Goal: Information Seeking & Learning: Learn about a topic

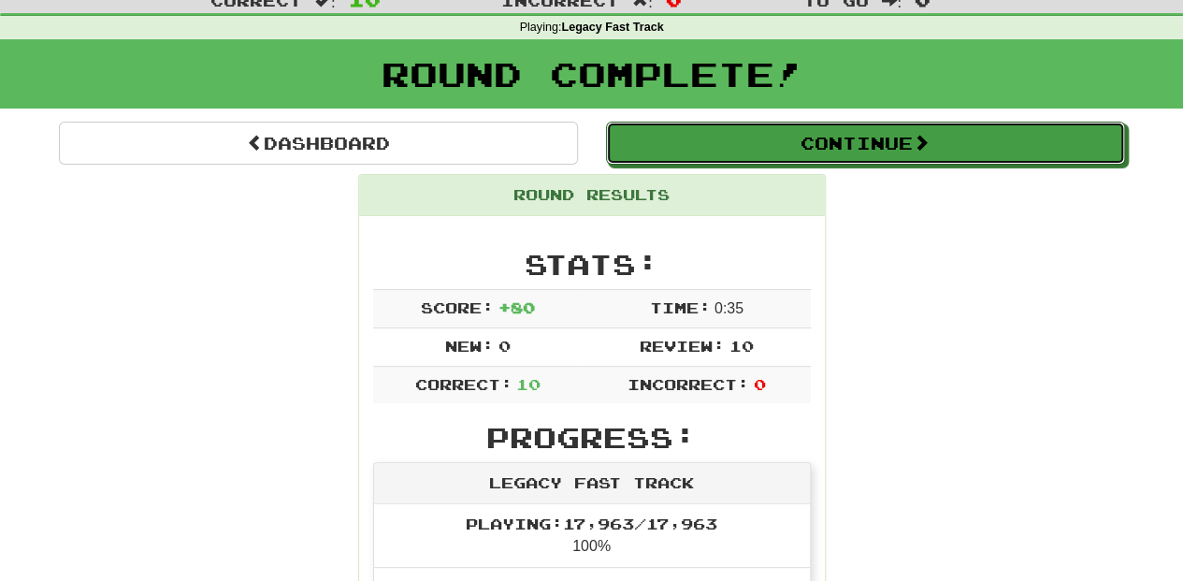
click at [698, 159] on button "Continue" at bounding box center [865, 143] width 519 height 43
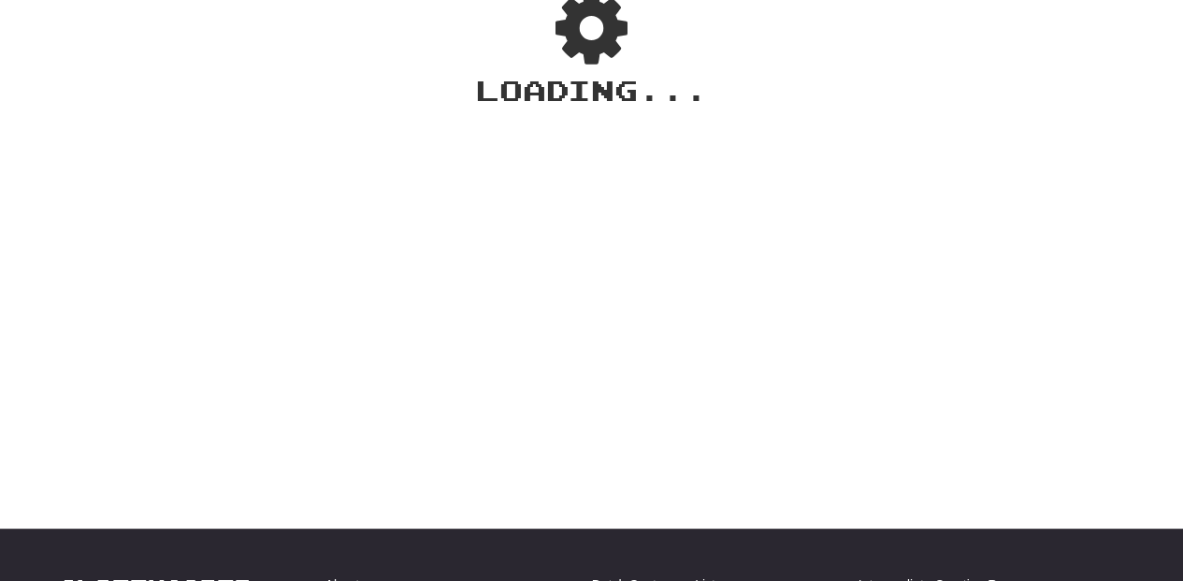
scroll to position [62, 0]
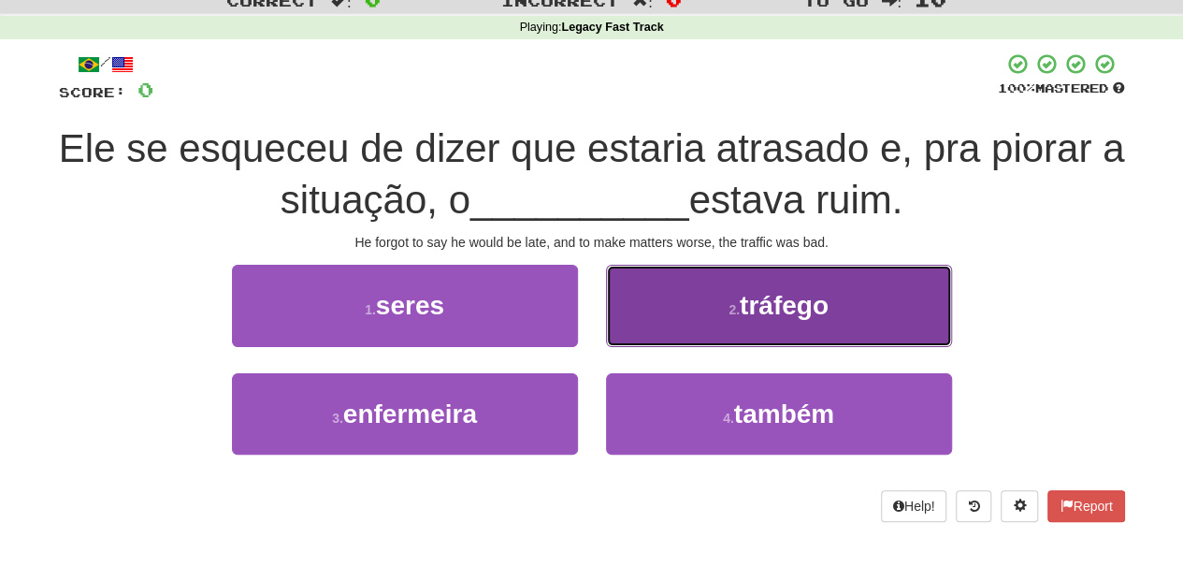
click at [644, 325] on button "2 . tráfego" at bounding box center [779, 305] width 346 height 81
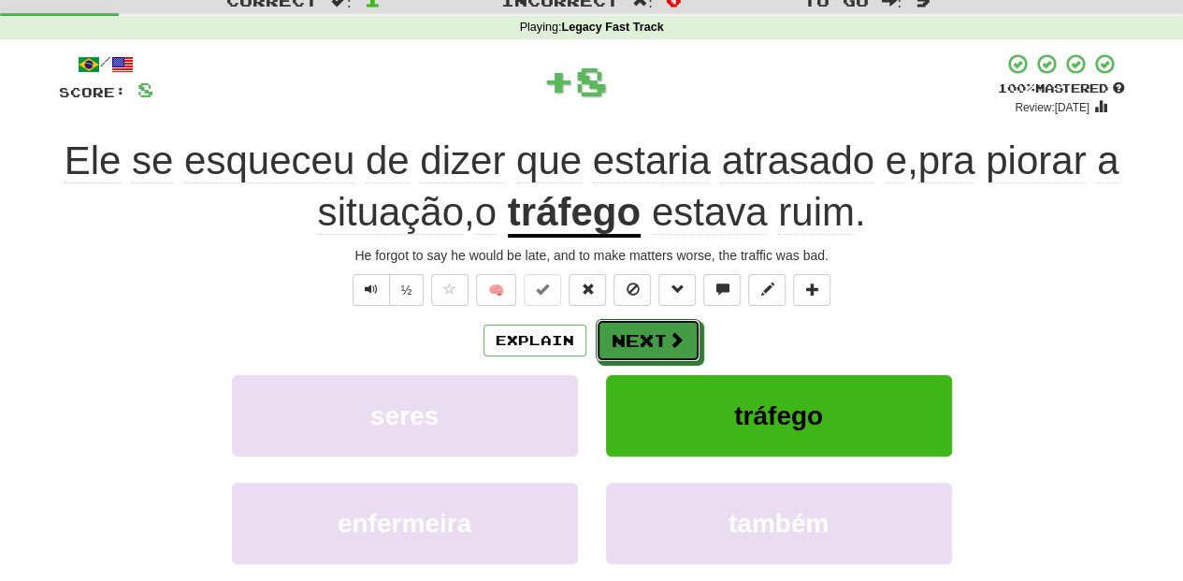
click at [644, 325] on button "Next" at bounding box center [648, 340] width 105 height 43
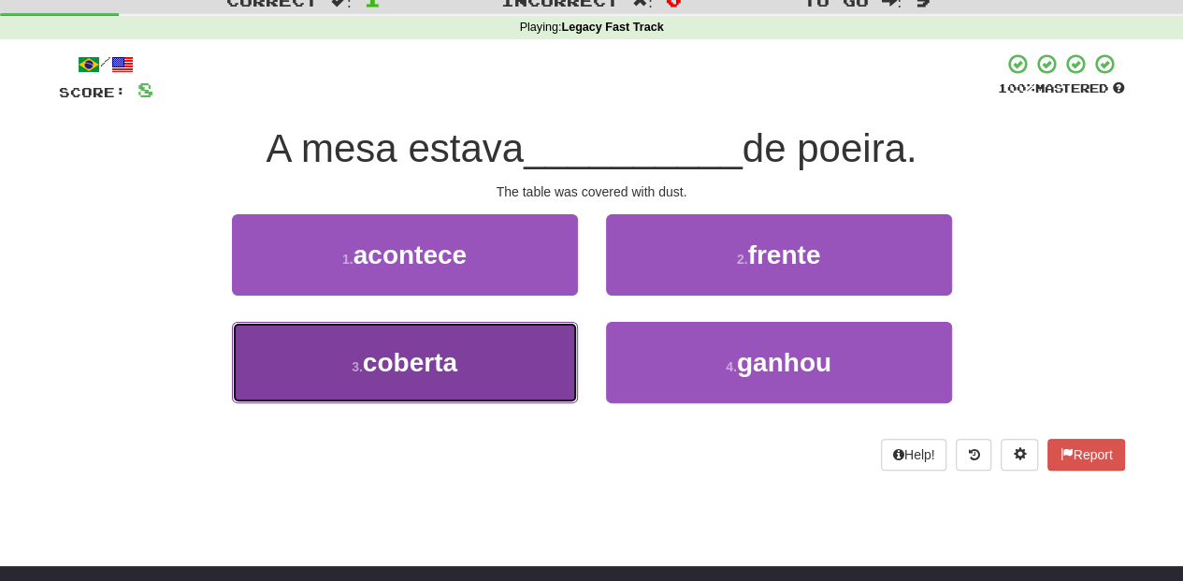
click at [490, 367] on button "3 . coberta" at bounding box center [405, 362] width 346 height 81
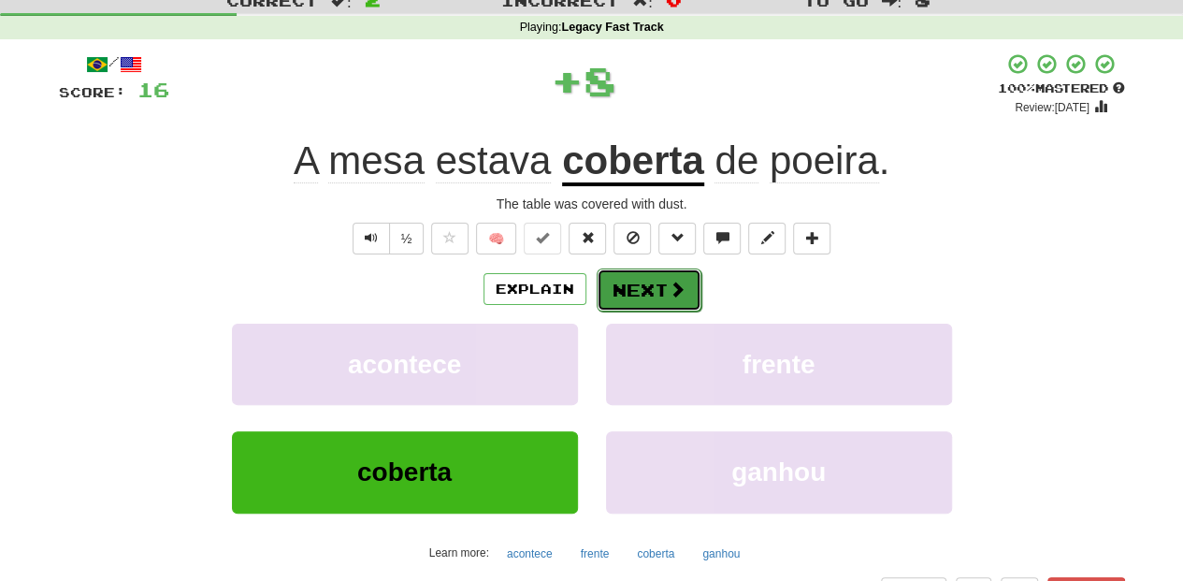
click at [645, 281] on button "Next" at bounding box center [649, 289] width 105 height 43
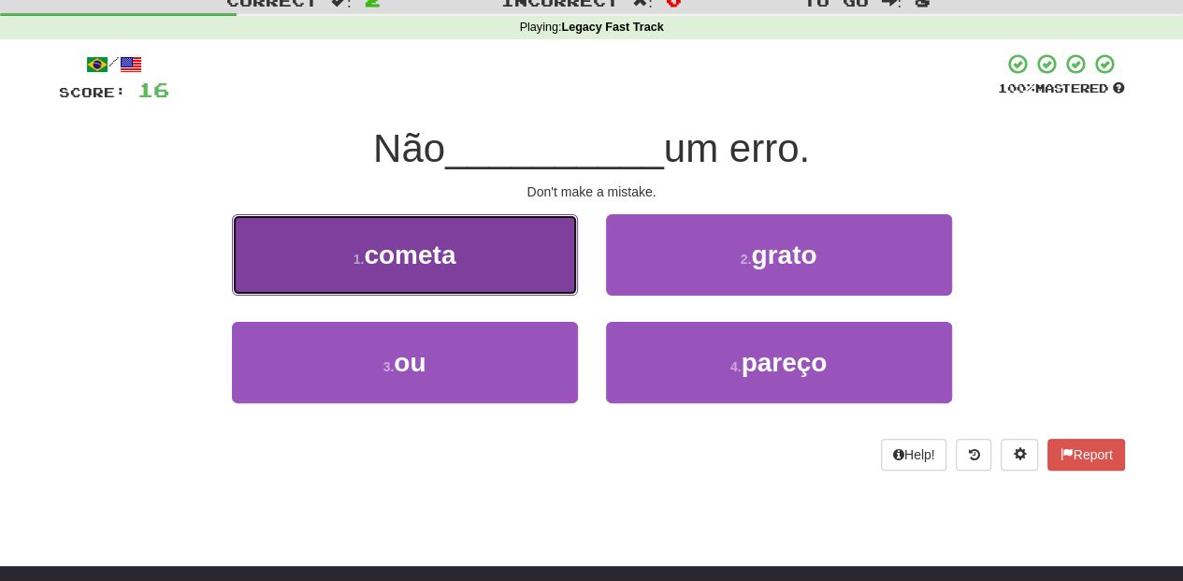
click at [517, 267] on button "1 . cometa" at bounding box center [405, 254] width 346 height 81
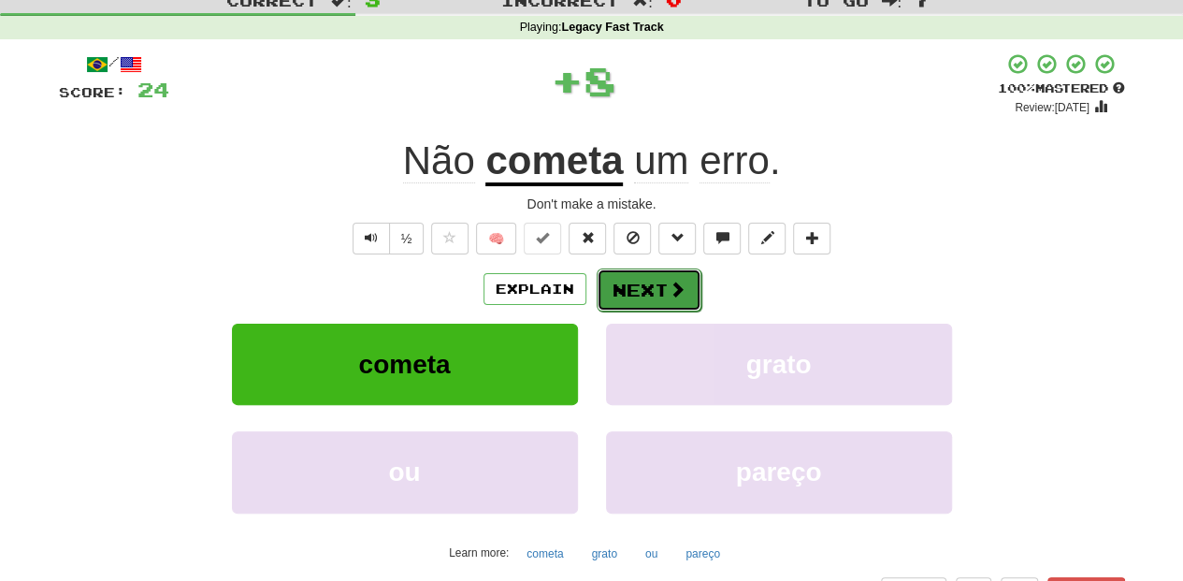
click at [637, 288] on button "Next" at bounding box center [649, 289] width 105 height 43
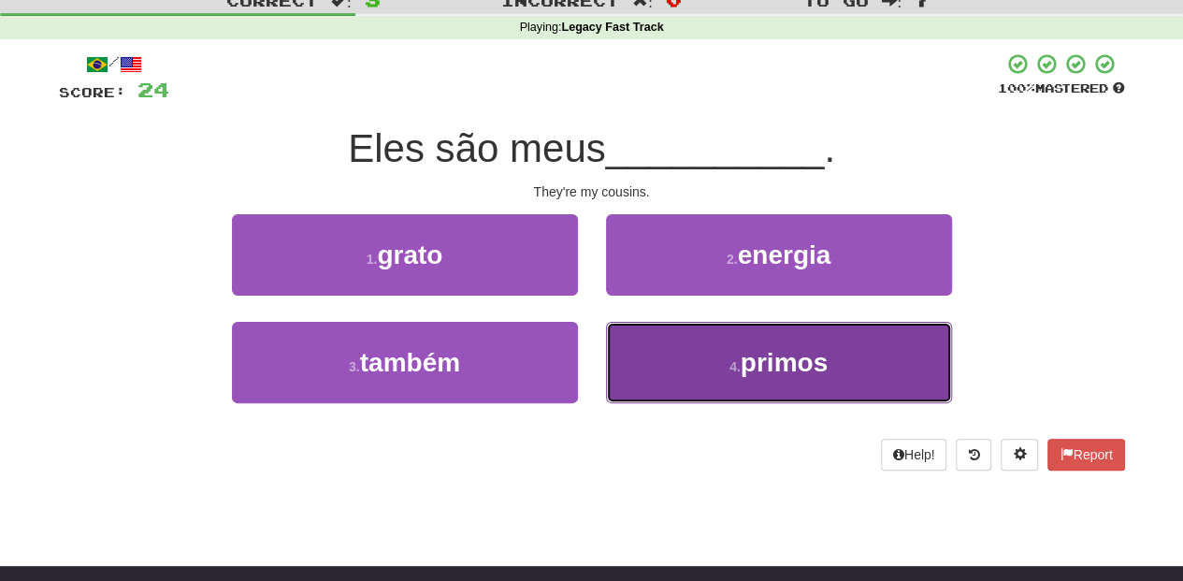
click at [660, 368] on button "4 . primos" at bounding box center [779, 362] width 346 height 81
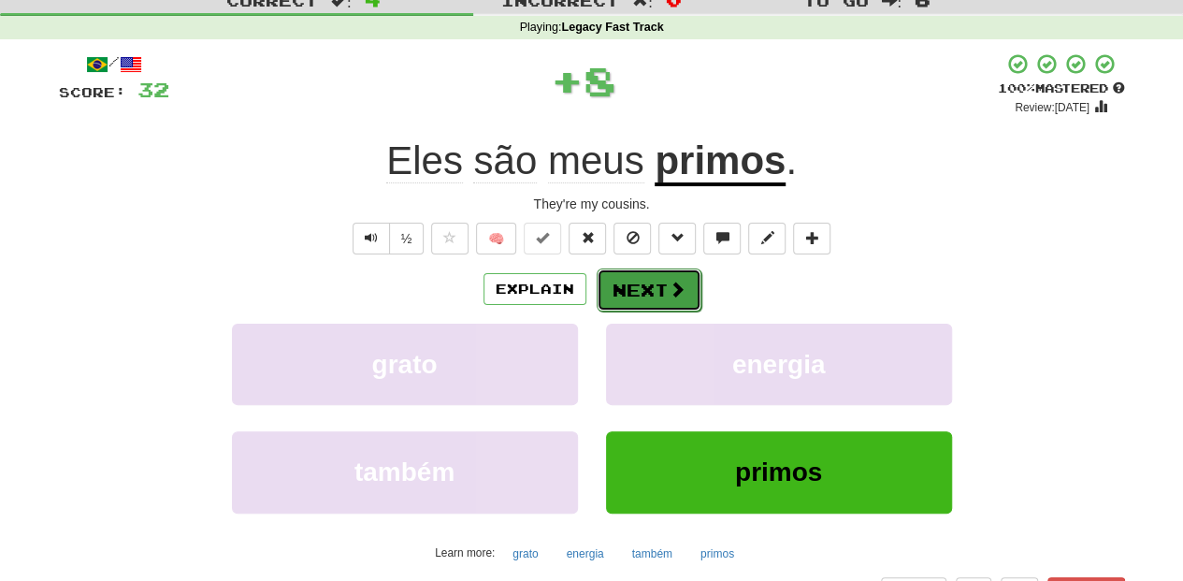
click at [640, 280] on button "Next" at bounding box center [649, 289] width 105 height 43
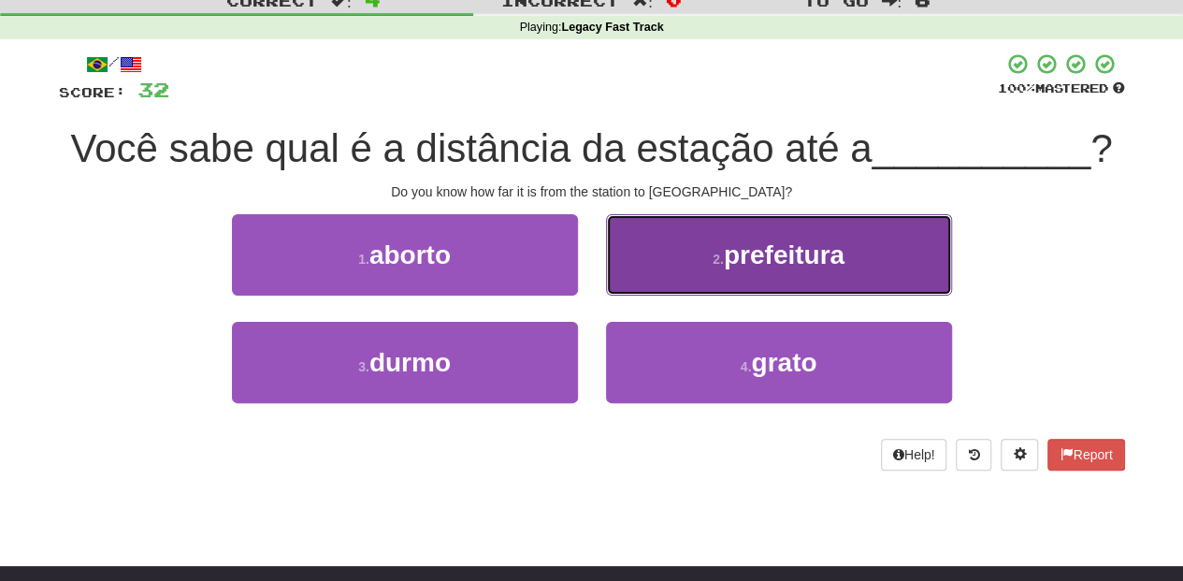
click at [621, 284] on button "2 . prefeitura" at bounding box center [779, 254] width 346 height 81
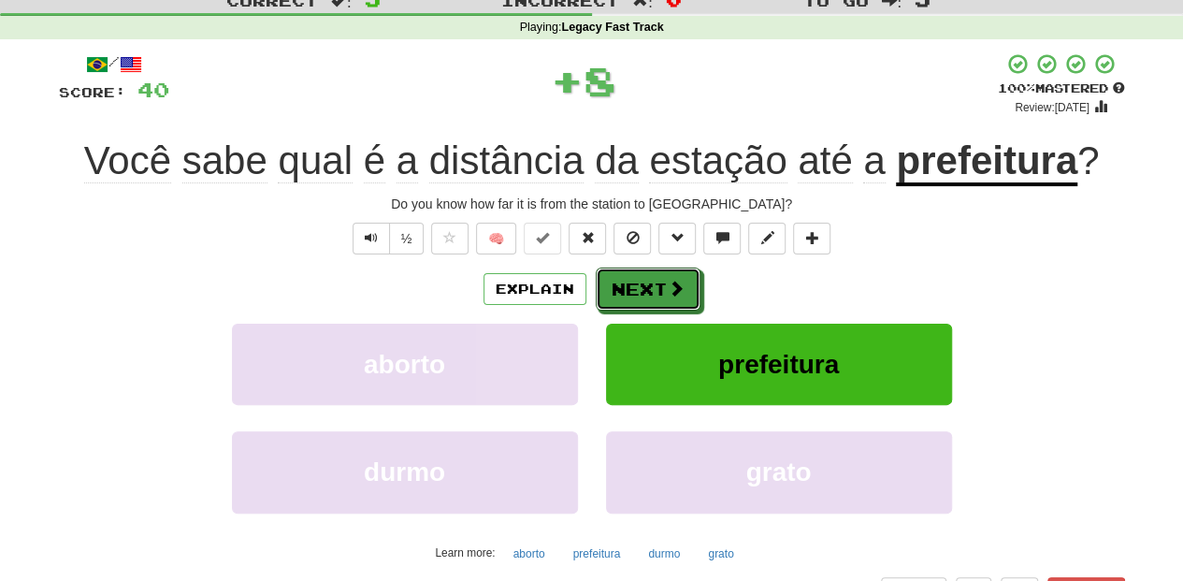
click at [621, 284] on button "Next" at bounding box center [648, 288] width 105 height 43
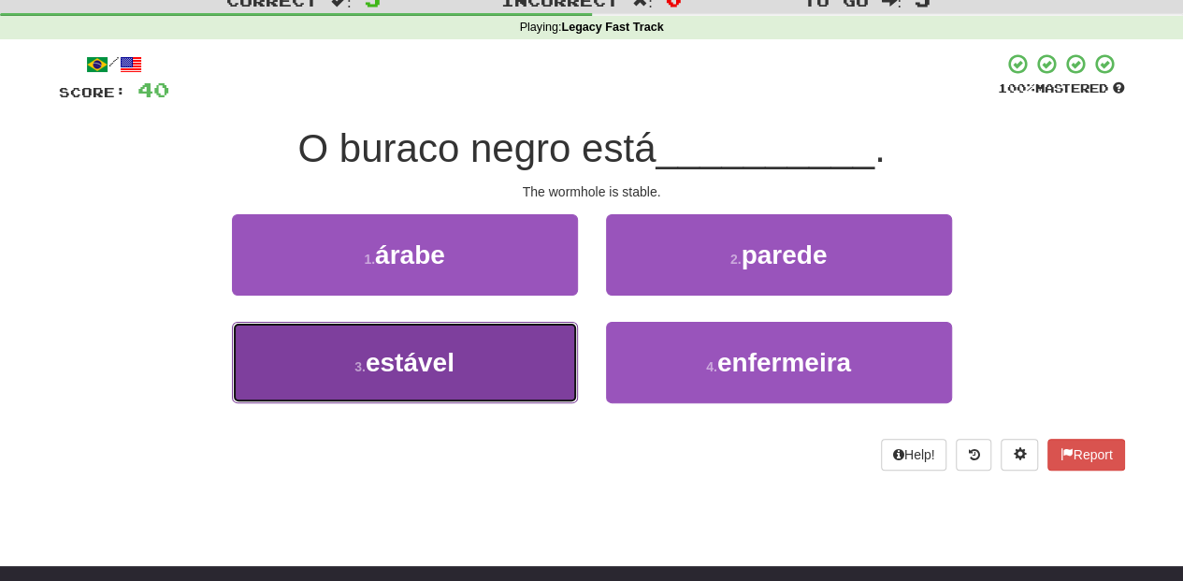
click at [500, 347] on button "3 . estável" at bounding box center [405, 362] width 346 height 81
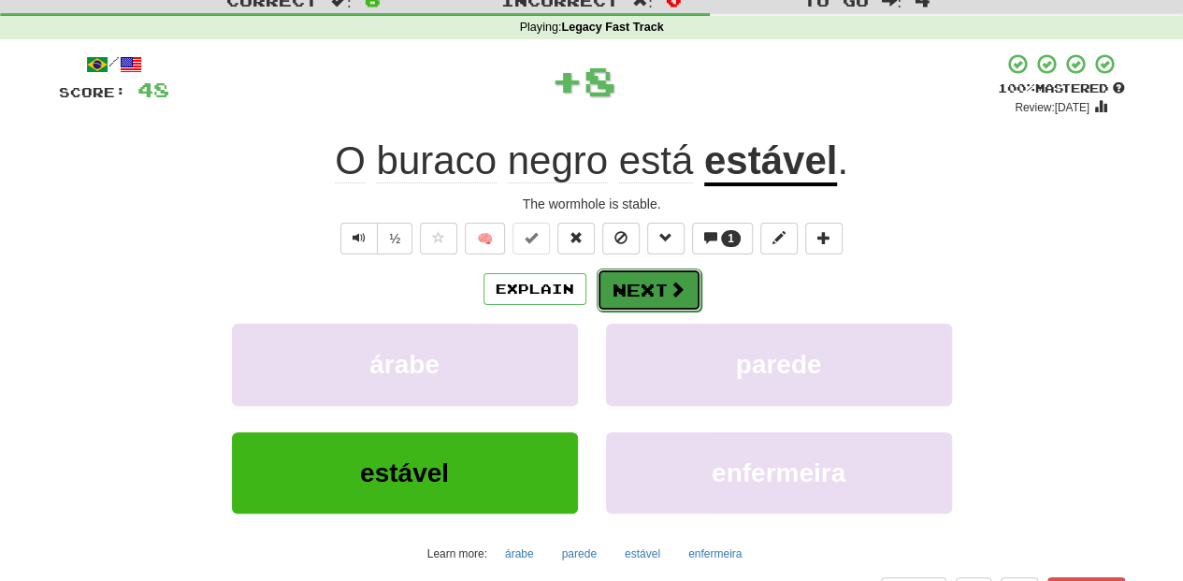
click at [603, 290] on button "Next" at bounding box center [649, 289] width 105 height 43
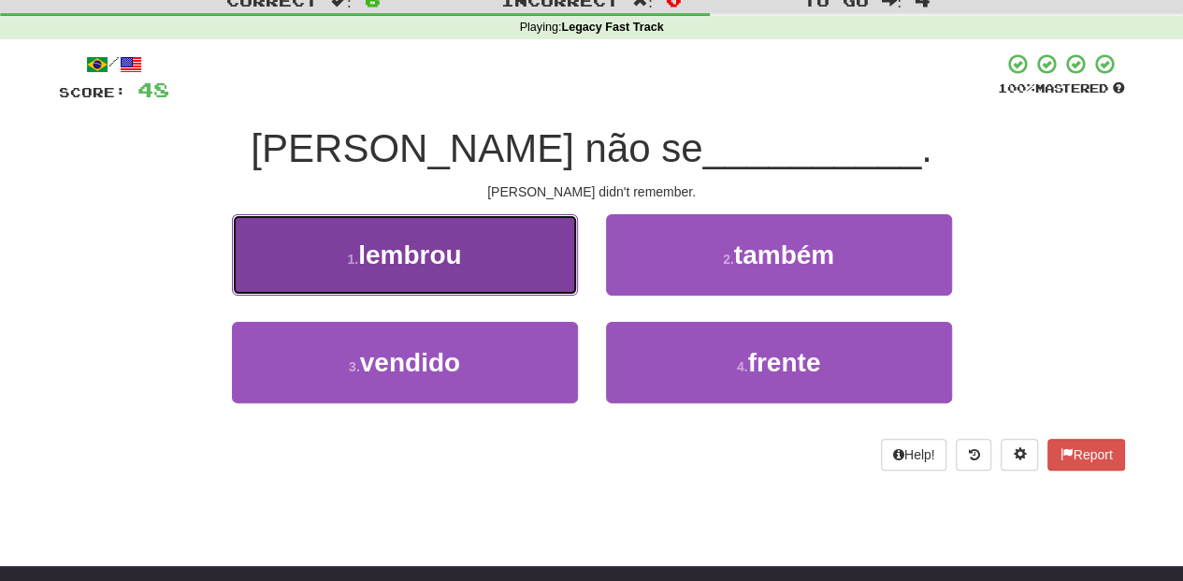
click at [514, 272] on button "1 . lembrou" at bounding box center [405, 254] width 346 height 81
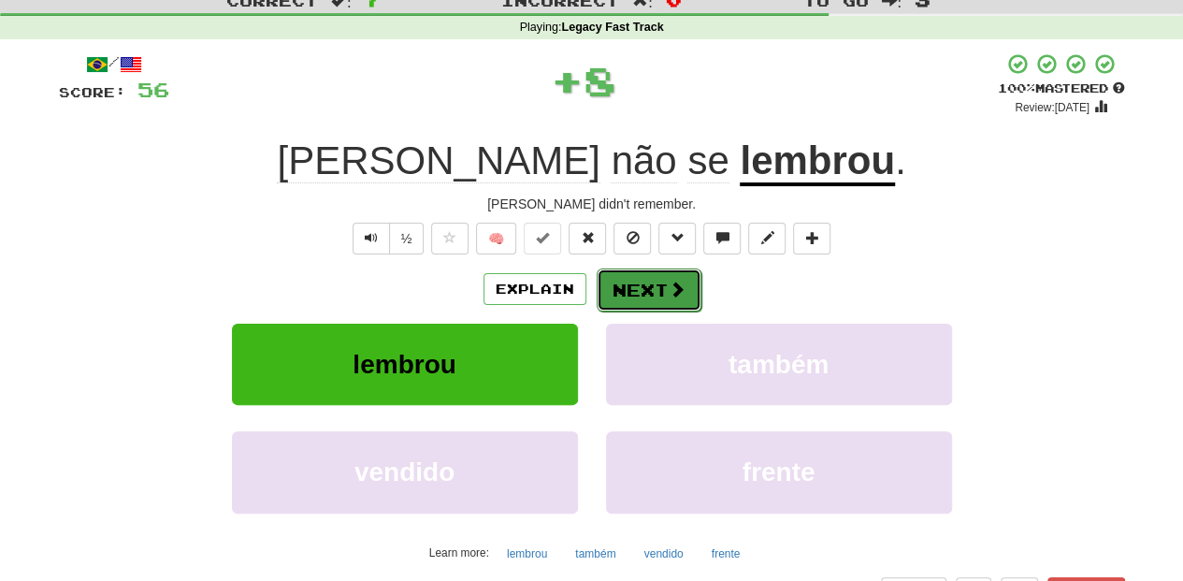
click at [626, 278] on button "Next" at bounding box center [649, 289] width 105 height 43
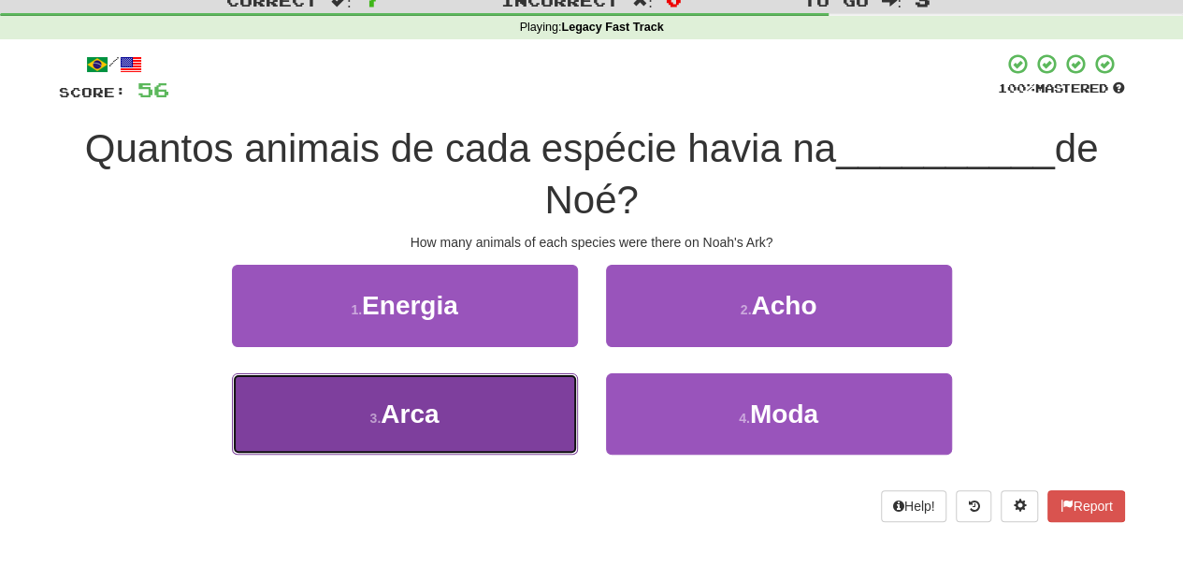
click at [507, 415] on button "3 . Arca" at bounding box center [405, 413] width 346 height 81
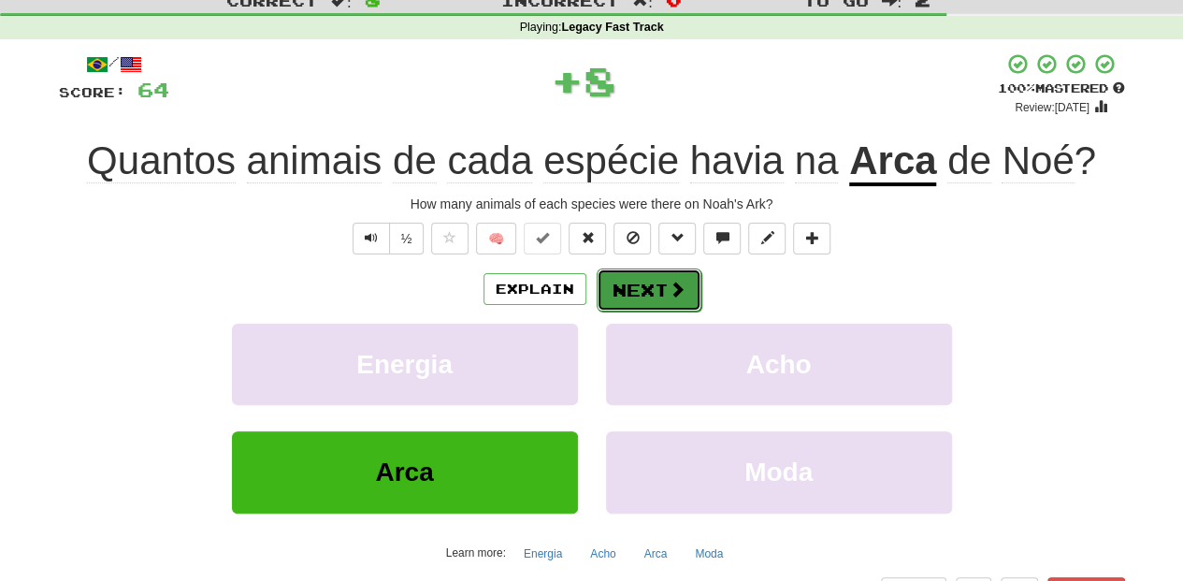
click at [646, 282] on button "Next" at bounding box center [649, 289] width 105 height 43
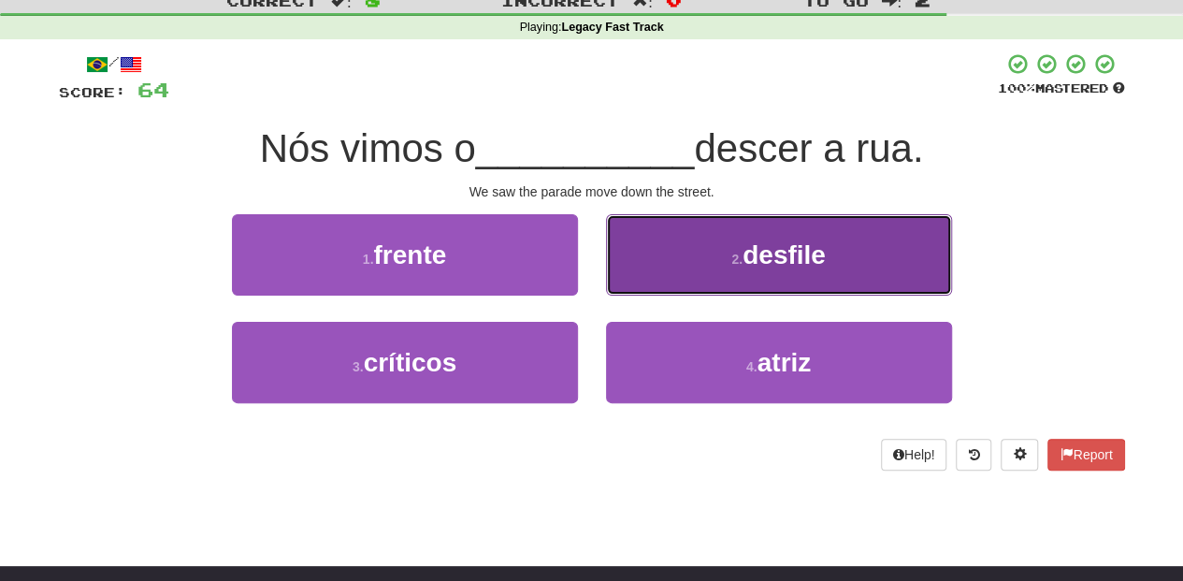
click at [656, 286] on button "2 . desfile" at bounding box center [779, 254] width 346 height 81
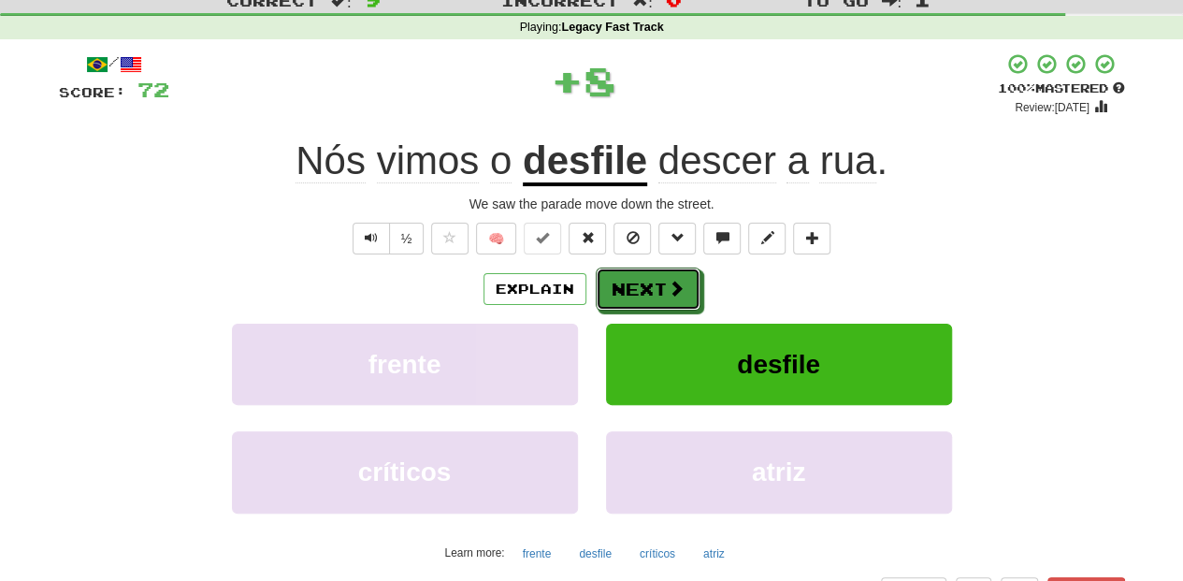
click at [656, 286] on button "Next" at bounding box center [648, 288] width 105 height 43
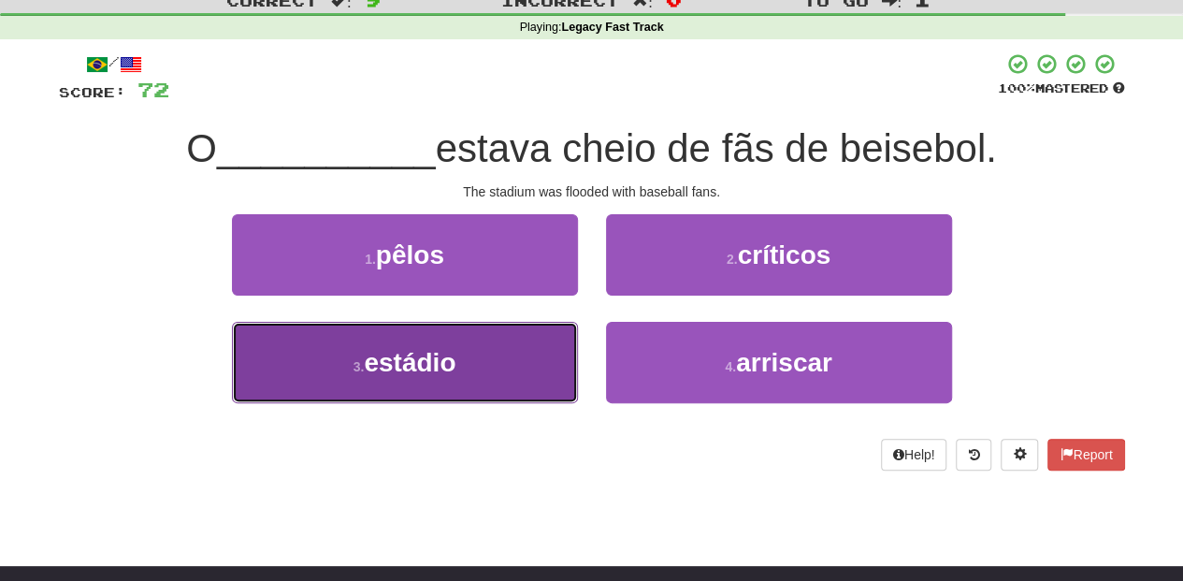
click at [460, 349] on button "3 . estádio" at bounding box center [405, 362] width 346 height 81
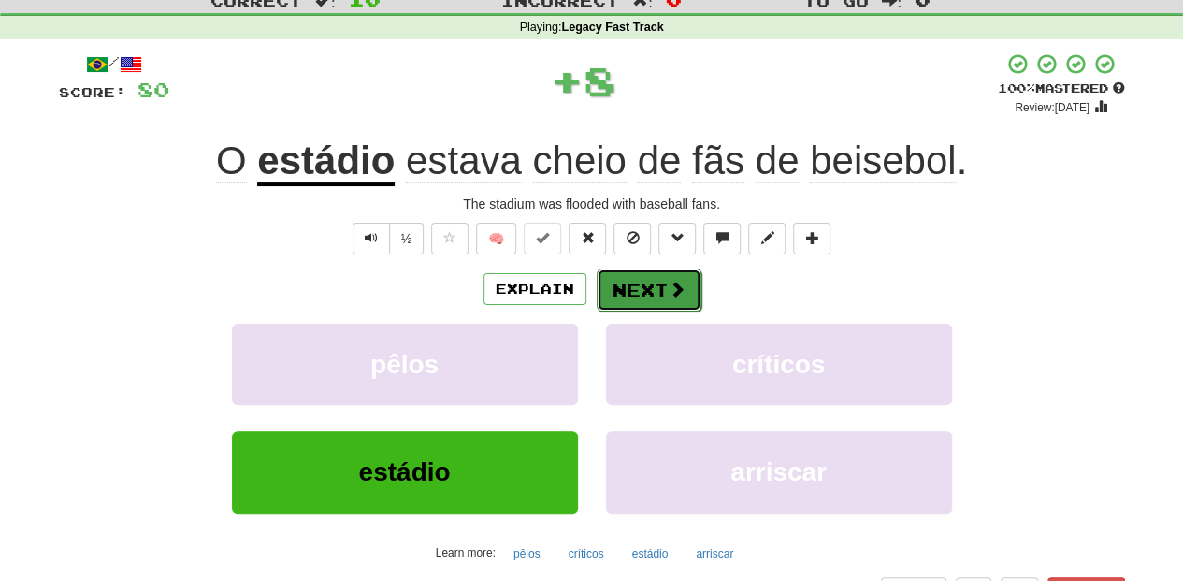
click at [640, 282] on button "Next" at bounding box center [649, 289] width 105 height 43
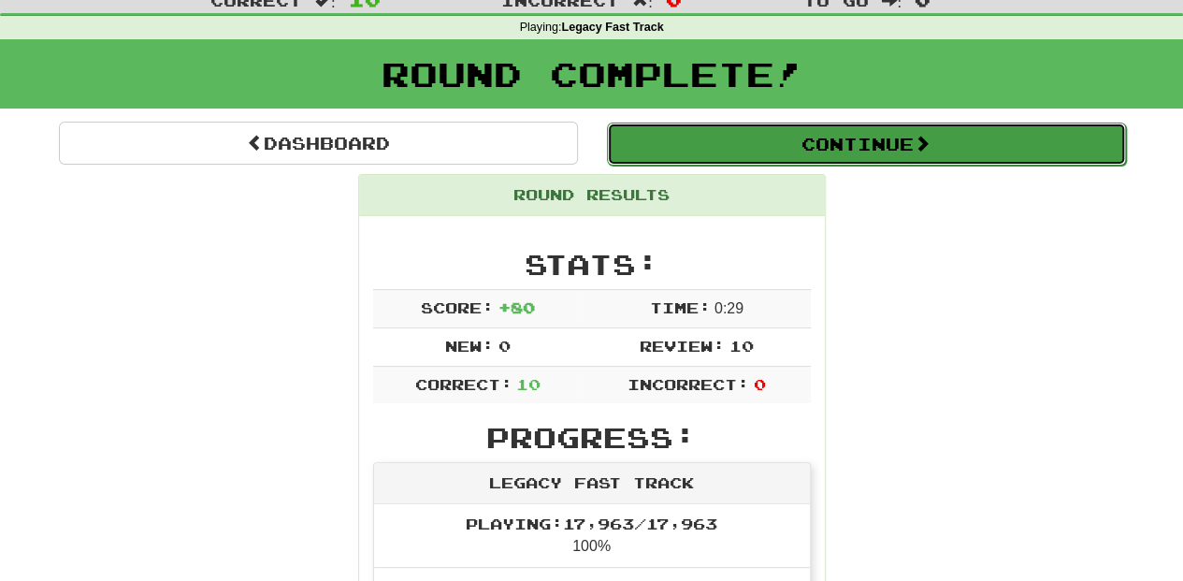
click at [745, 148] on button "Continue" at bounding box center [866, 143] width 519 height 43
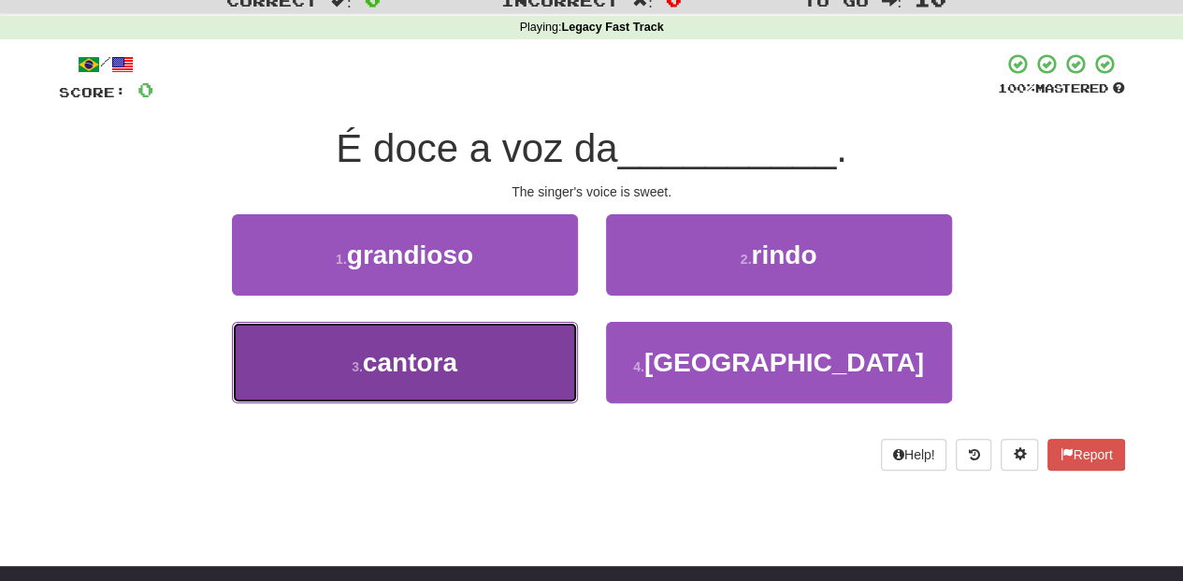
click at [507, 353] on button "3 . cantora" at bounding box center [405, 362] width 346 height 81
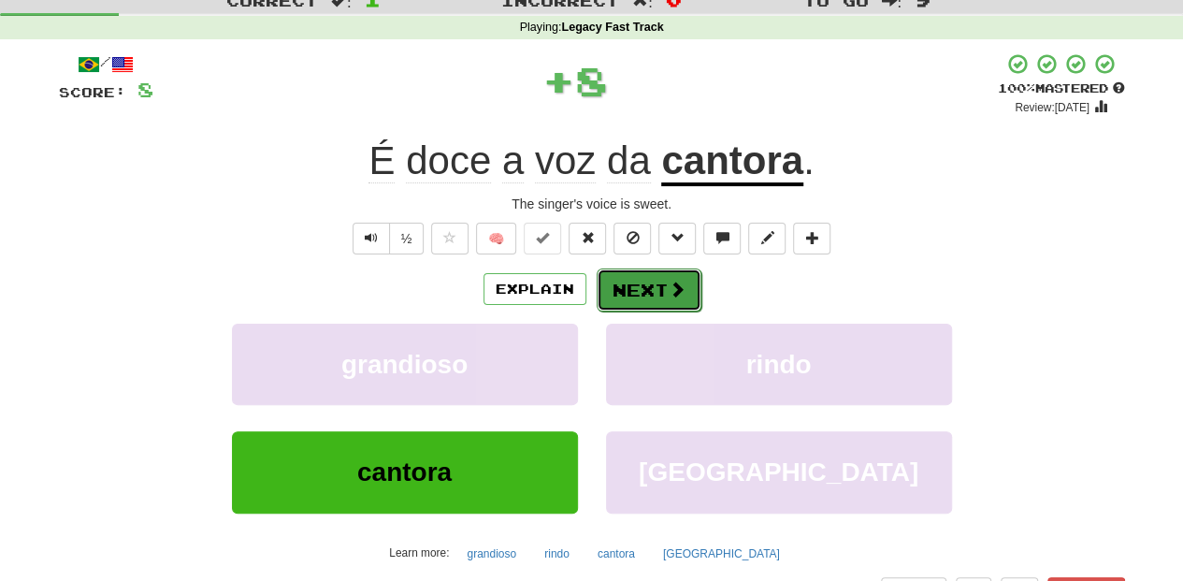
click at [632, 284] on button "Next" at bounding box center [649, 289] width 105 height 43
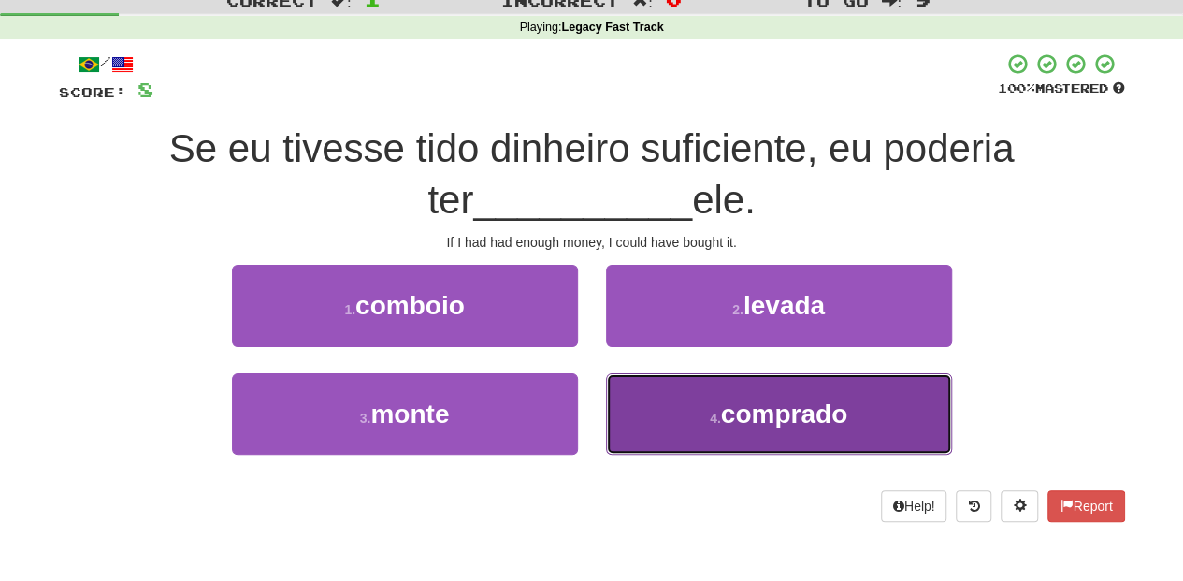
click at [686, 416] on button "4 . comprado" at bounding box center [779, 413] width 346 height 81
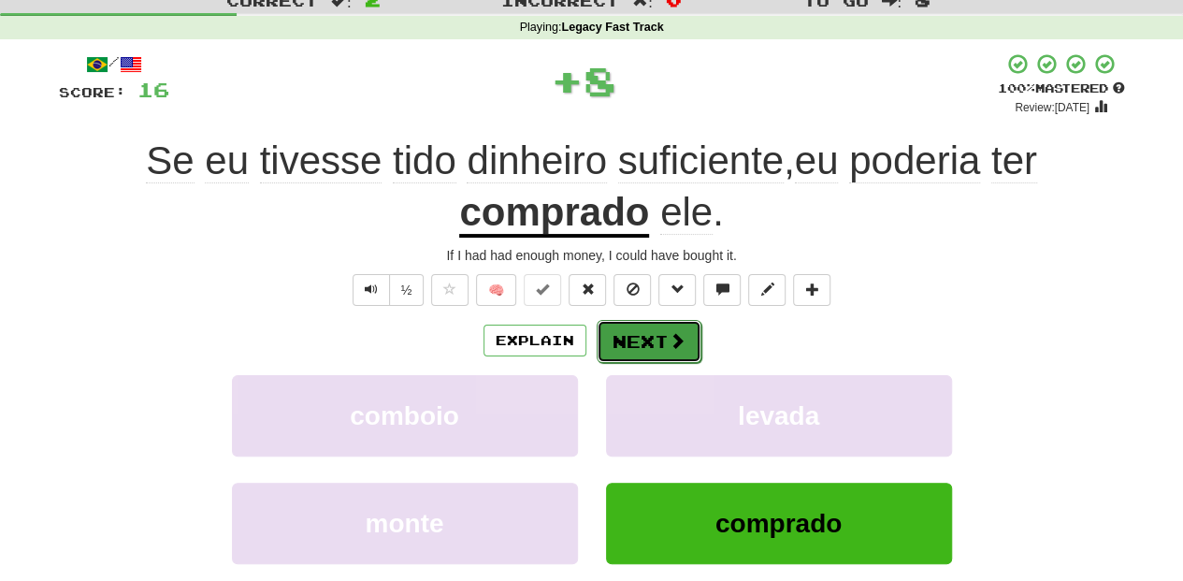
click at [655, 340] on button "Next" at bounding box center [649, 341] width 105 height 43
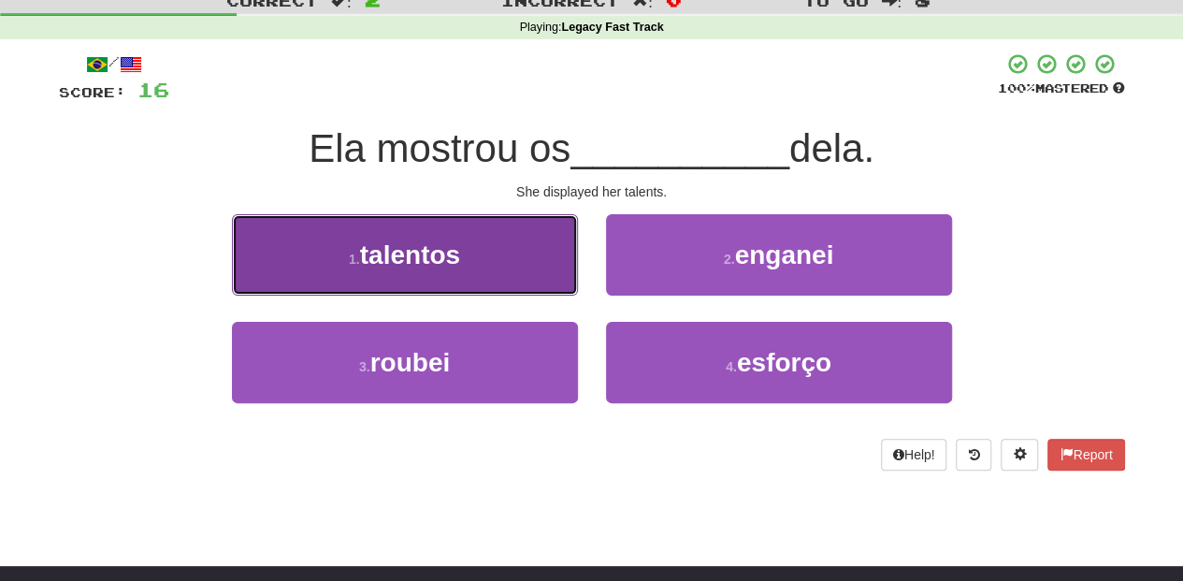
click at [499, 269] on button "1 . talentos" at bounding box center [405, 254] width 346 height 81
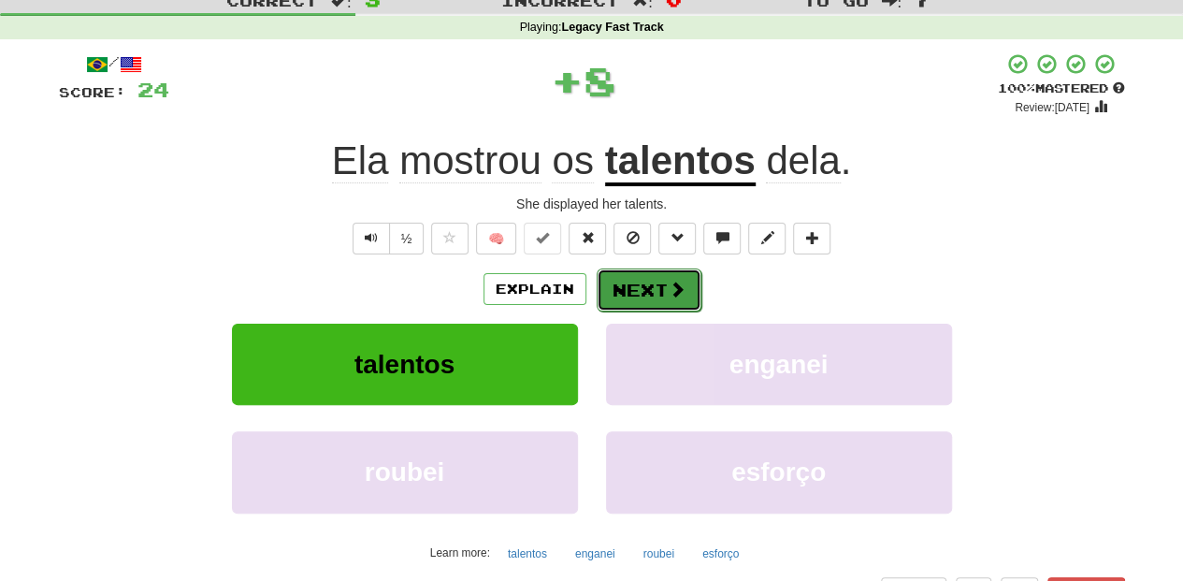
click at [638, 279] on button "Next" at bounding box center [649, 289] width 105 height 43
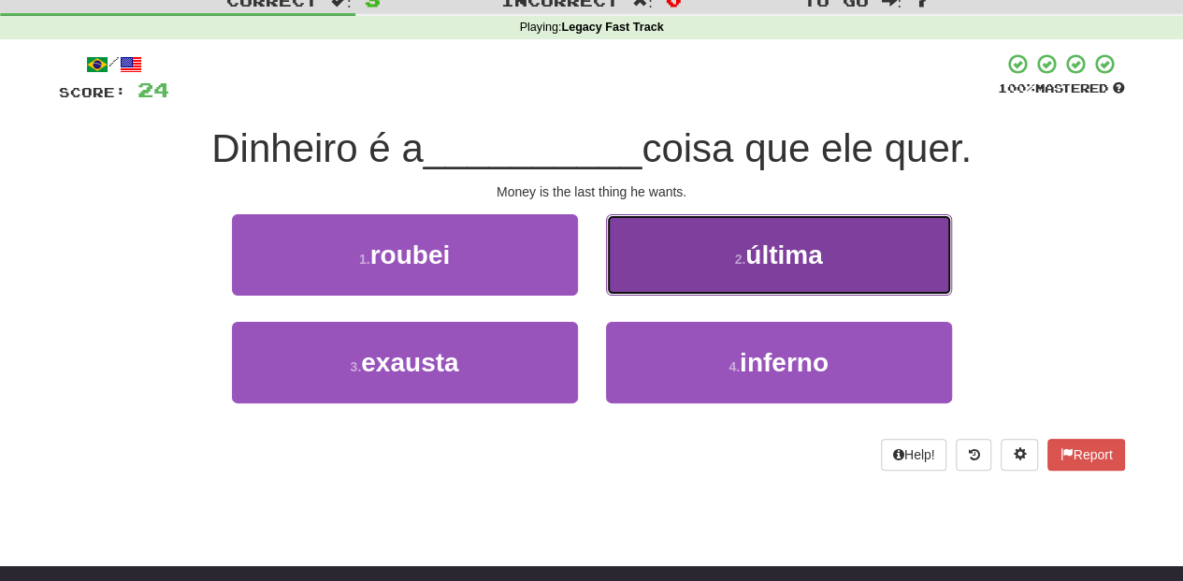
click at [655, 267] on button "2 . última" at bounding box center [779, 254] width 346 height 81
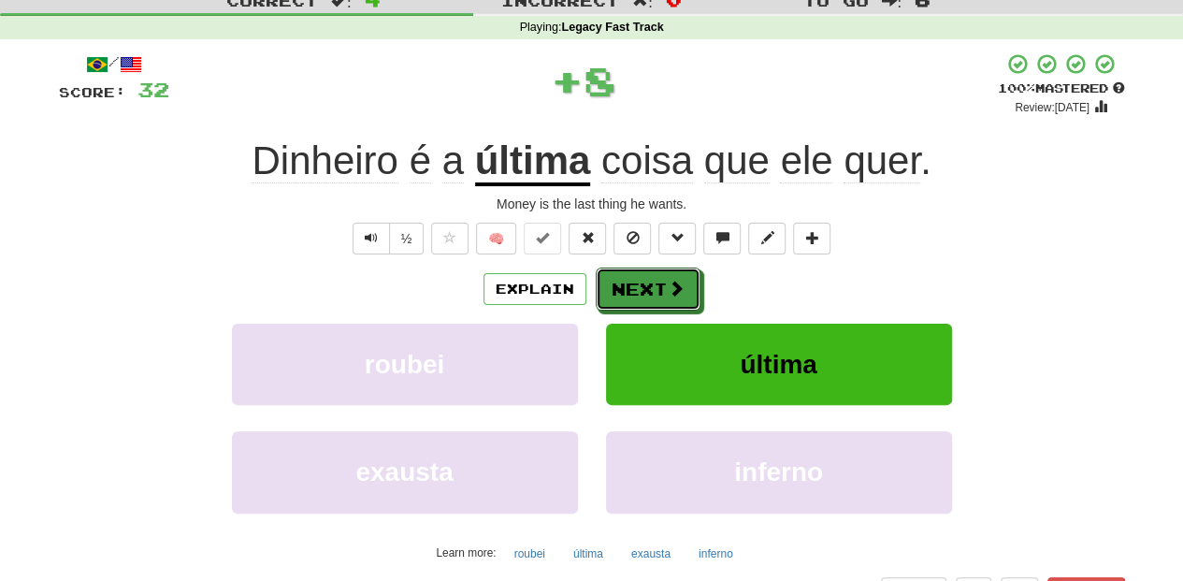
click at [647, 274] on button "Next" at bounding box center [648, 288] width 105 height 43
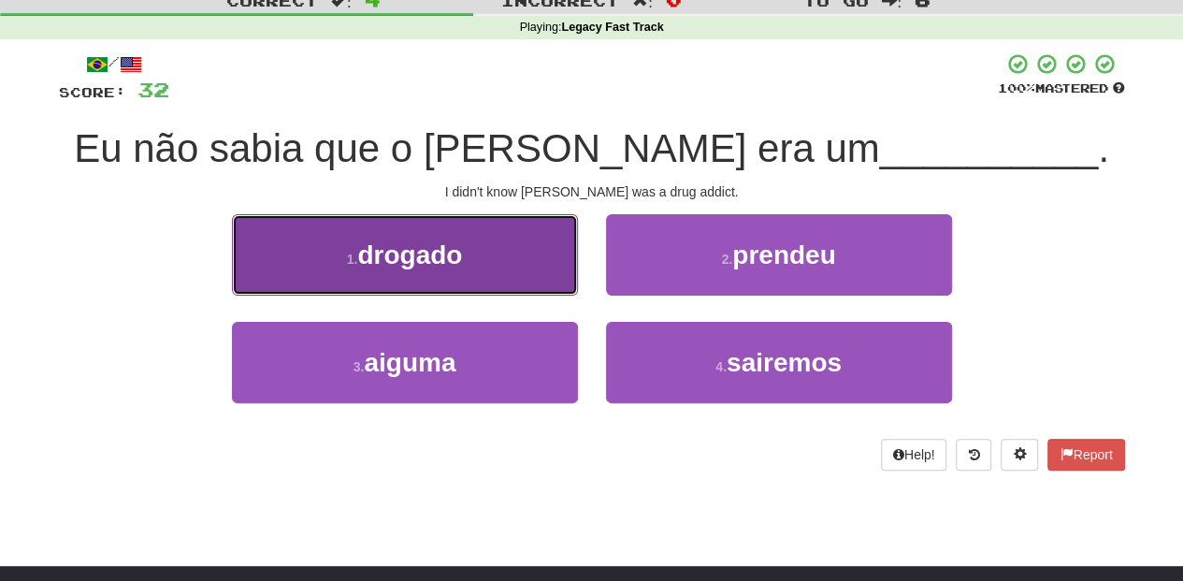
click at [499, 256] on button "1 . drogado" at bounding box center [405, 254] width 346 height 81
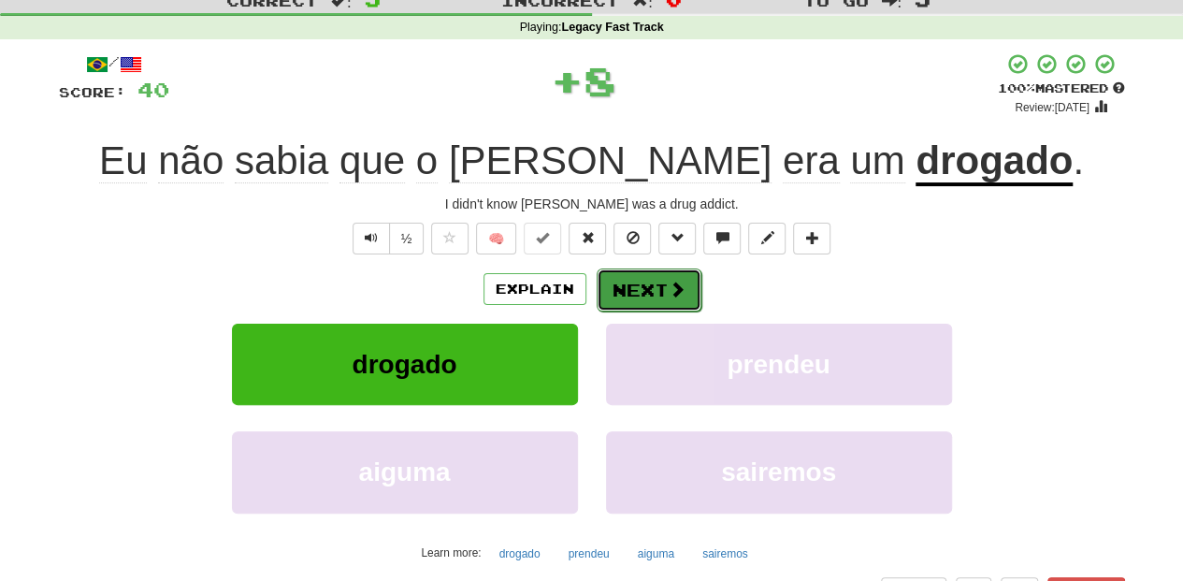
click at [624, 288] on button "Next" at bounding box center [649, 289] width 105 height 43
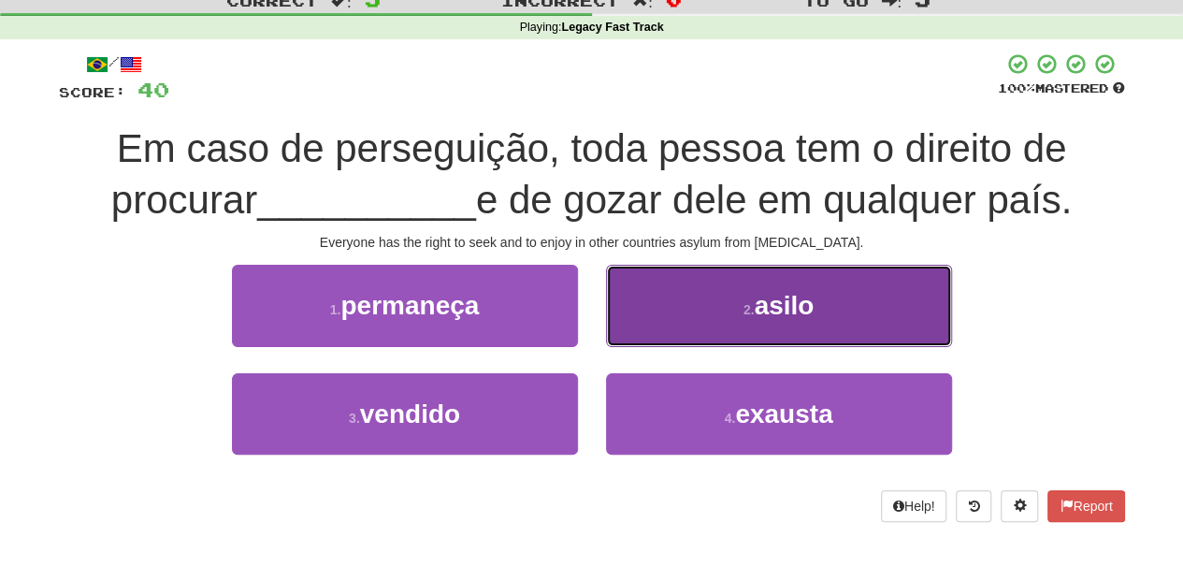
click at [639, 325] on button "2 . asilo" at bounding box center [779, 305] width 346 height 81
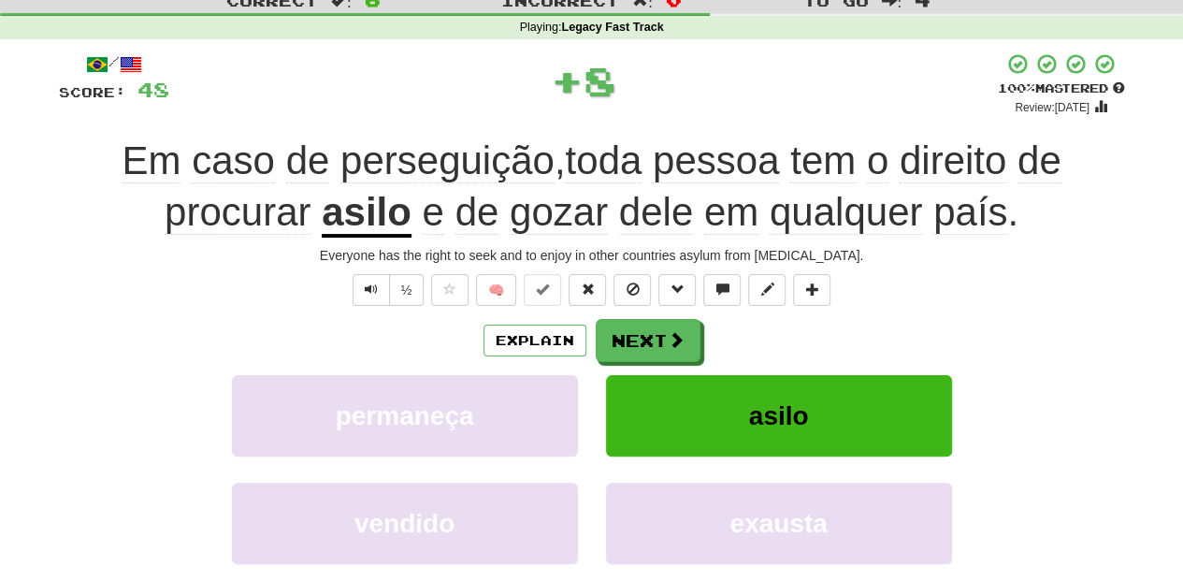
click at [639, 325] on button "Next" at bounding box center [648, 340] width 105 height 43
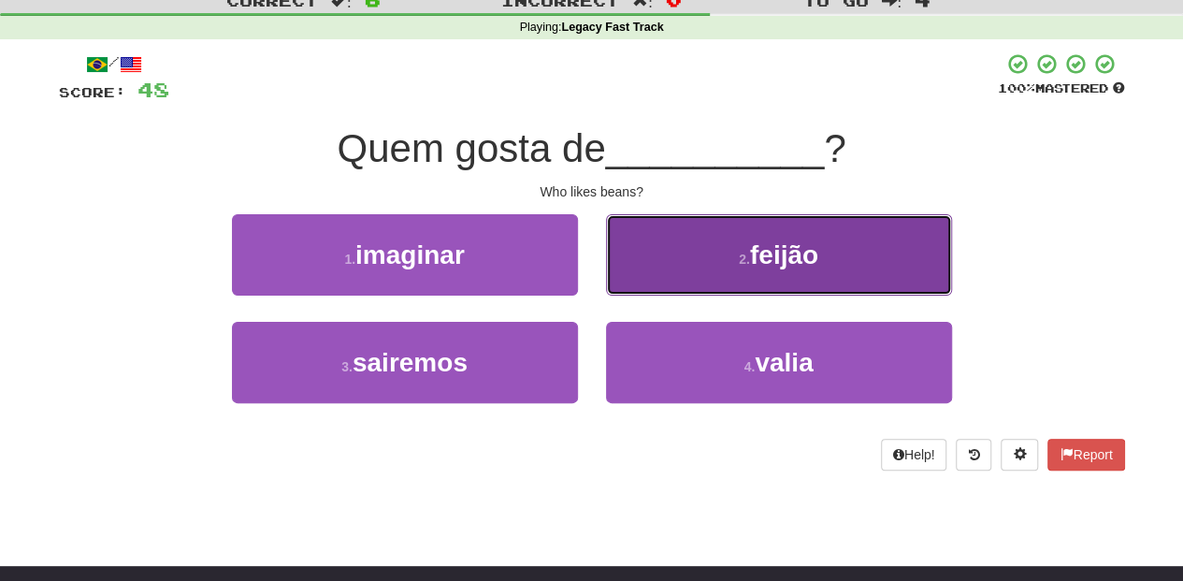
click at [651, 290] on button "2 . feijão" at bounding box center [779, 254] width 346 height 81
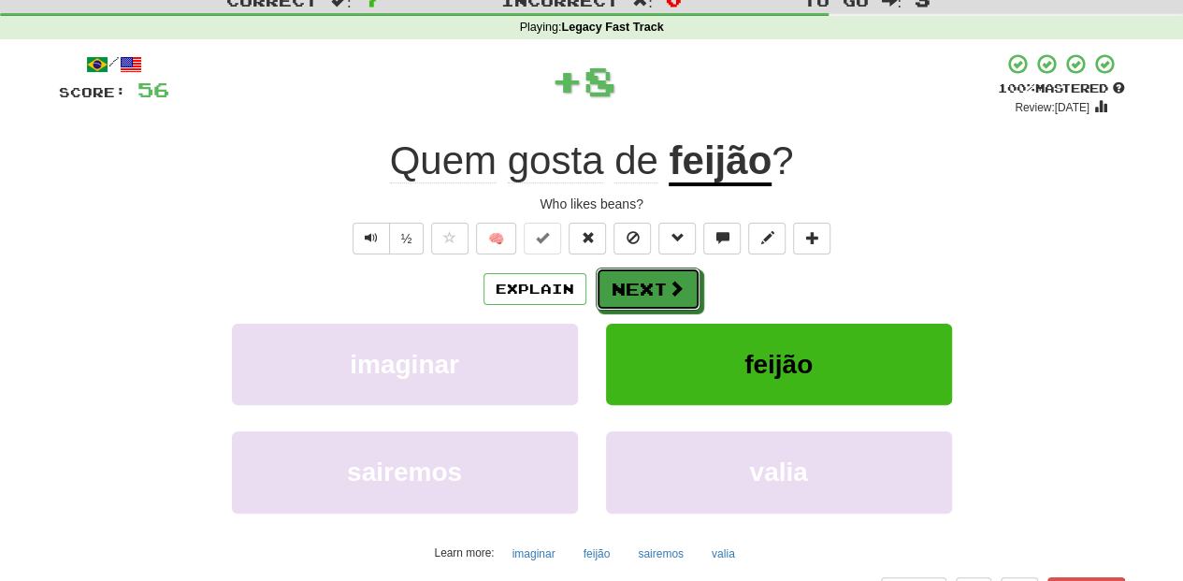
click at [651, 290] on button "Next" at bounding box center [648, 288] width 105 height 43
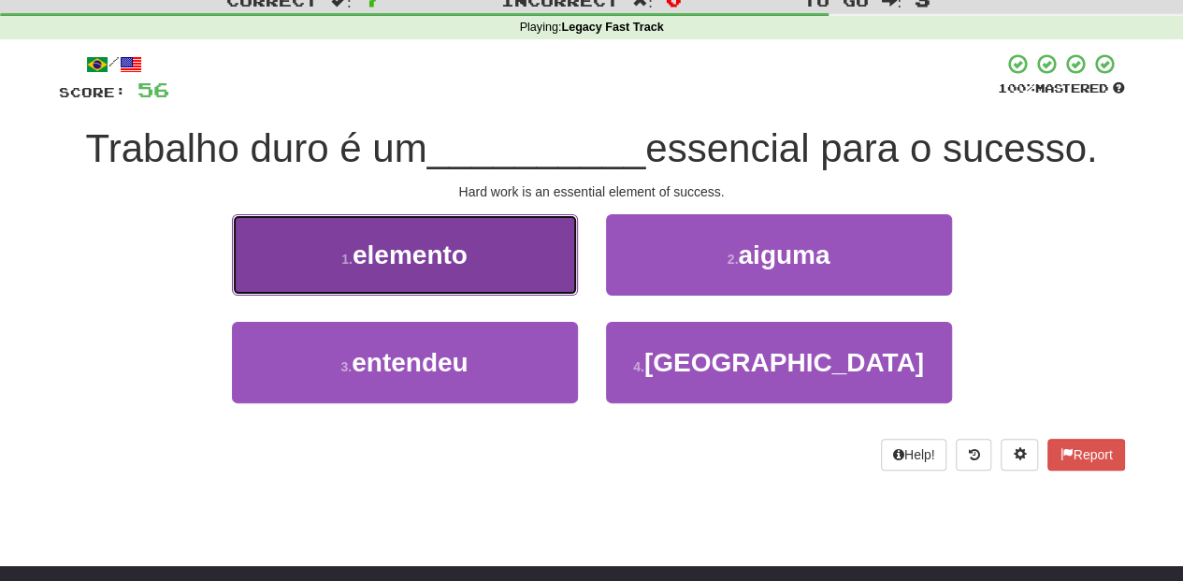
click at [477, 256] on button "1 . elemento" at bounding box center [405, 254] width 346 height 81
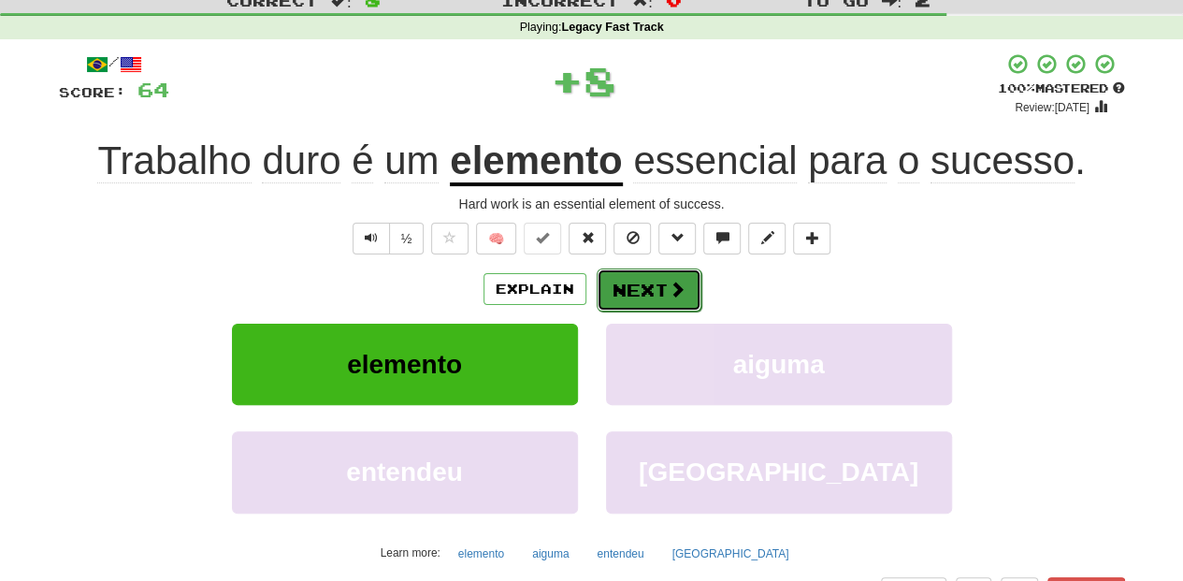
click at [632, 284] on button "Next" at bounding box center [649, 289] width 105 height 43
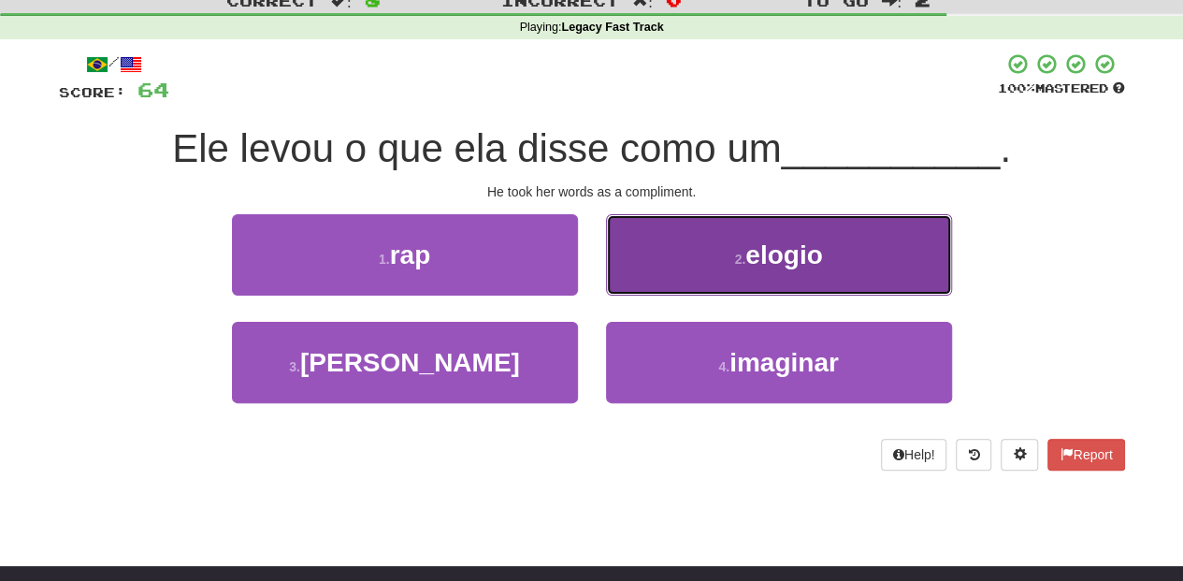
click at [648, 267] on button "2 . elogio" at bounding box center [779, 254] width 346 height 81
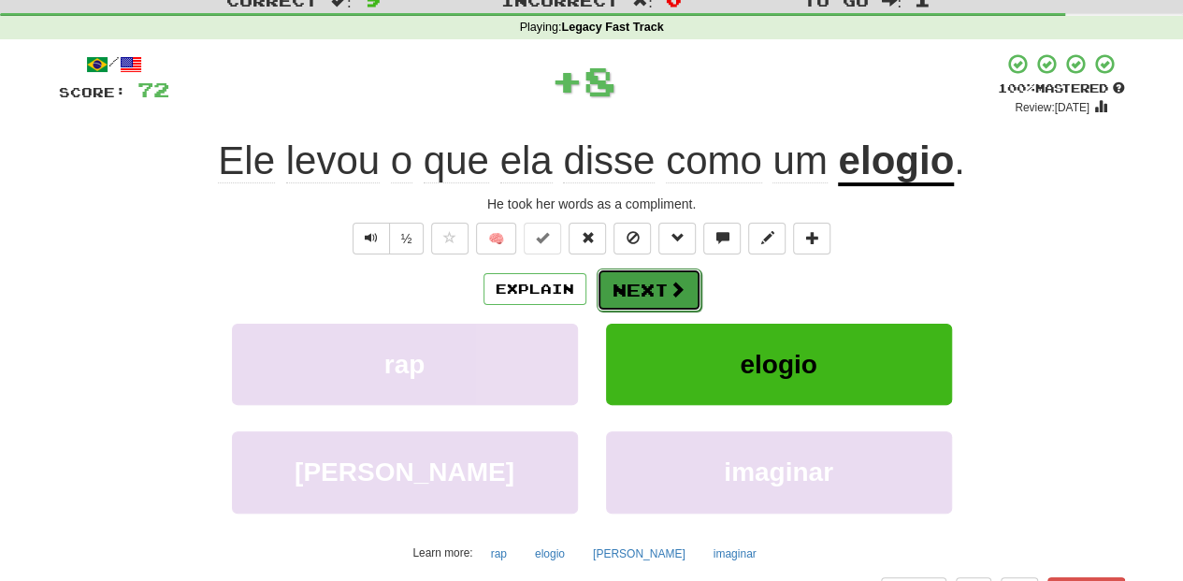
click at [645, 279] on button "Next" at bounding box center [649, 289] width 105 height 43
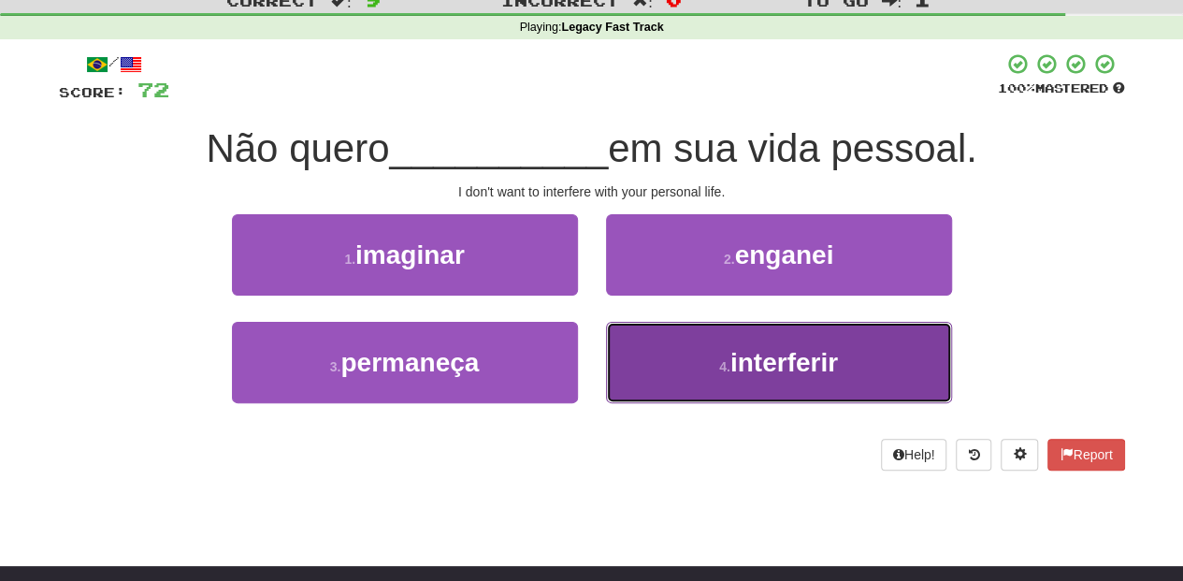
click at [686, 350] on button "4 . interferir" at bounding box center [779, 362] width 346 height 81
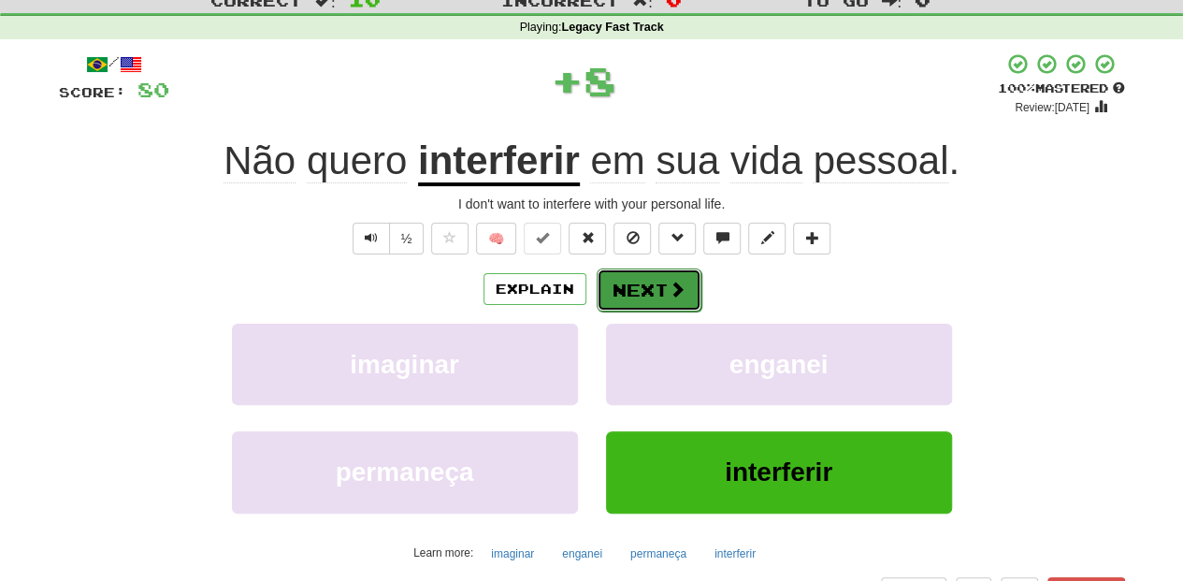
click at [661, 290] on button "Next" at bounding box center [649, 289] width 105 height 43
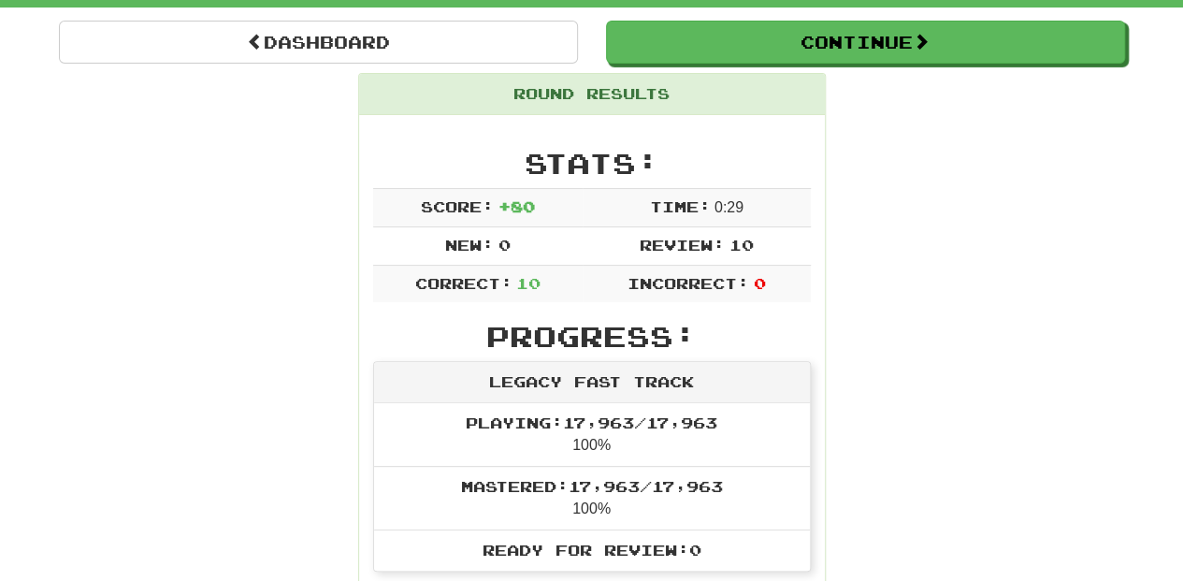
scroll to position [124, 0]
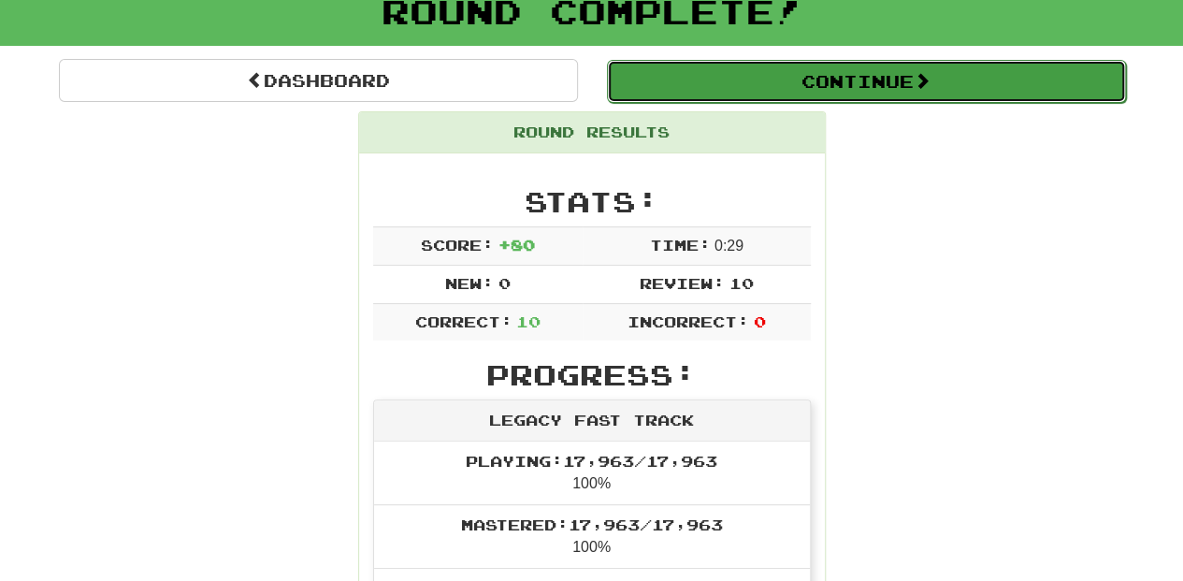
click at [686, 86] on button "Continue" at bounding box center [866, 81] width 519 height 43
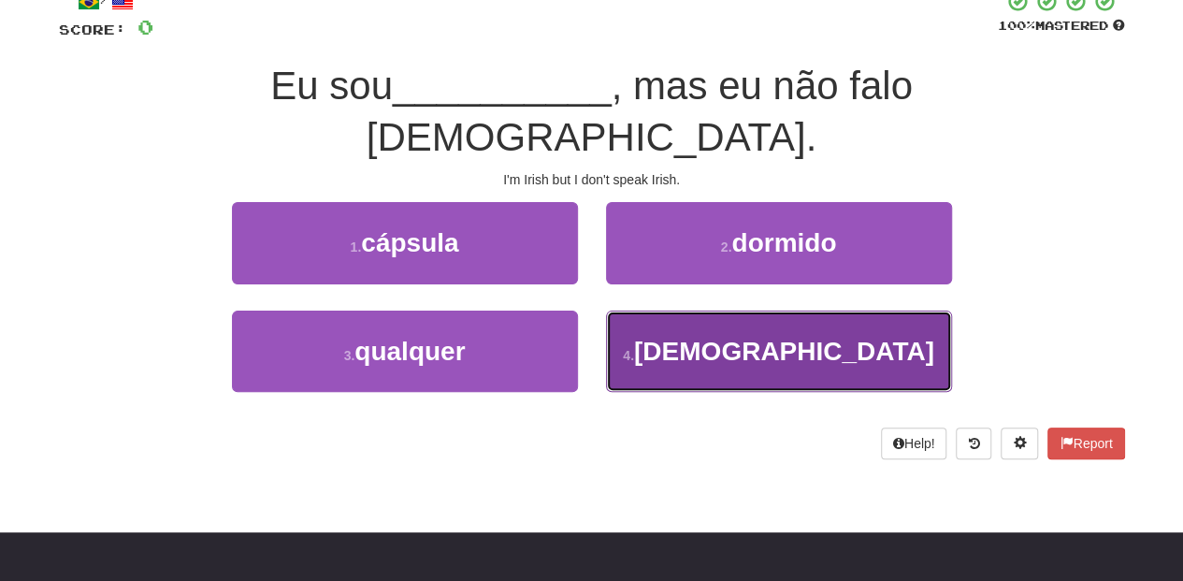
click at [699, 310] on button "4 . [DEMOGRAPHIC_DATA]" at bounding box center [779, 350] width 346 height 81
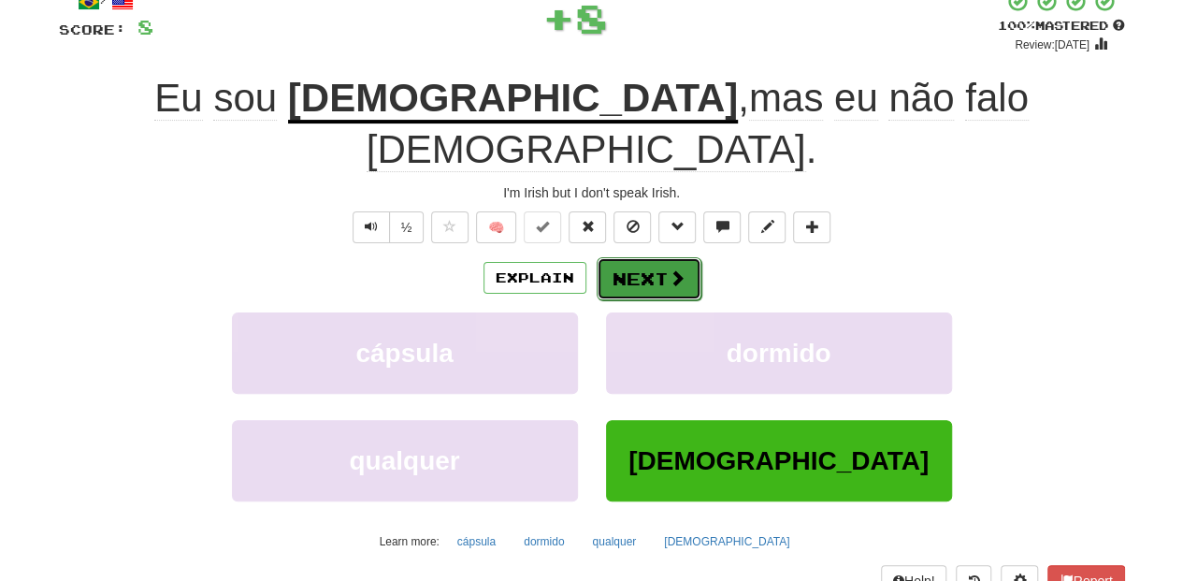
click at [669, 269] on span at bounding box center [677, 277] width 17 height 17
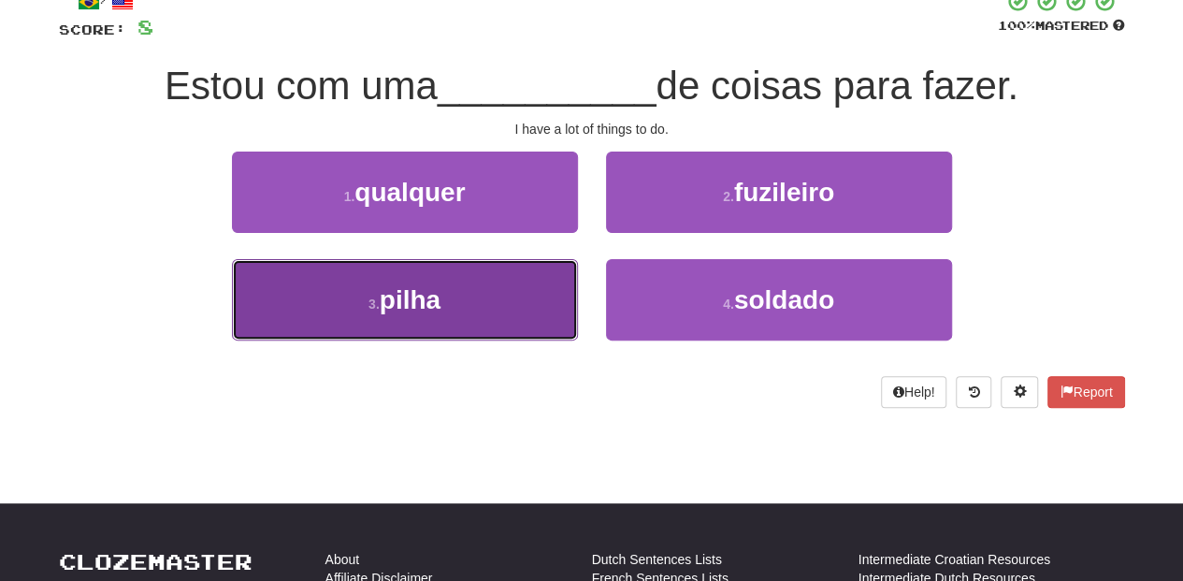
click at [533, 279] on button "3 . pilha" at bounding box center [405, 299] width 346 height 81
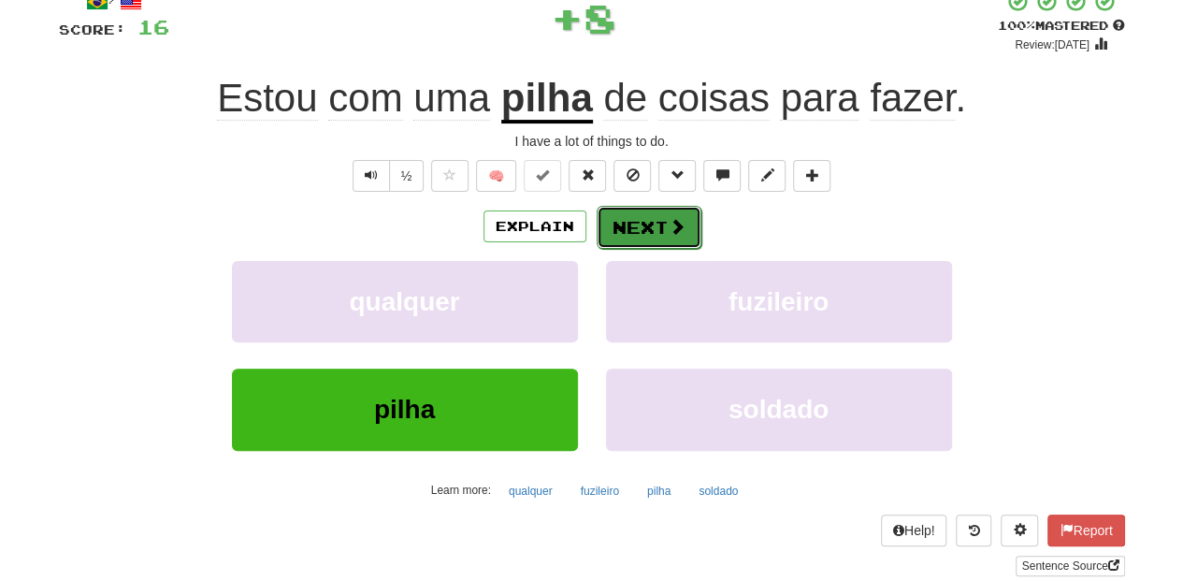
click at [620, 220] on button "Next" at bounding box center [649, 227] width 105 height 43
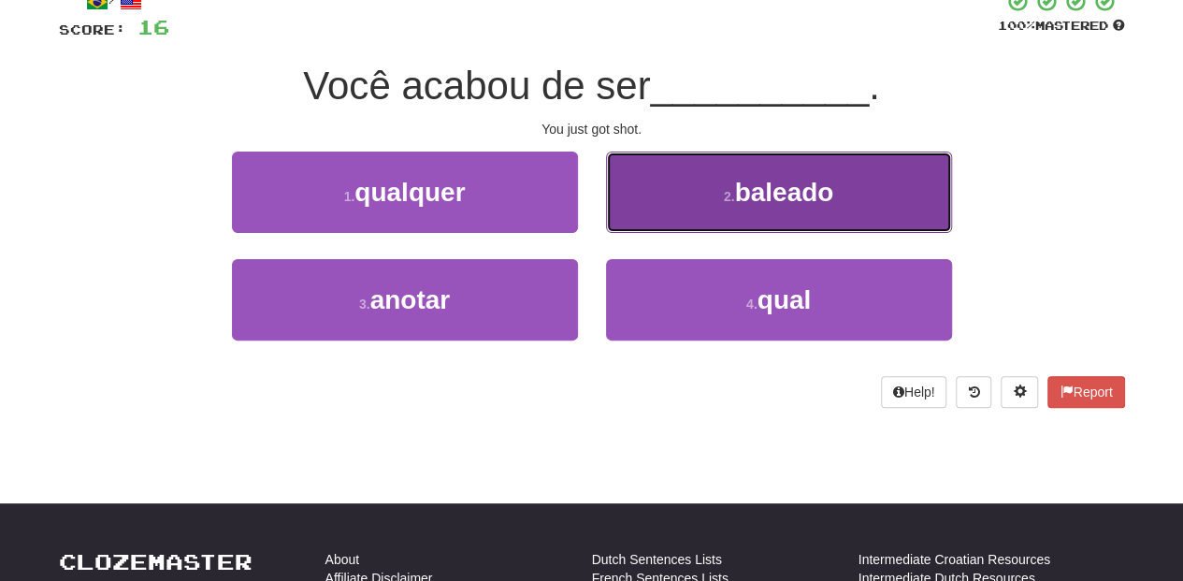
click at [618, 223] on button "2 . baleado" at bounding box center [779, 191] width 346 height 81
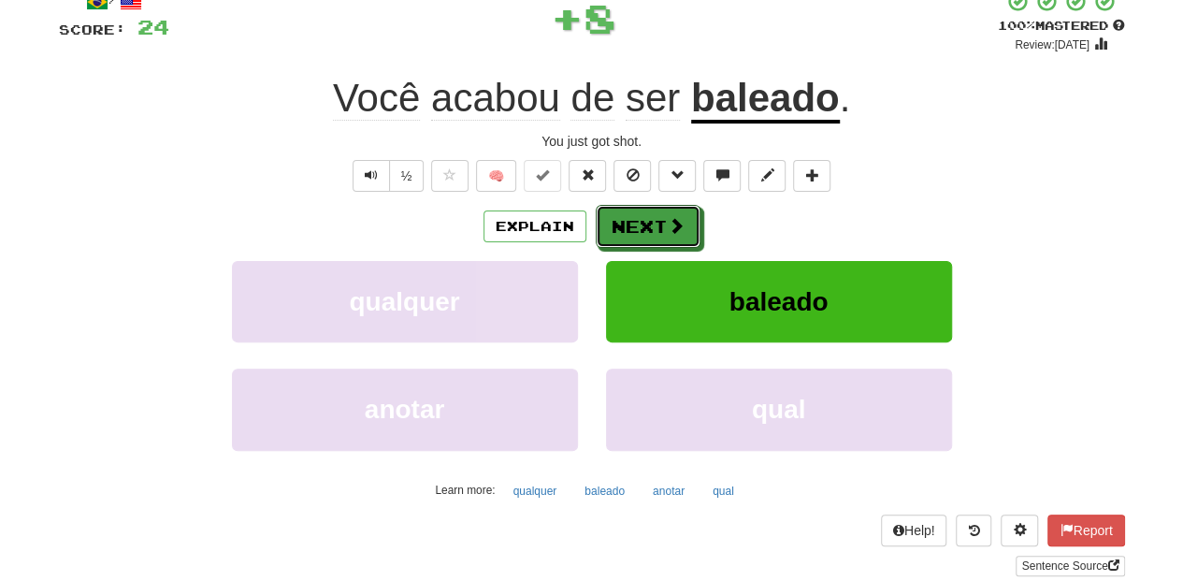
click at [618, 223] on button "Next" at bounding box center [648, 226] width 105 height 43
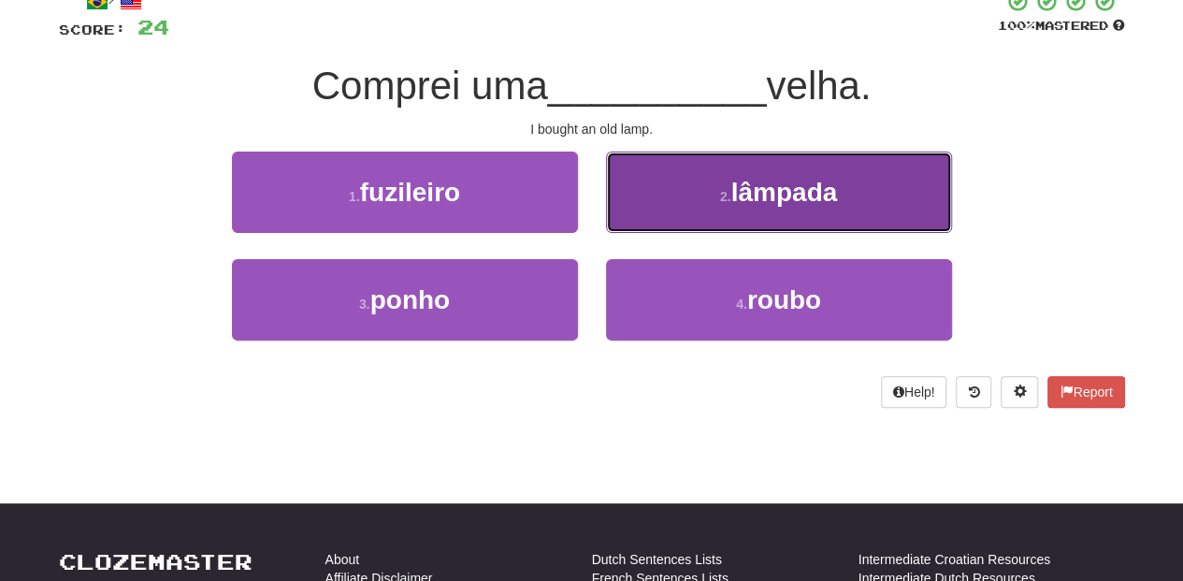
click at [625, 217] on button "2 . lâmpada" at bounding box center [779, 191] width 346 height 81
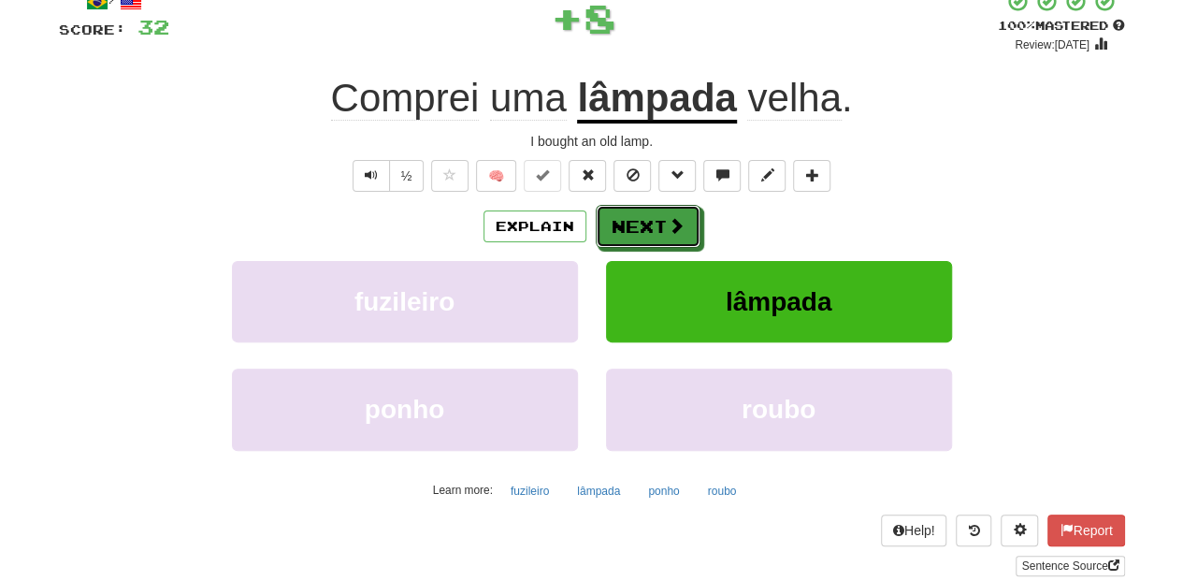
click at [625, 217] on button "Next" at bounding box center [648, 226] width 105 height 43
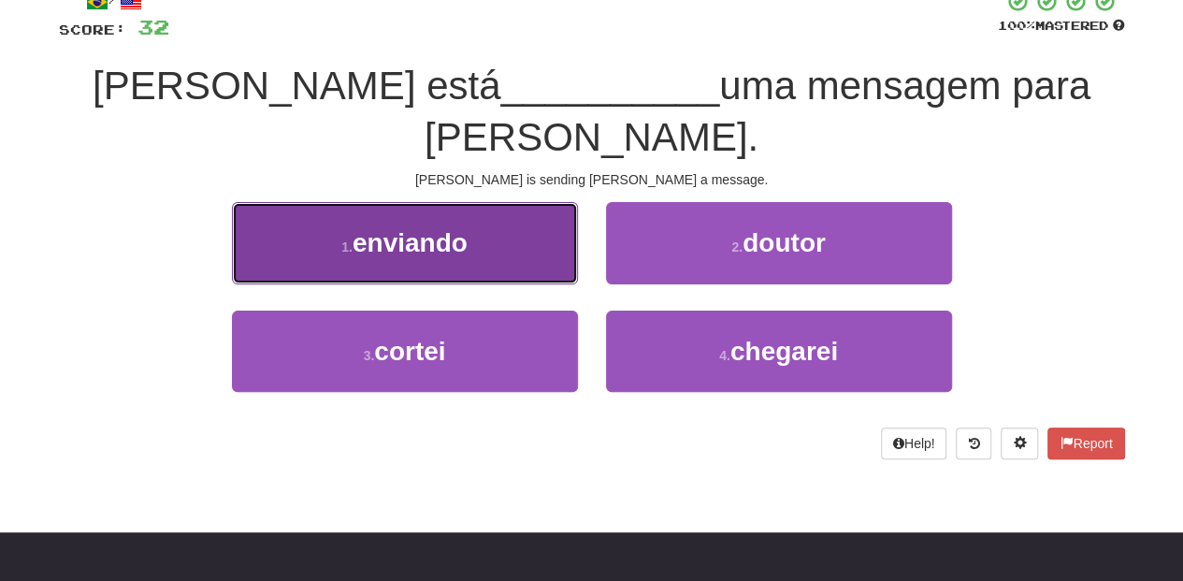
click at [481, 209] on button "1 . enviando" at bounding box center [405, 242] width 346 height 81
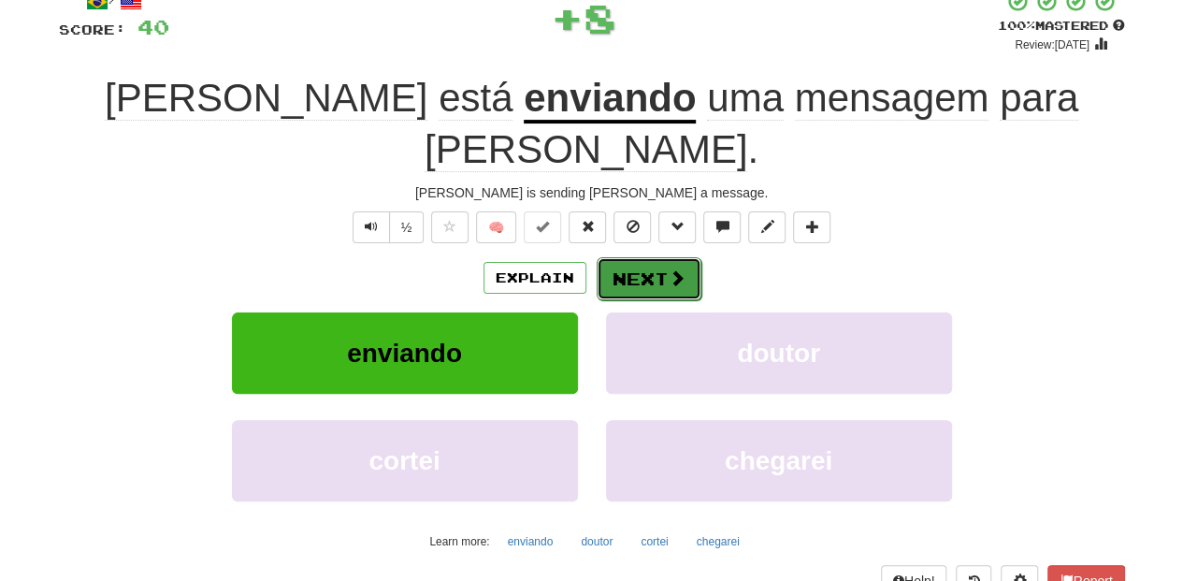
click at [632, 257] on button "Next" at bounding box center [649, 278] width 105 height 43
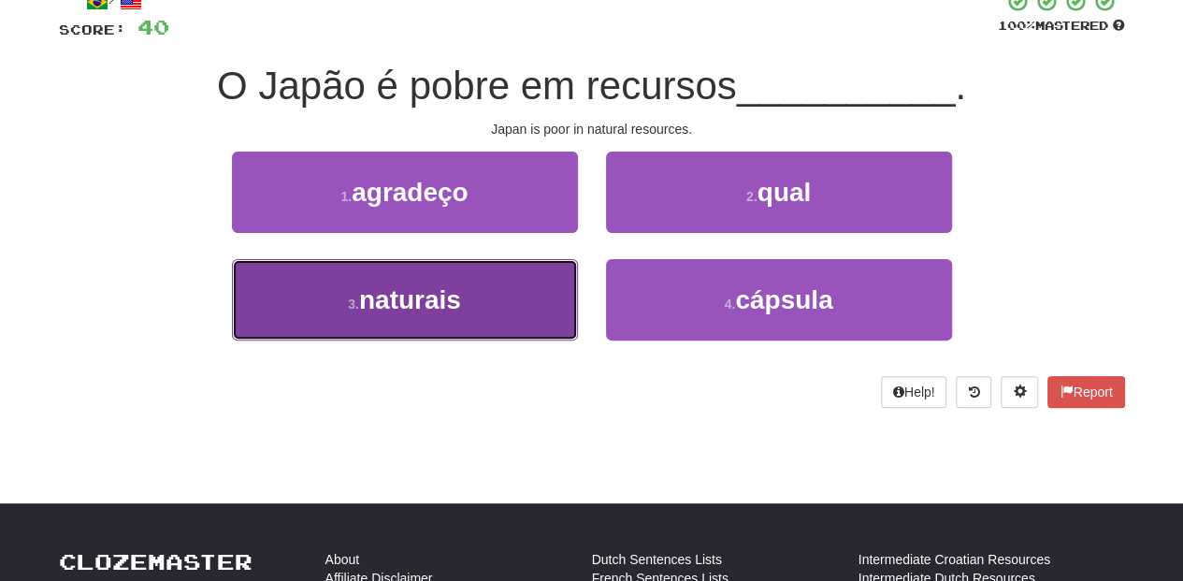
click at [505, 290] on button "3 . naturais" at bounding box center [405, 299] width 346 height 81
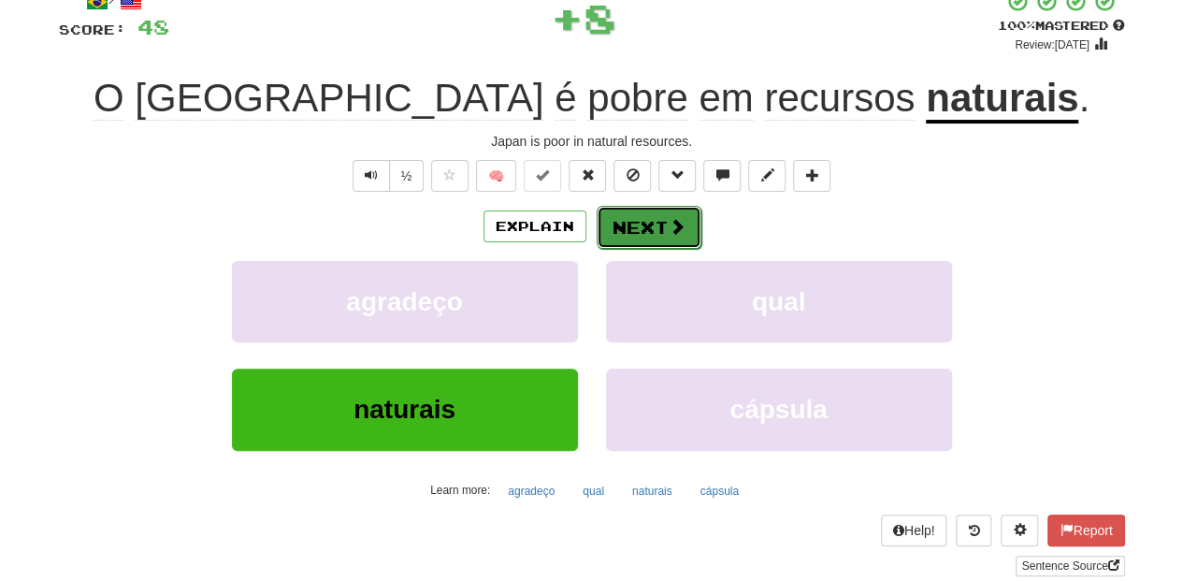
click at [620, 241] on button "Next" at bounding box center [649, 227] width 105 height 43
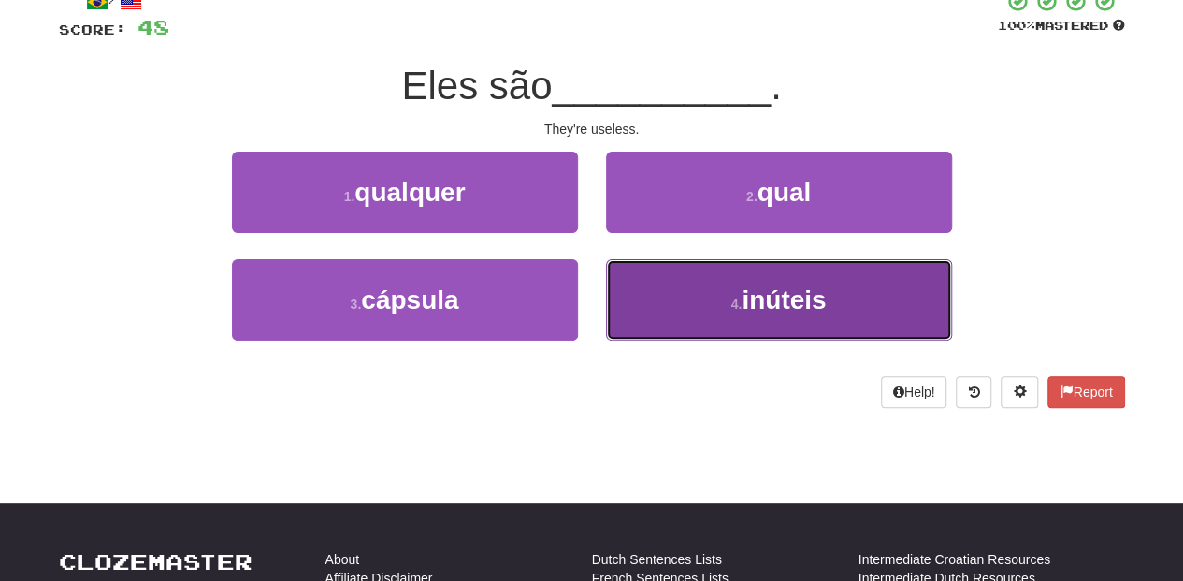
click at [647, 281] on button "4 . inúteis" at bounding box center [779, 299] width 346 height 81
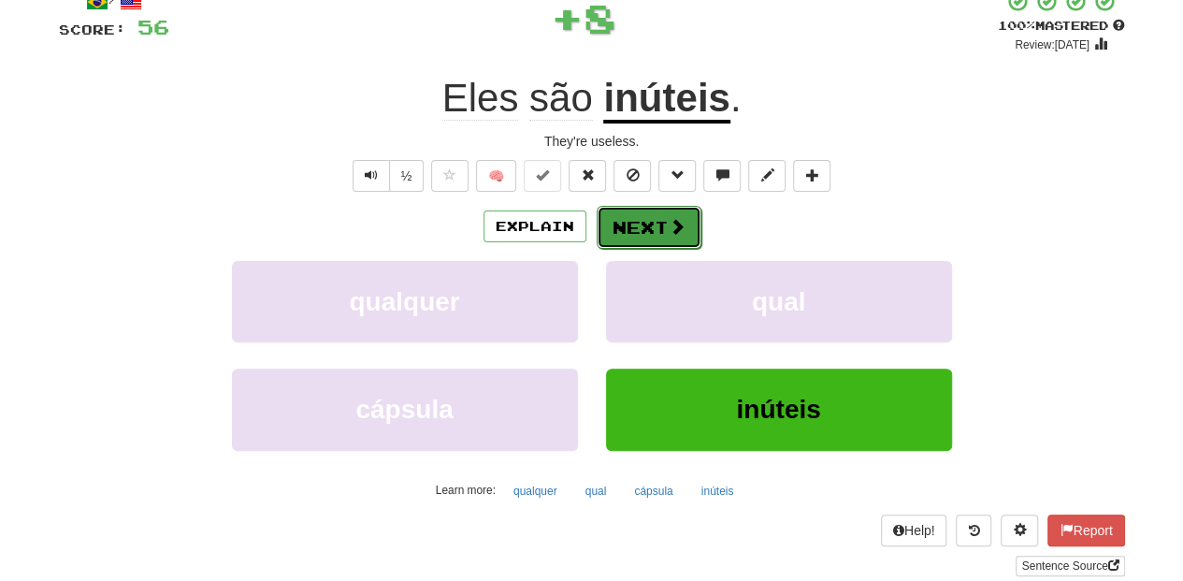
click at [640, 233] on button "Next" at bounding box center [649, 227] width 105 height 43
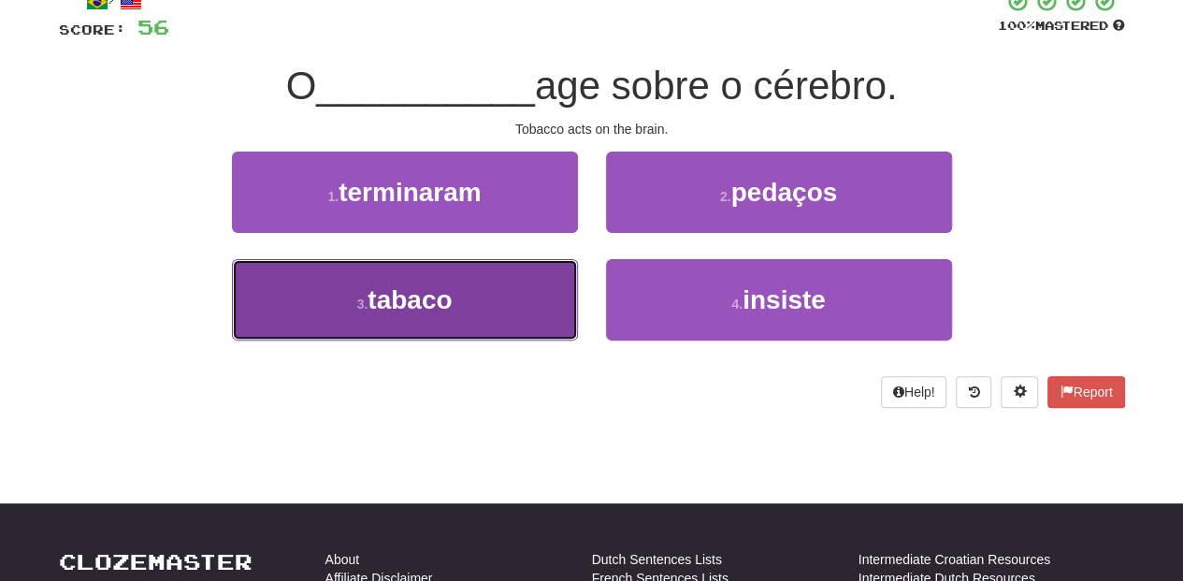
click at [524, 301] on button "3 . tabaco" at bounding box center [405, 299] width 346 height 81
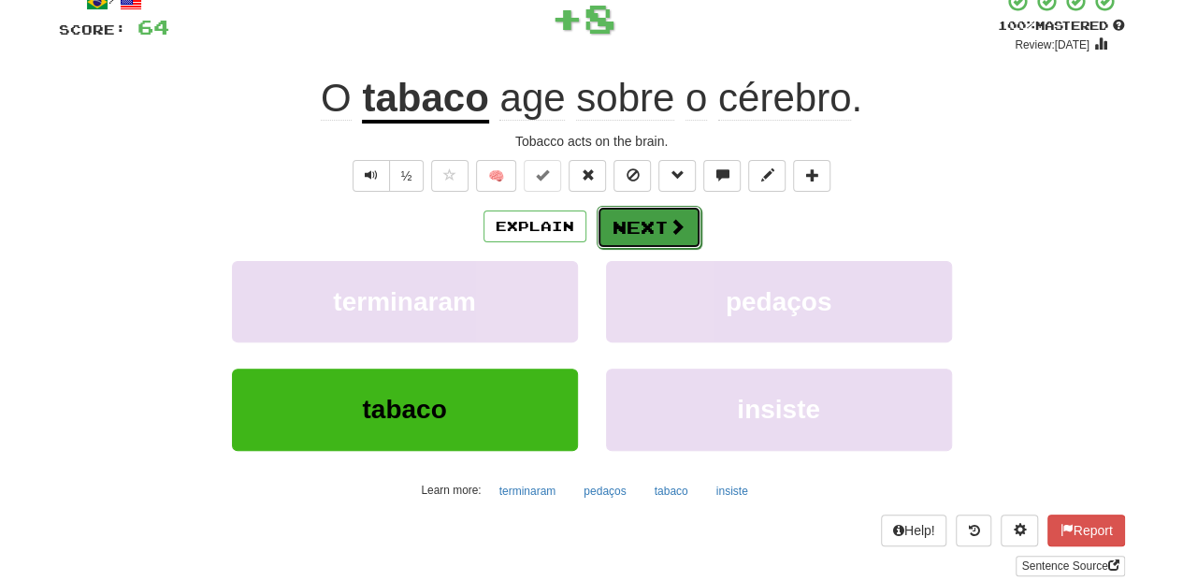
click at [626, 223] on button "Next" at bounding box center [649, 227] width 105 height 43
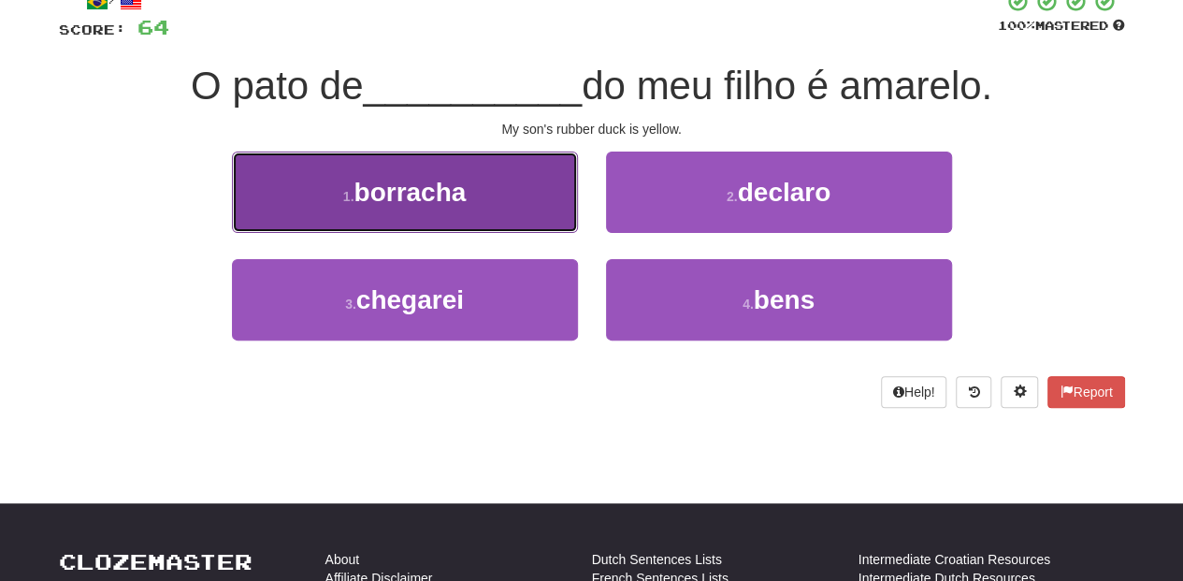
click at [525, 212] on button "1 . borracha" at bounding box center [405, 191] width 346 height 81
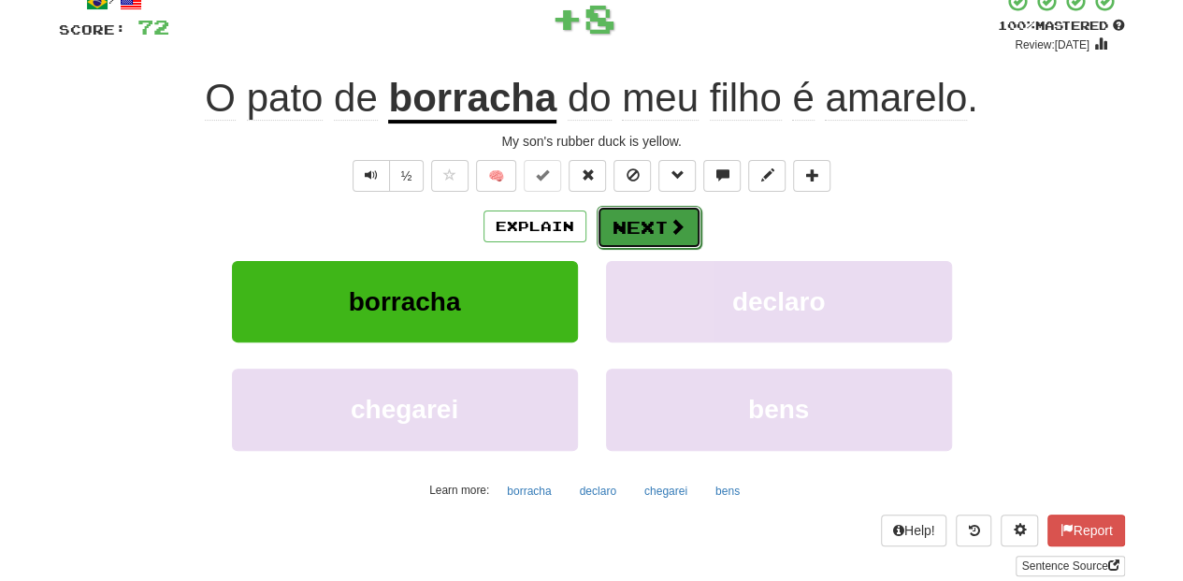
click at [617, 211] on button "Next" at bounding box center [649, 227] width 105 height 43
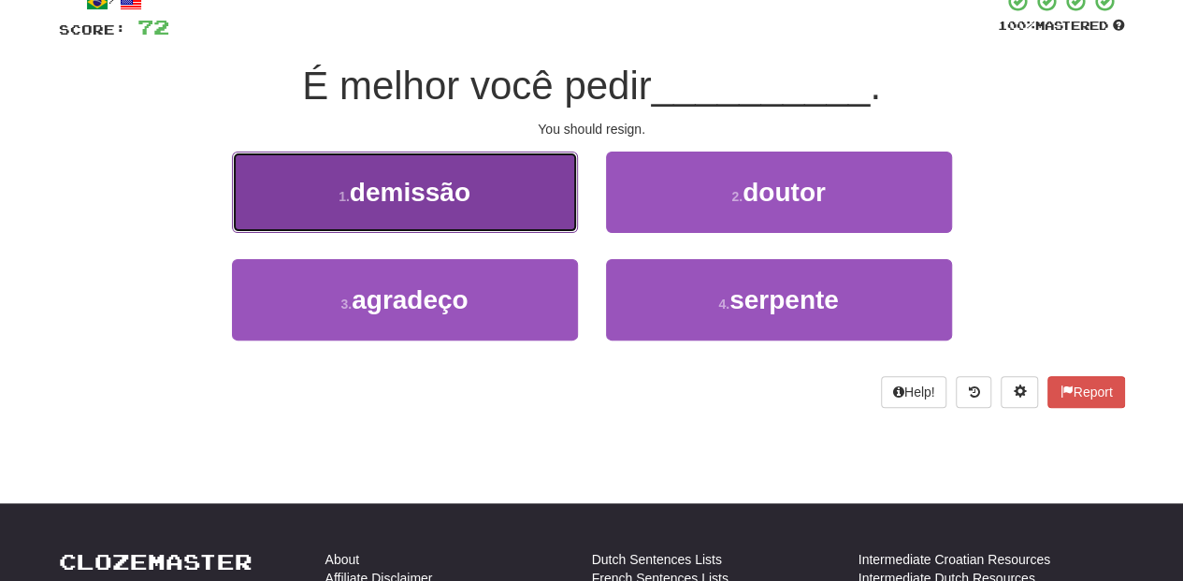
click at [509, 213] on button "1 . demissão" at bounding box center [405, 191] width 346 height 81
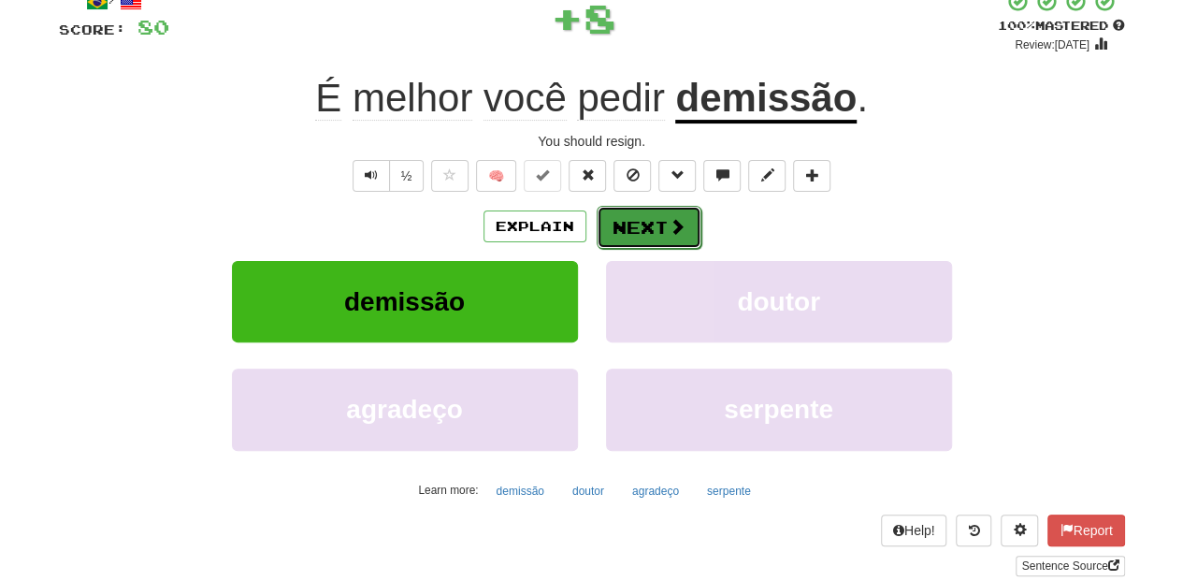
click at [628, 226] on button "Next" at bounding box center [649, 227] width 105 height 43
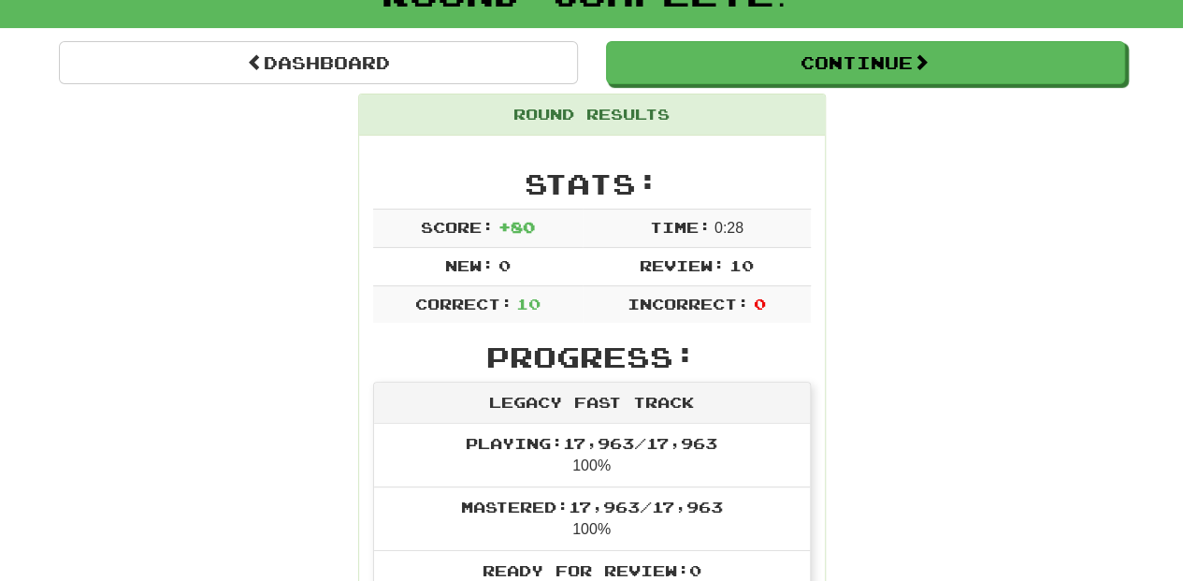
scroll to position [81, 0]
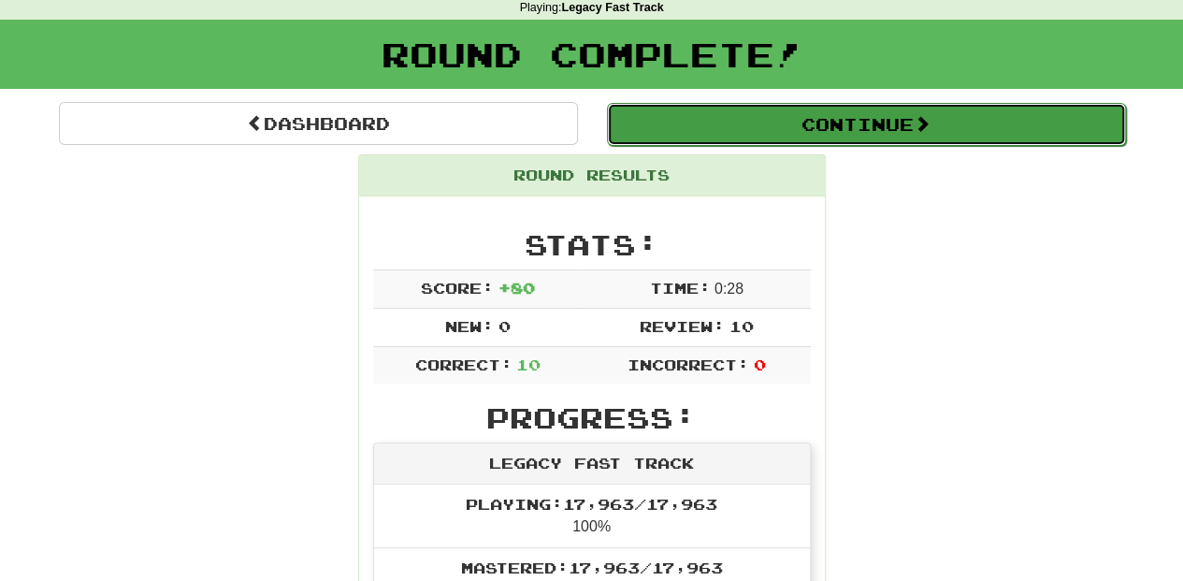
click at [739, 122] on button "Continue" at bounding box center [866, 124] width 519 height 43
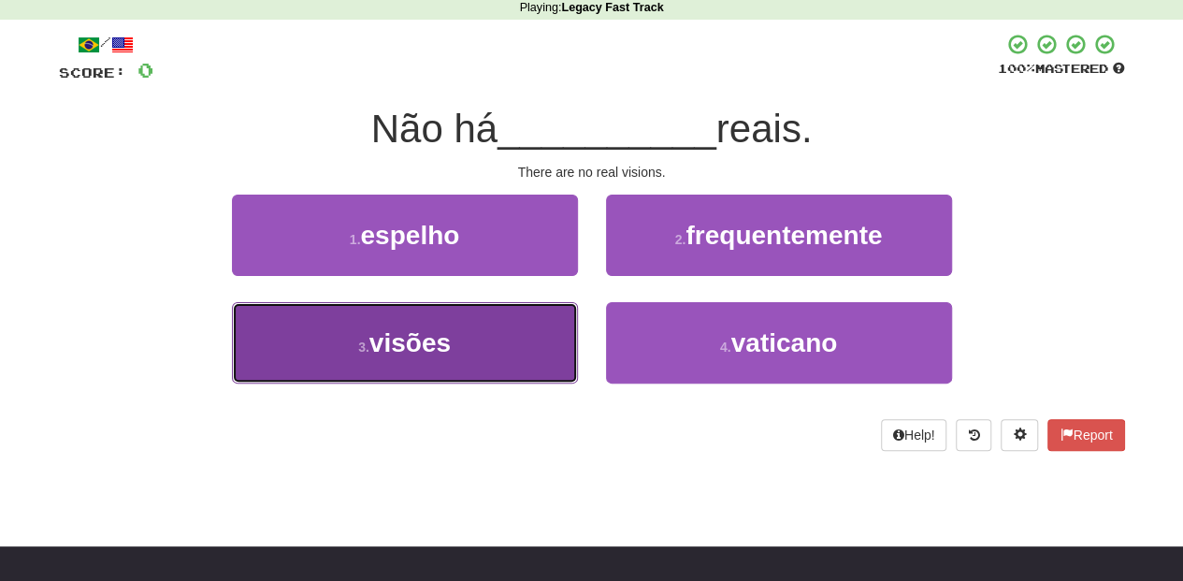
click at [494, 337] on button "3 . visões" at bounding box center [405, 342] width 346 height 81
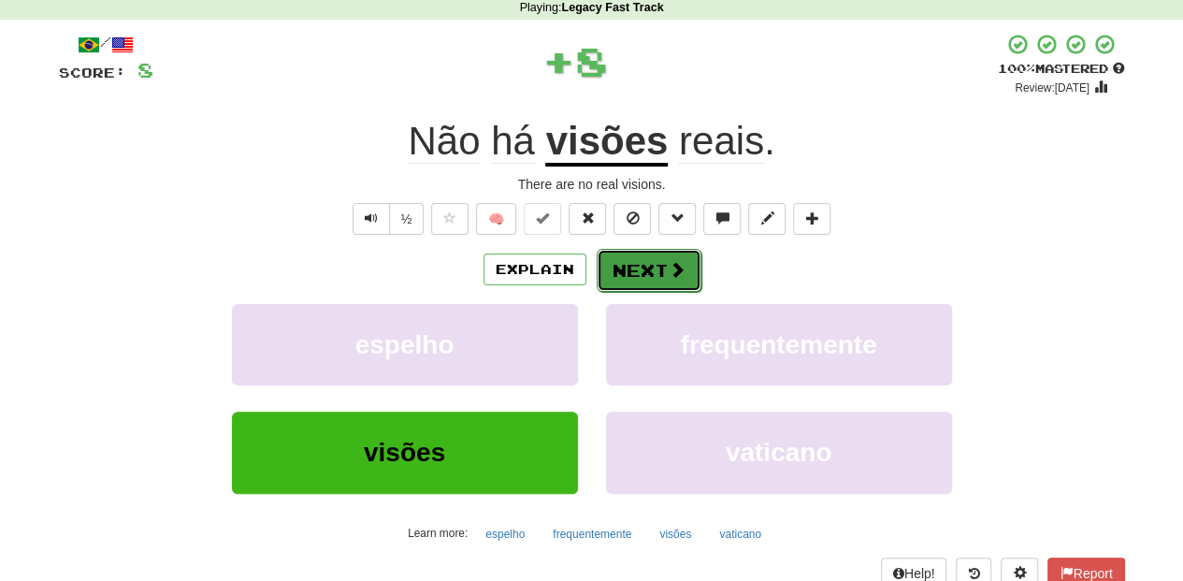
click at [663, 264] on button "Next" at bounding box center [649, 270] width 105 height 43
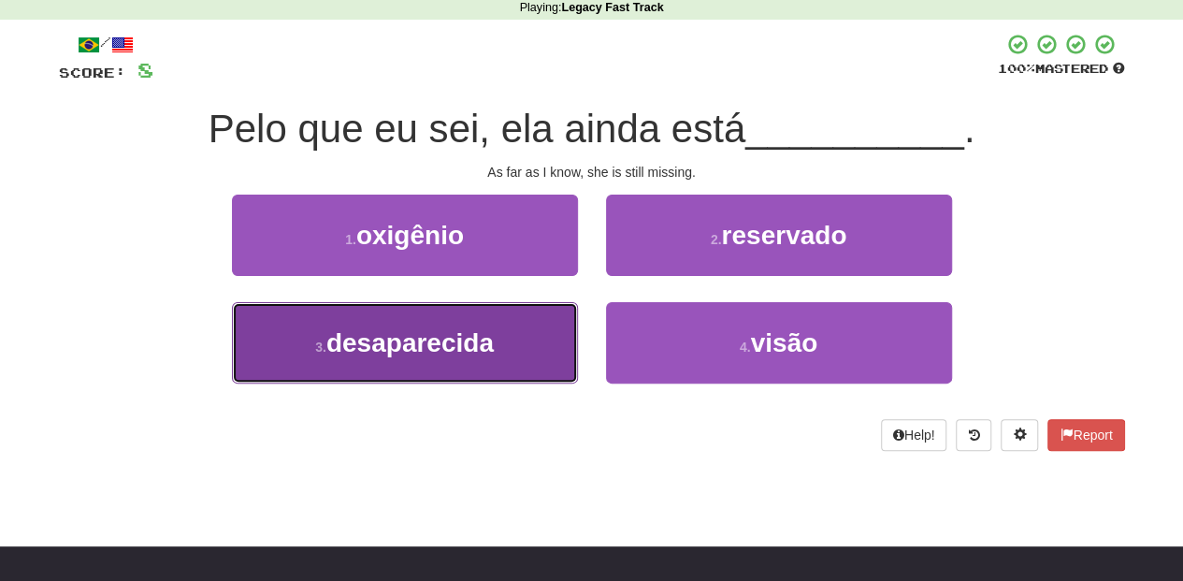
click at [456, 346] on span "desaparecida" at bounding box center [409, 342] width 167 height 29
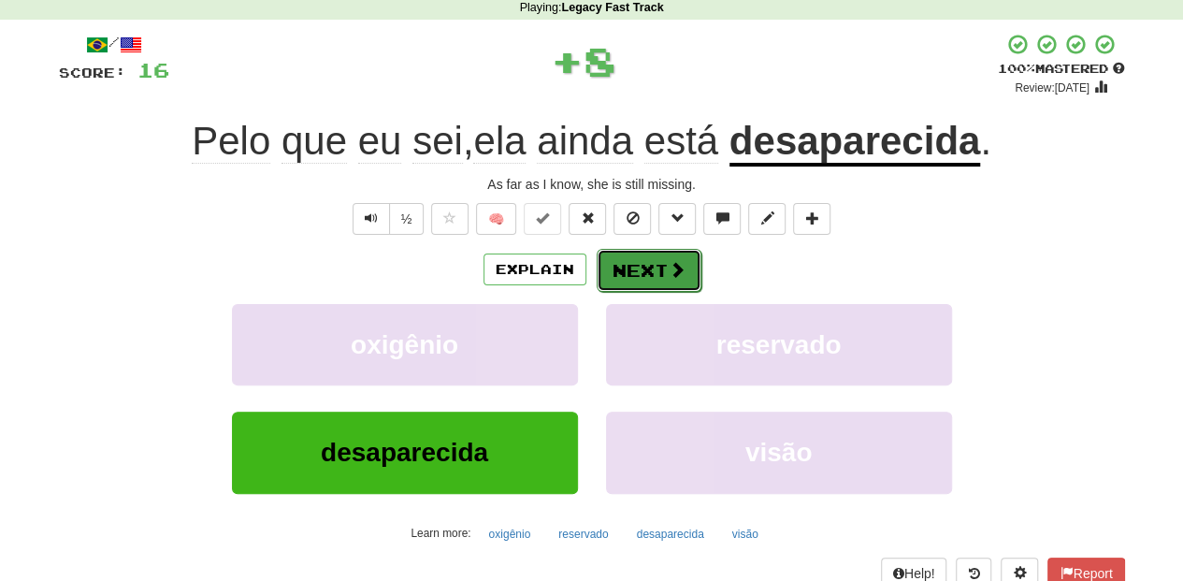
click at [609, 262] on button "Next" at bounding box center [649, 270] width 105 height 43
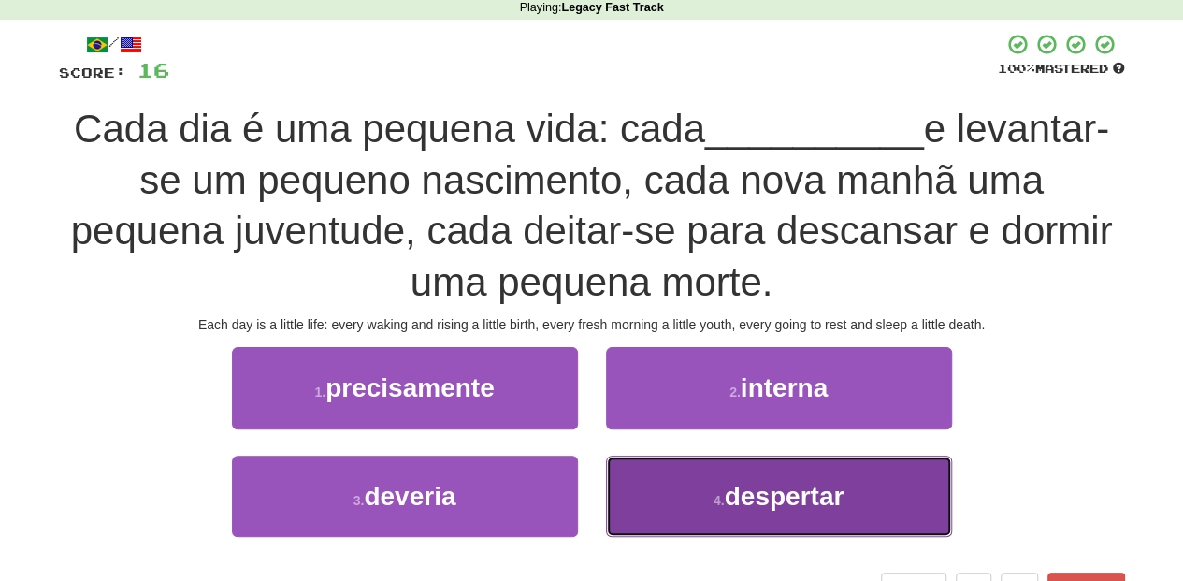
click at [688, 484] on button "4 . despertar" at bounding box center [779, 495] width 346 height 81
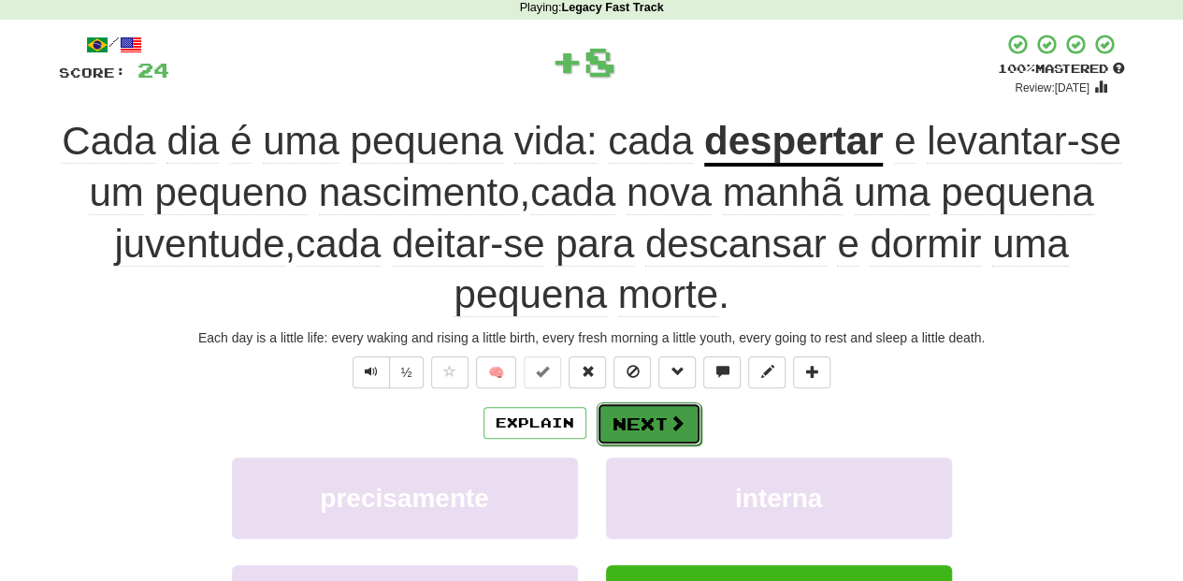
click at [669, 419] on span at bounding box center [677, 422] width 17 height 17
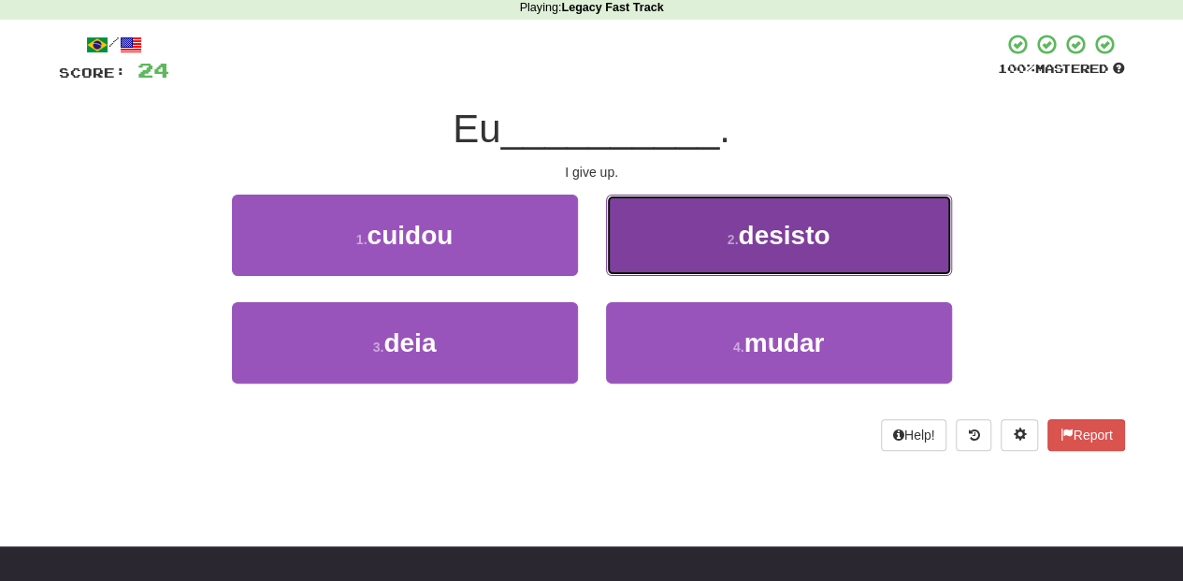
click at [664, 247] on button "2 . desisto" at bounding box center [779, 234] width 346 height 81
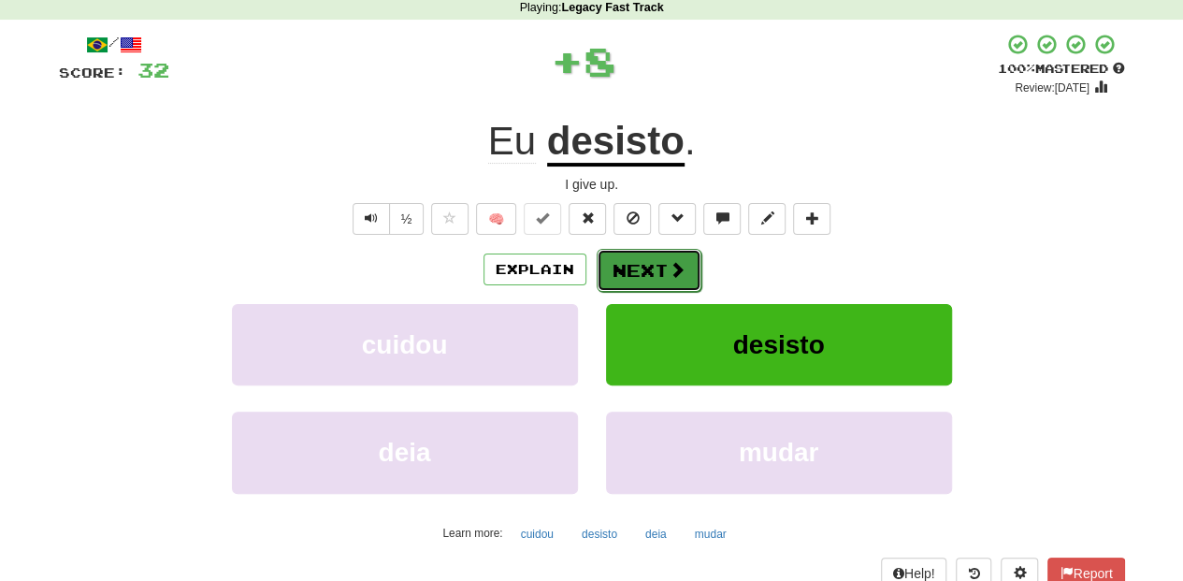
click at [655, 266] on button "Next" at bounding box center [649, 270] width 105 height 43
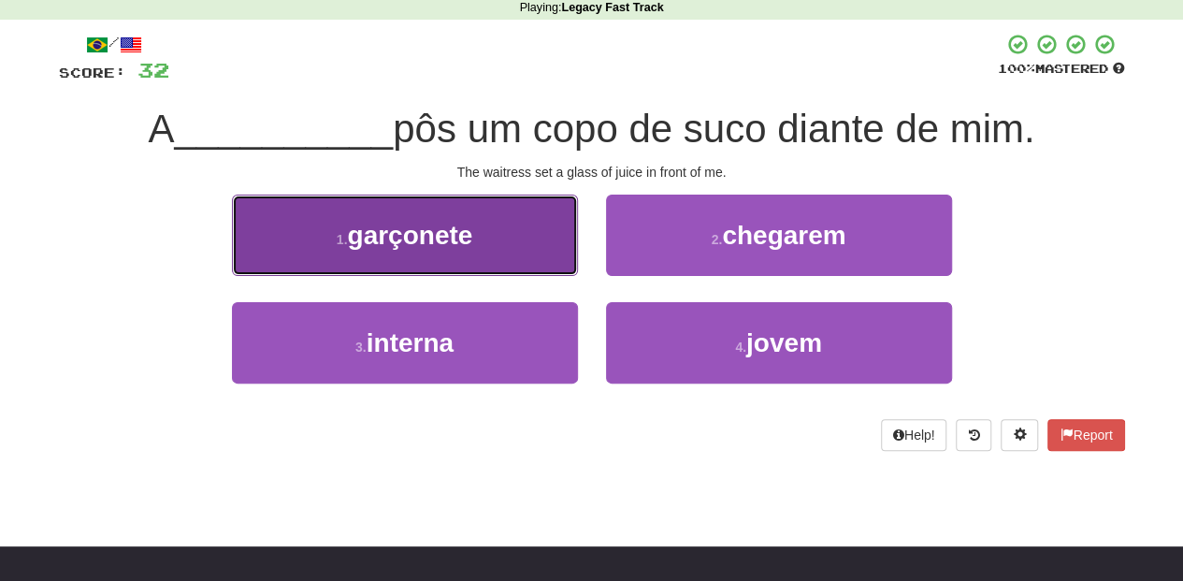
click at [456, 264] on button "1 . garçonete" at bounding box center [405, 234] width 346 height 81
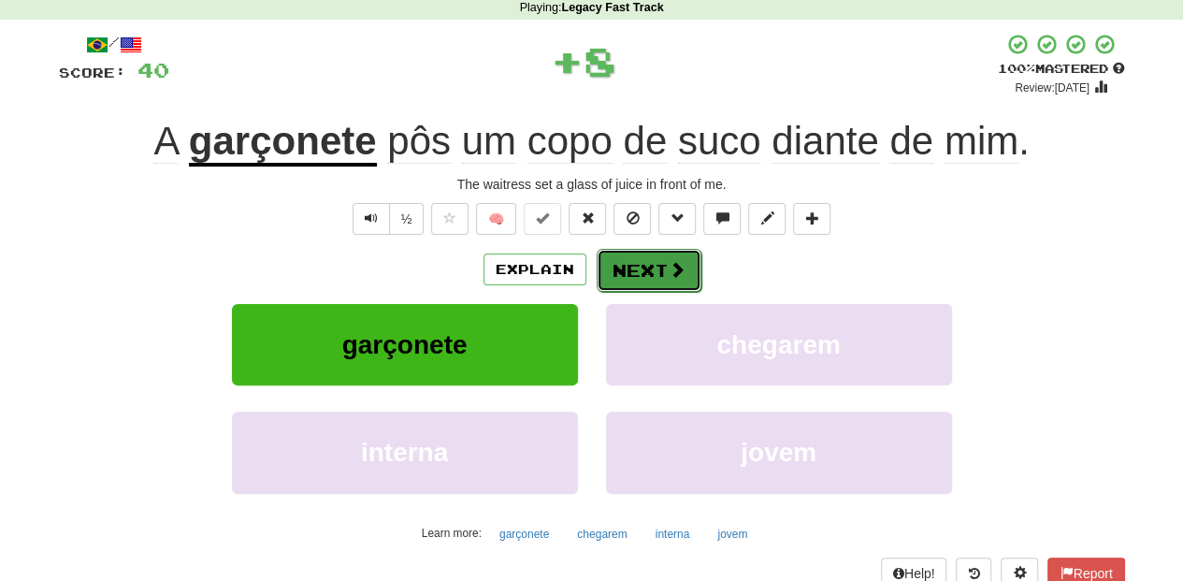
click at [633, 264] on button "Next" at bounding box center [649, 270] width 105 height 43
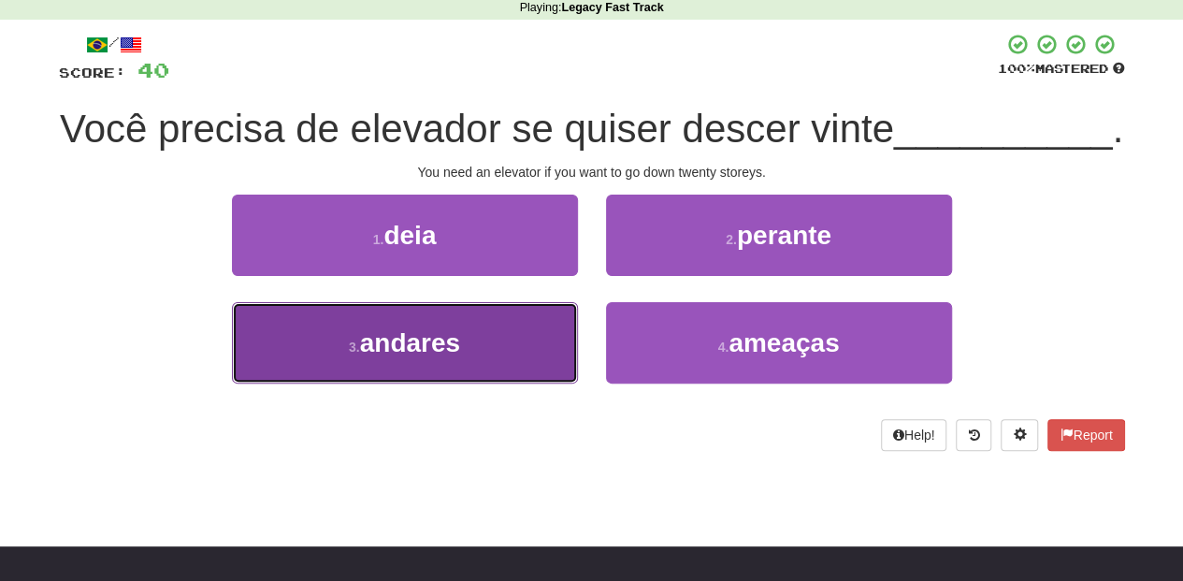
click at [528, 361] on button "3 . andares" at bounding box center [405, 342] width 346 height 81
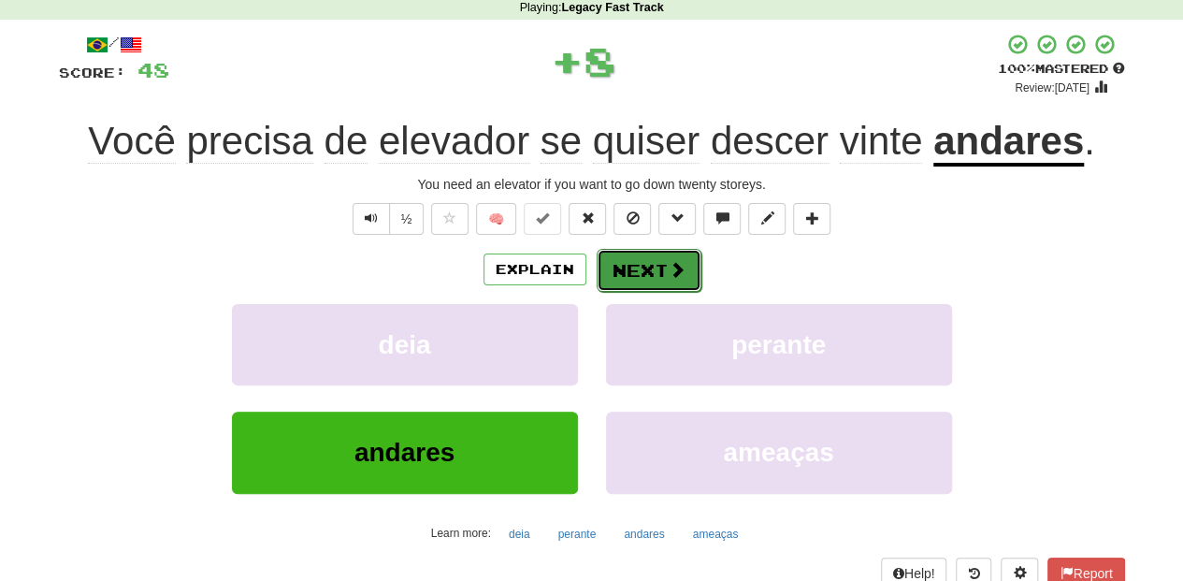
click at [656, 266] on button "Next" at bounding box center [649, 270] width 105 height 43
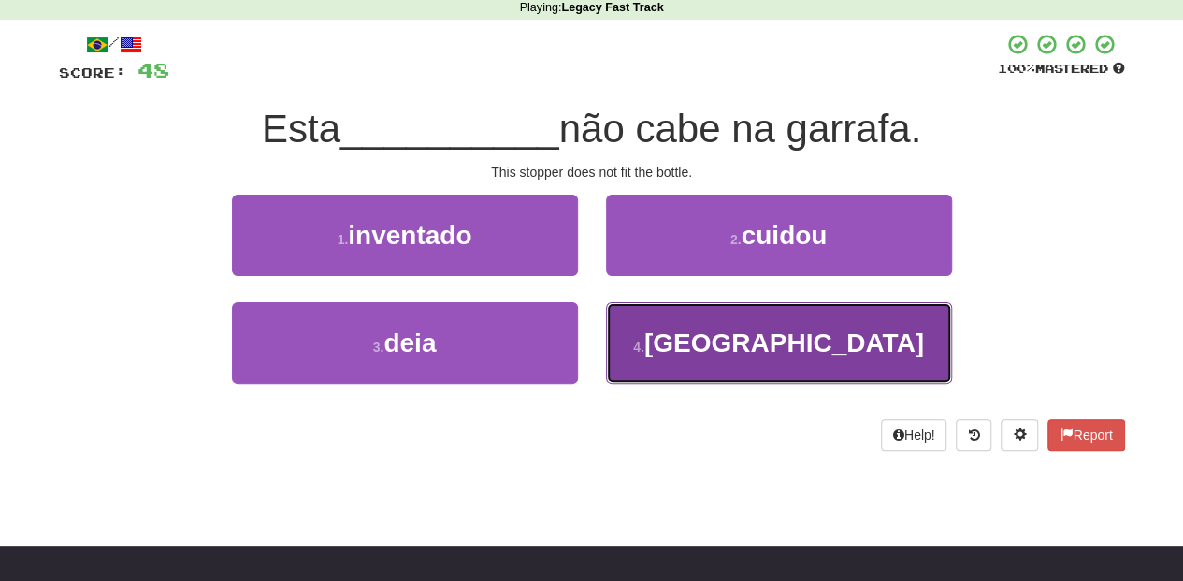
click at [655, 341] on button "4 . tampa" at bounding box center [779, 342] width 346 height 81
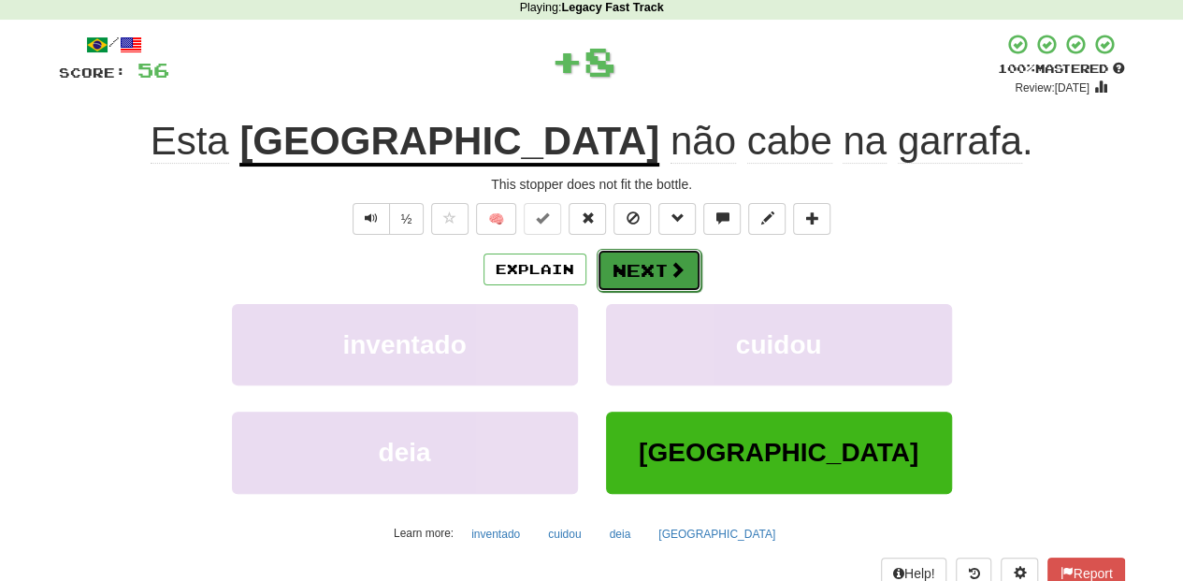
click at [613, 264] on button "Next" at bounding box center [649, 270] width 105 height 43
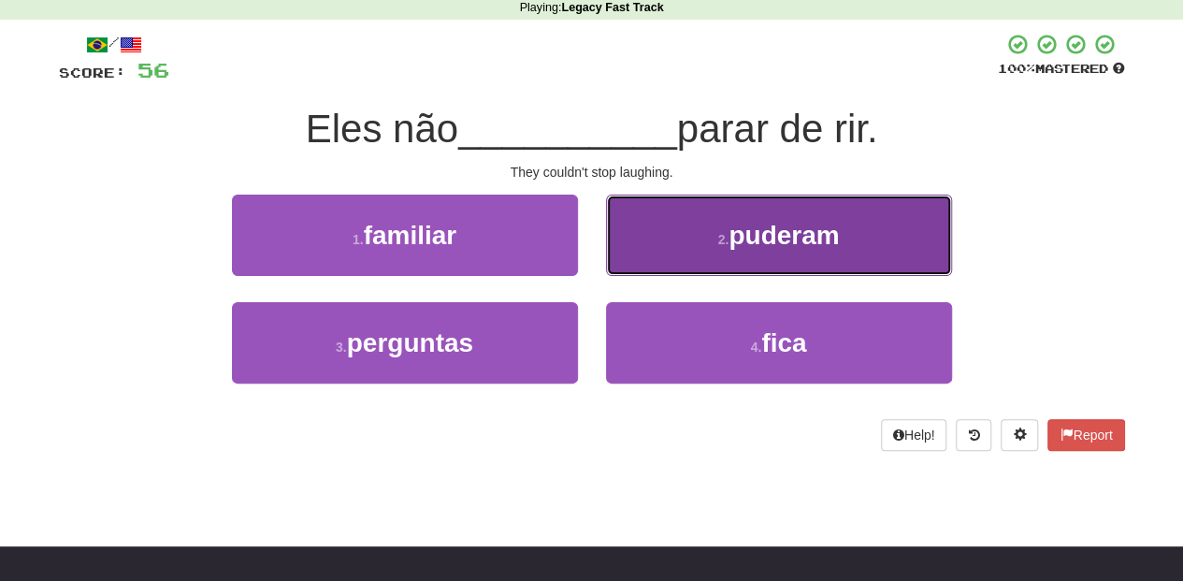
click at [655, 249] on button "2 . puderam" at bounding box center [779, 234] width 346 height 81
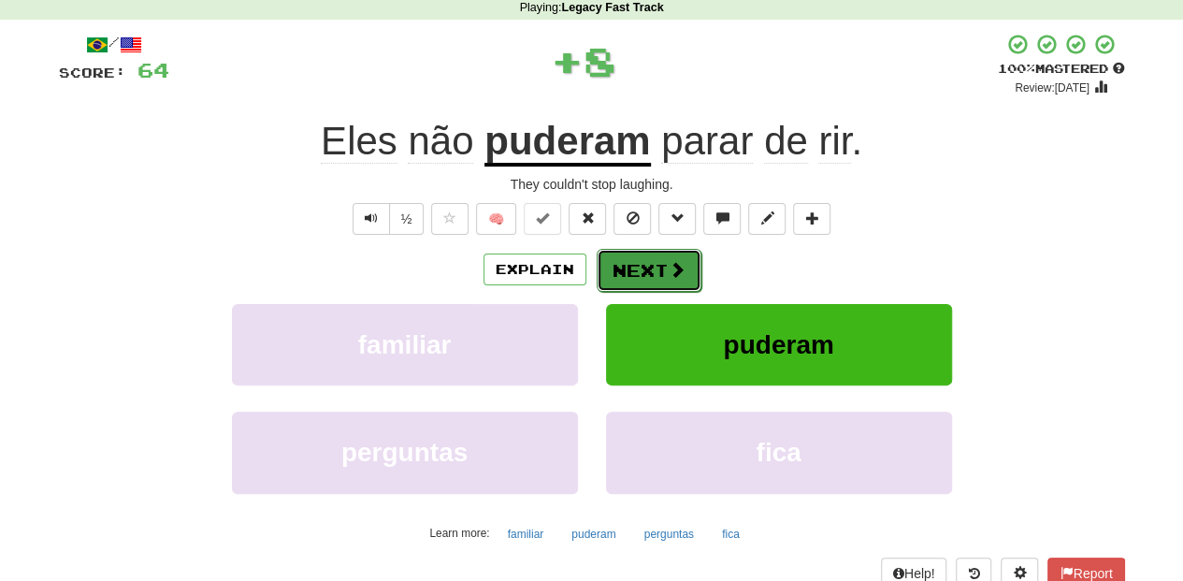
click at [651, 257] on button "Next" at bounding box center [649, 270] width 105 height 43
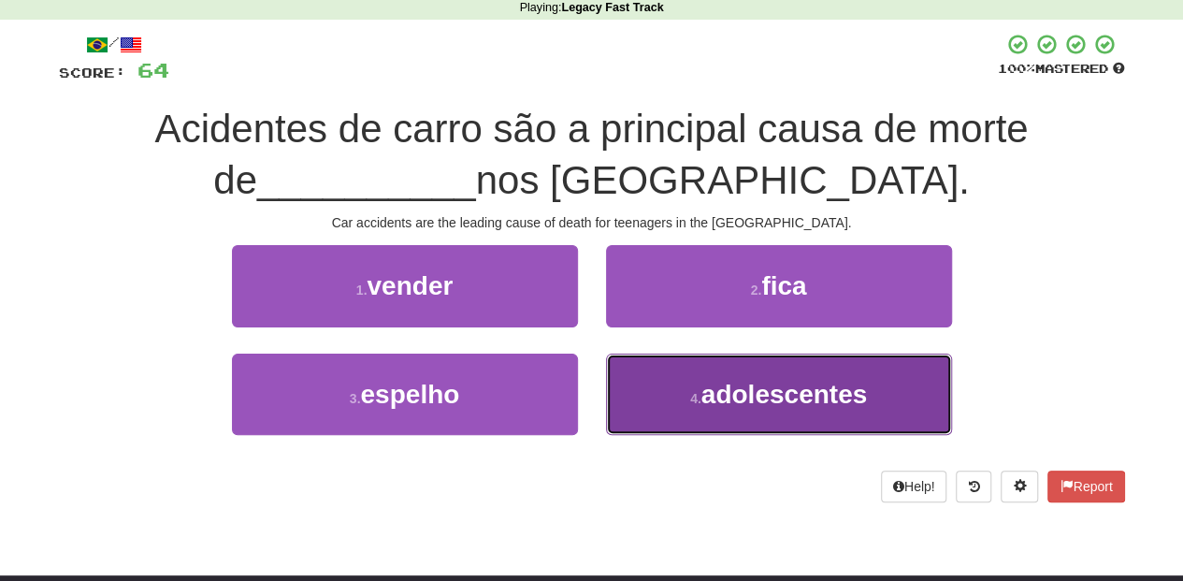
click at [653, 385] on button "4 . adolescentes" at bounding box center [779, 393] width 346 height 81
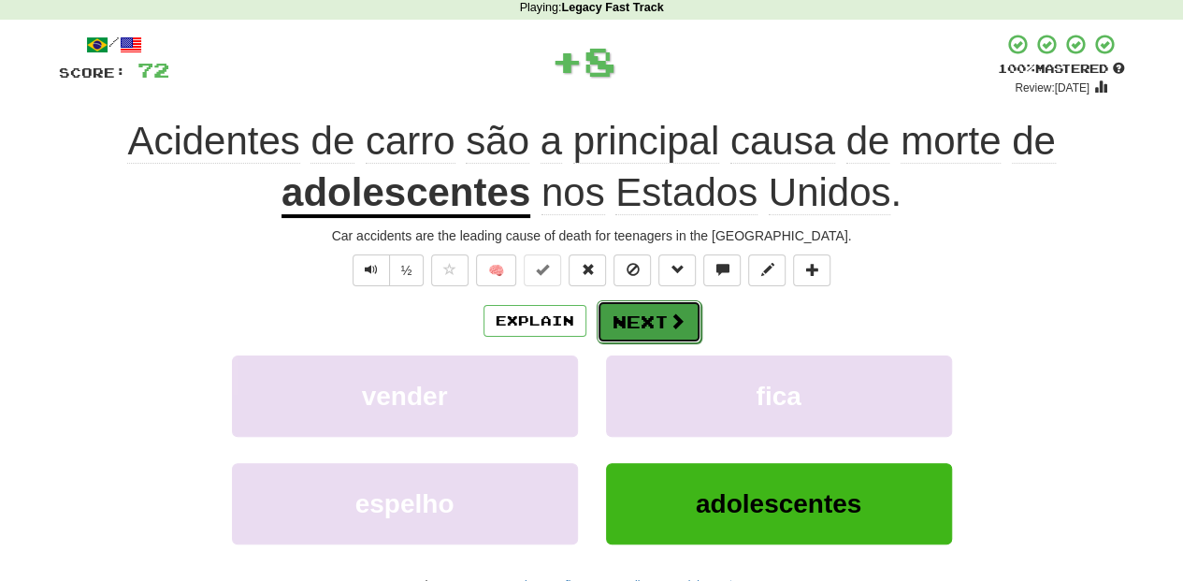
click at [642, 312] on button "Next" at bounding box center [649, 321] width 105 height 43
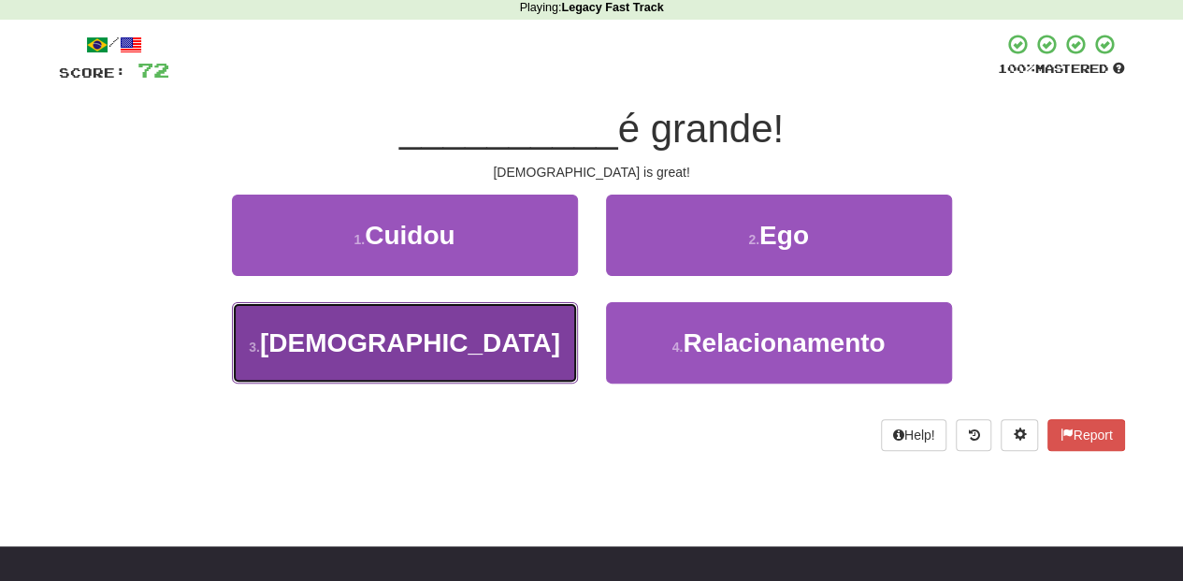
click at [496, 346] on button "3 . [DEMOGRAPHIC_DATA]" at bounding box center [405, 342] width 346 height 81
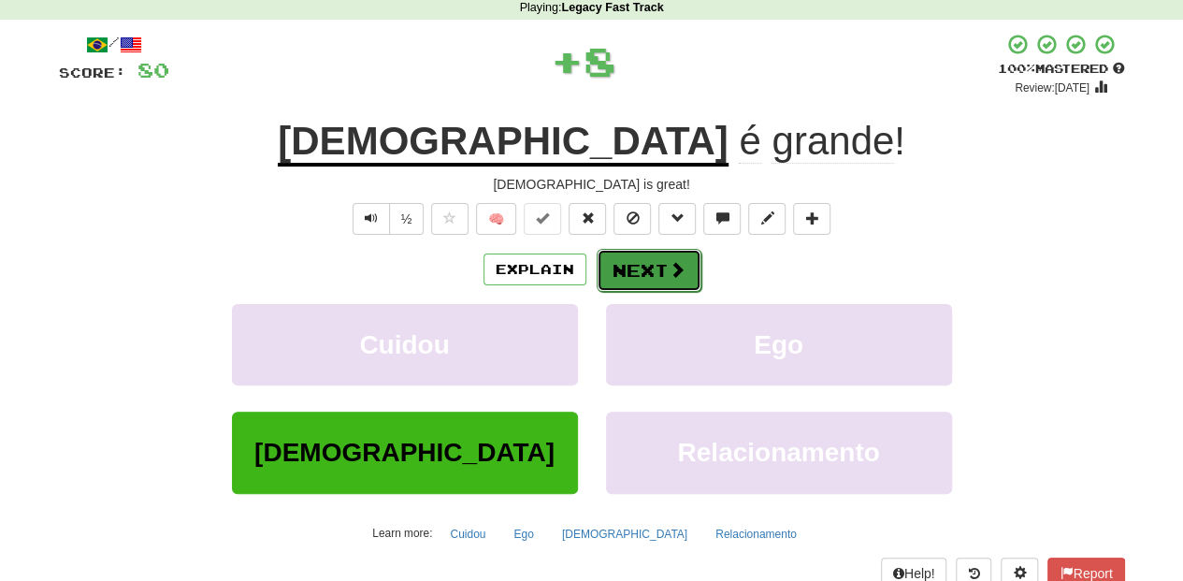
click at [643, 253] on button "Next" at bounding box center [649, 270] width 105 height 43
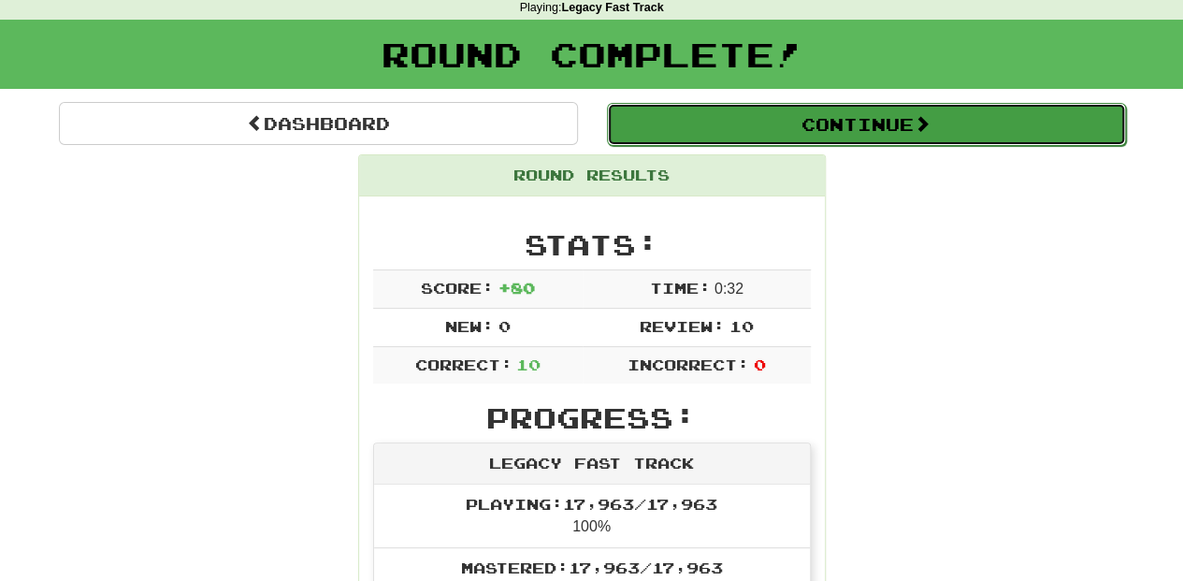
click at [669, 115] on button "Continue" at bounding box center [866, 124] width 519 height 43
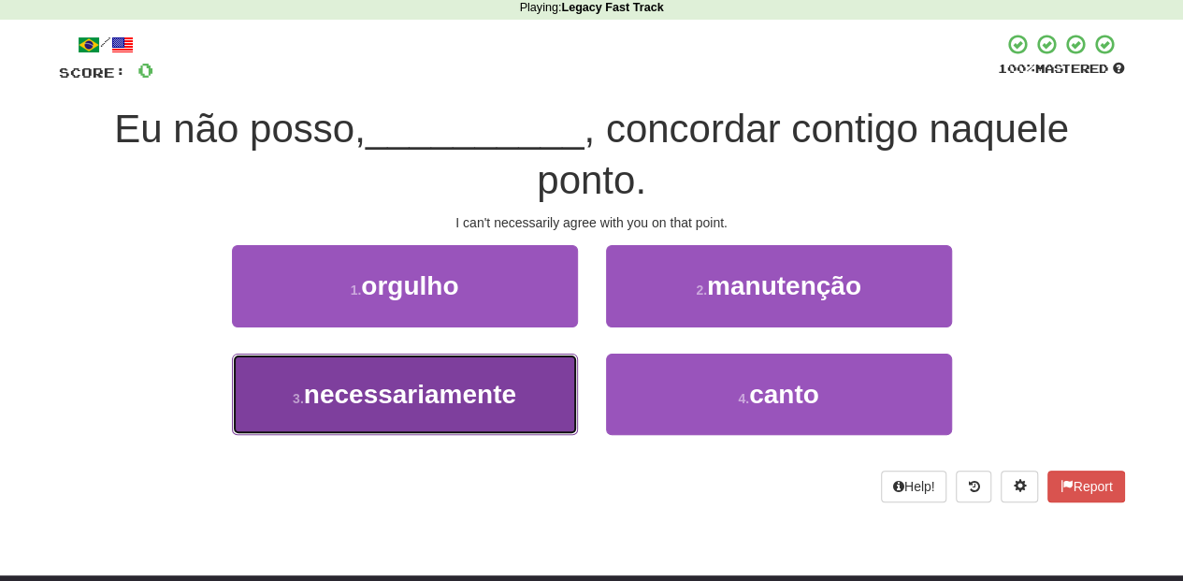
click at [509, 396] on span "necessariamente" at bounding box center [410, 394] width 212 height 29
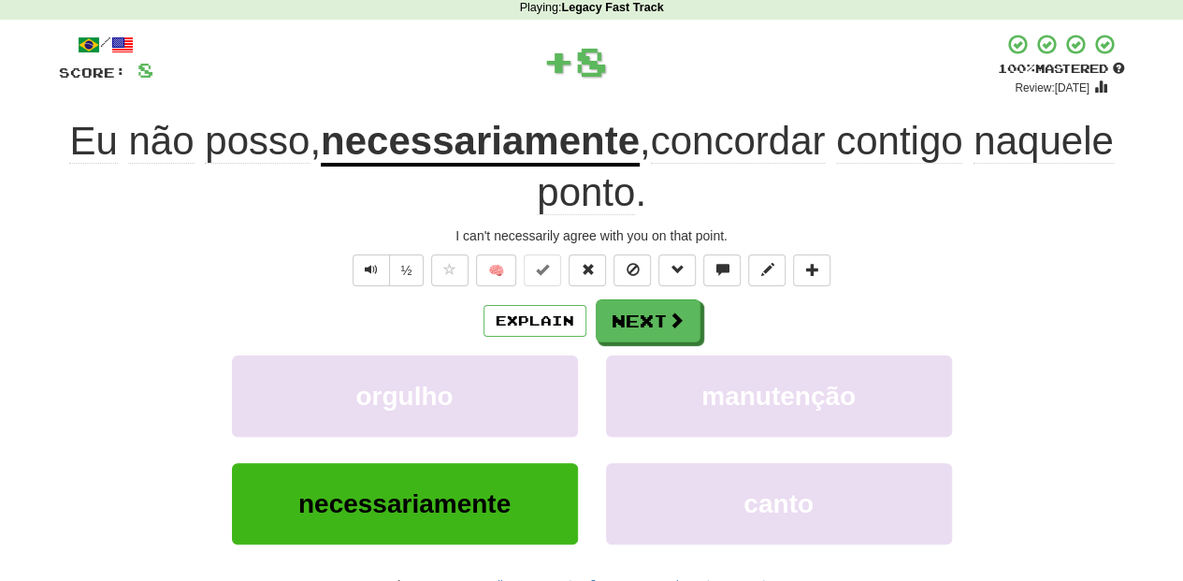
click at [681, 289] on div "/ Score: 8 + 8 100 % Mastered Review: [DATE] Eu não posso , necessariamente , c…" at bounding box center [592, 351] width 1066 height 637
click at [675, 305] on button "Next" at bounding box center [649, 321] width 105 height 43
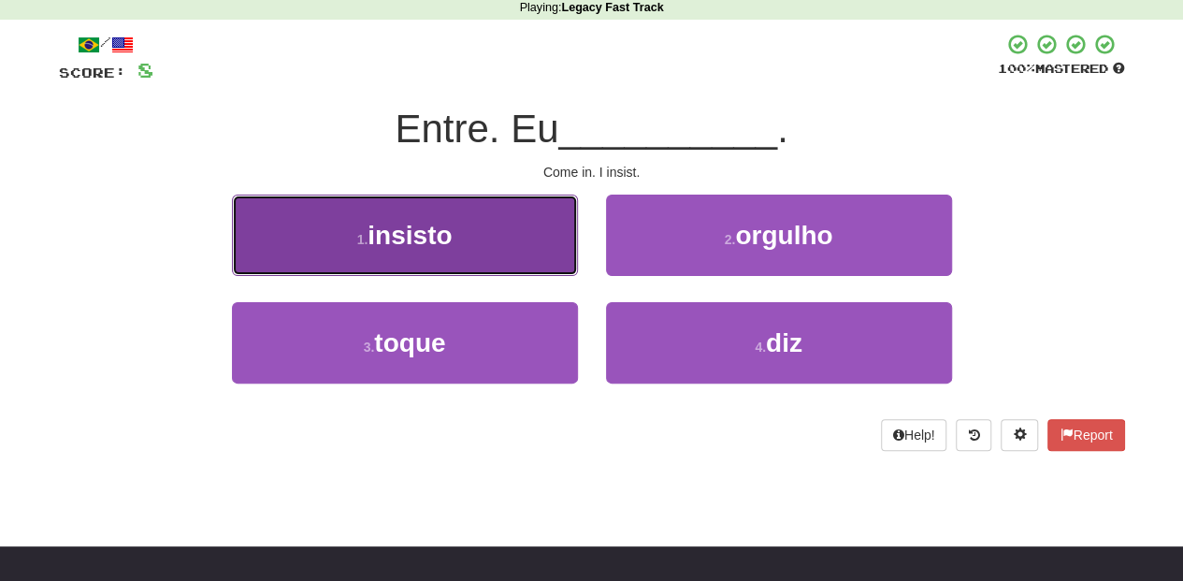
click at [518, 247] on button "1 . insisto" at bounding box center [405, 234] width 346 height 81
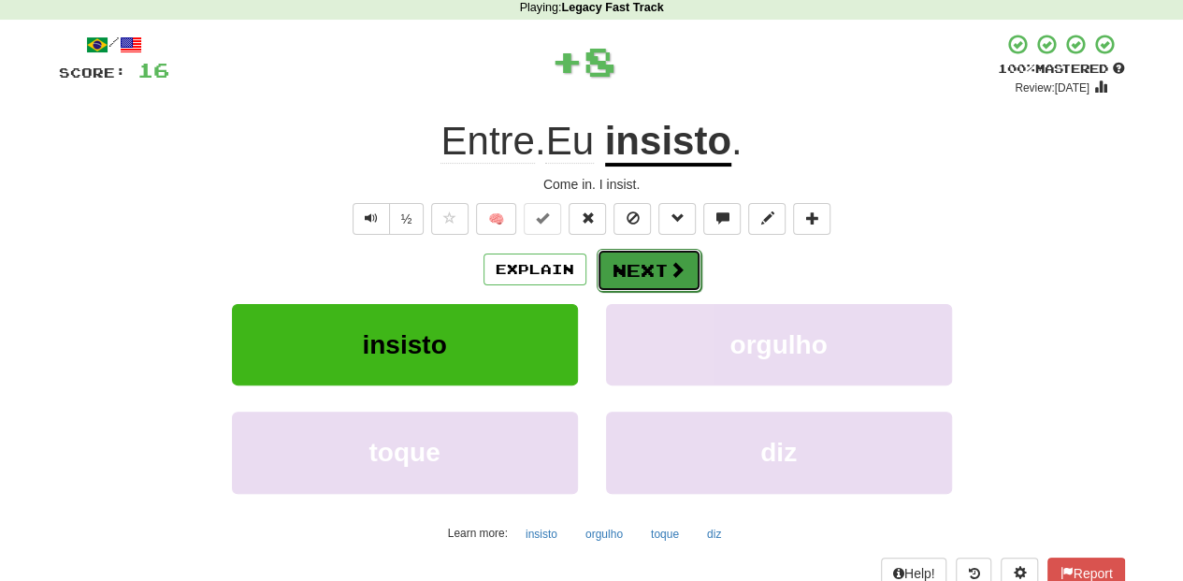
click at [645, 264] on button "Next" at bounding box center [649, 270] width 105 height 43
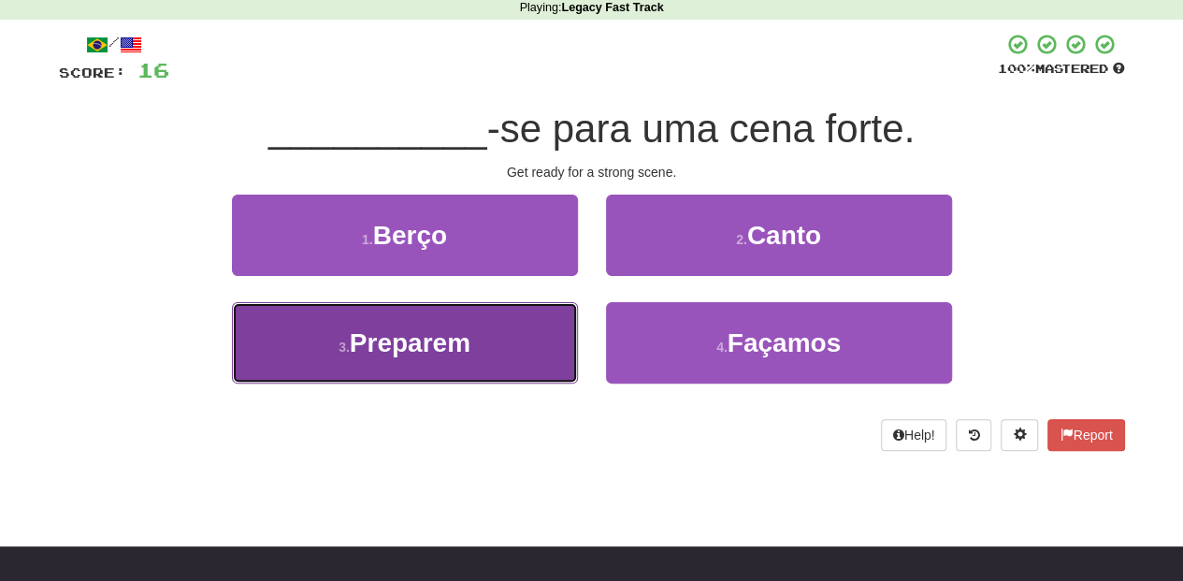
click at [502, 353] on button "3 . Preparem" at bounding box center [405, 342] width 346 height 81
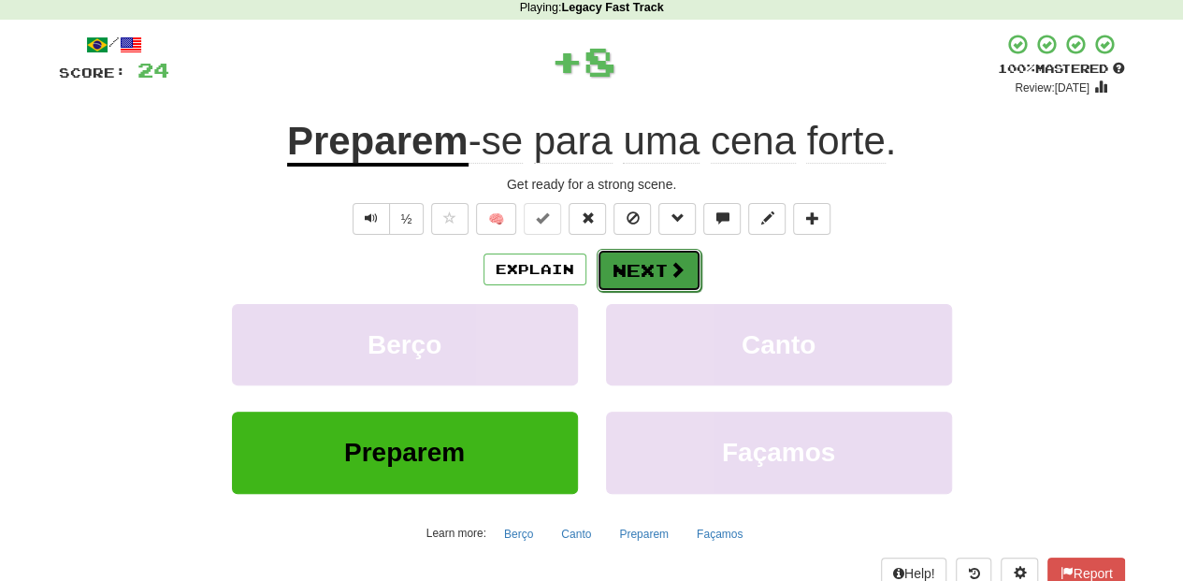
click at [665, 258] on button "Next" at bounding box center [649, 270] width 105 height 43
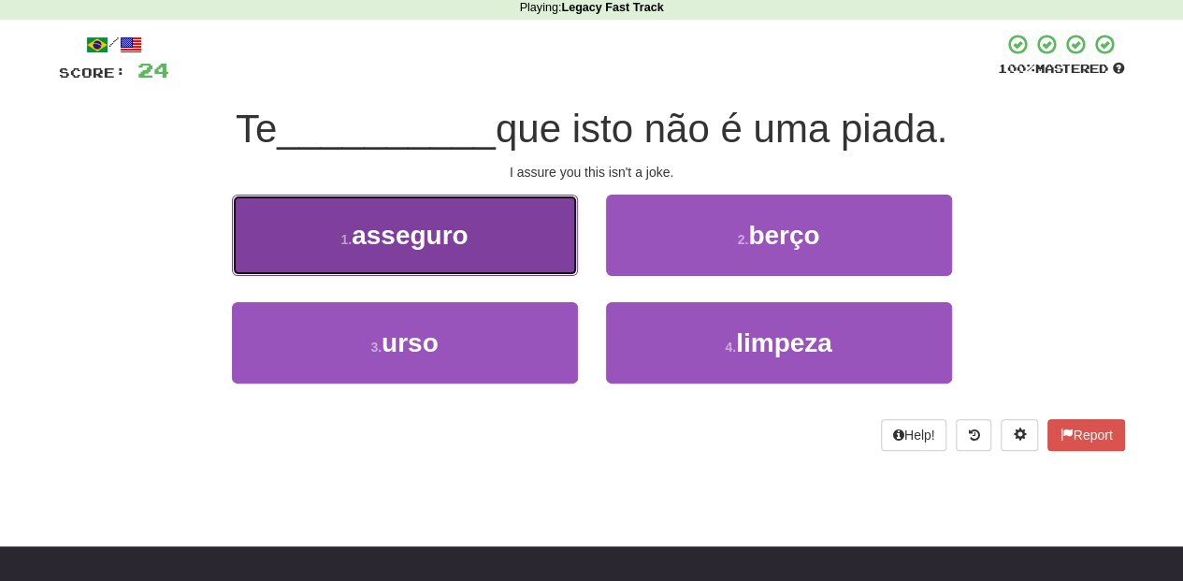
click at [518, 256] on button "1 . asseguro" at bounding box center [405, 234] width 346 height 81
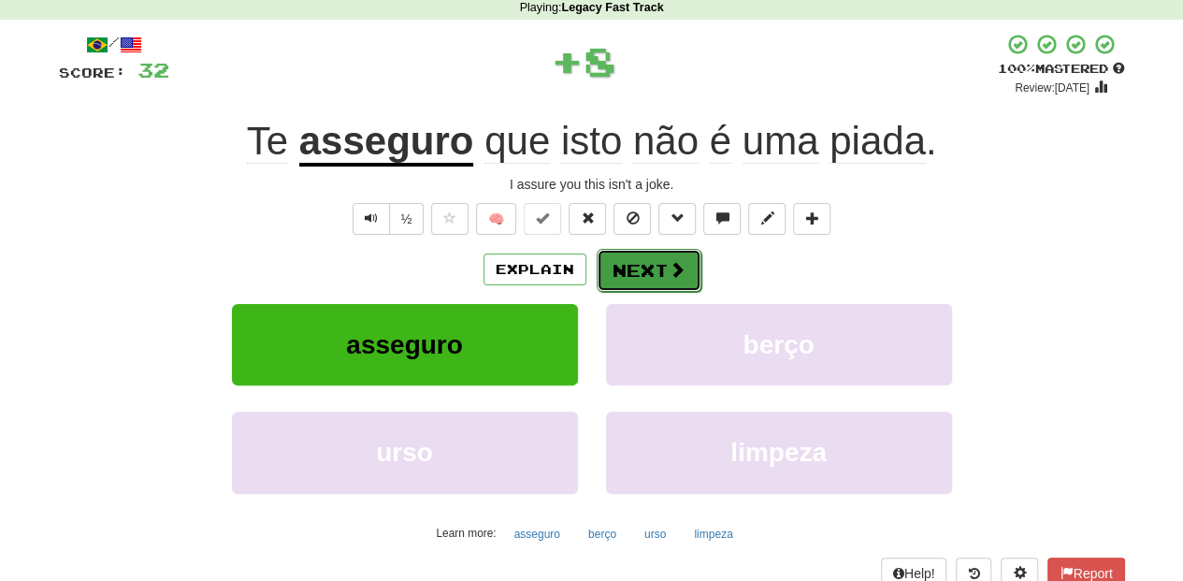
click at [615, 269] on button "Next" at bounding box center [649, 270] width 105 height 43
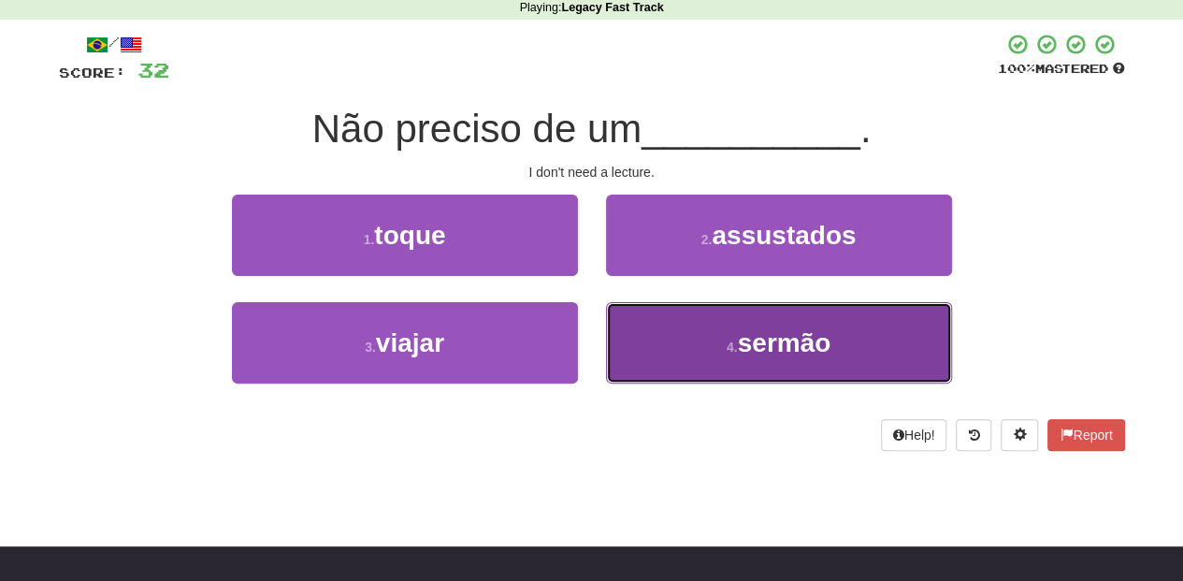
click at [694, 332] on button "4 . sermão" at bounding box center [779, 342] width 346 height 81
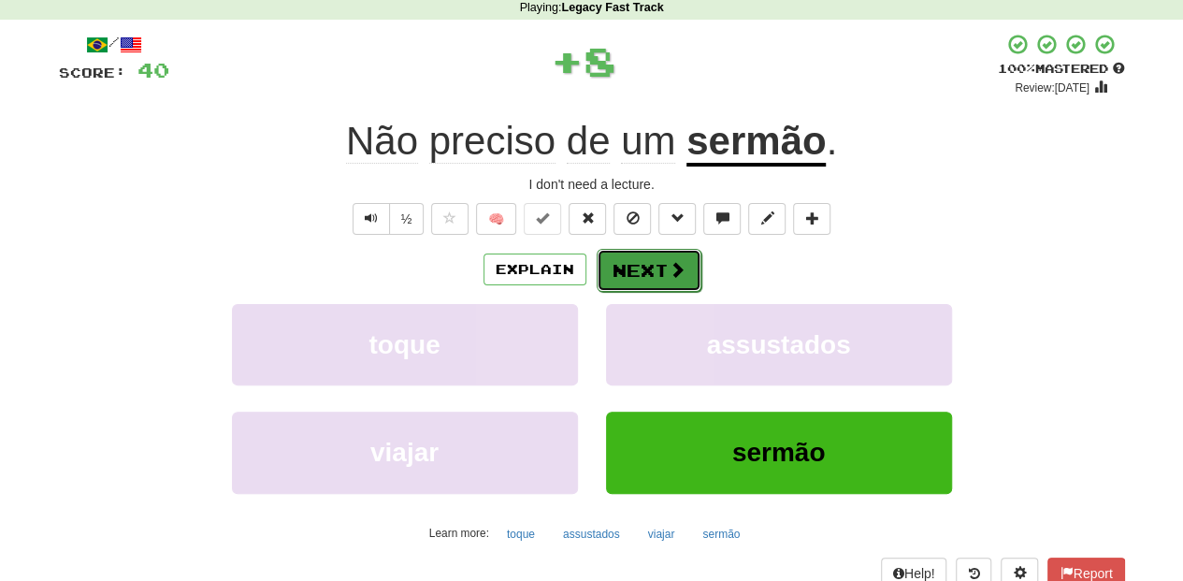
click at [647, 261] on button "Next" at bounding box center [649, 270] width 105 height 43
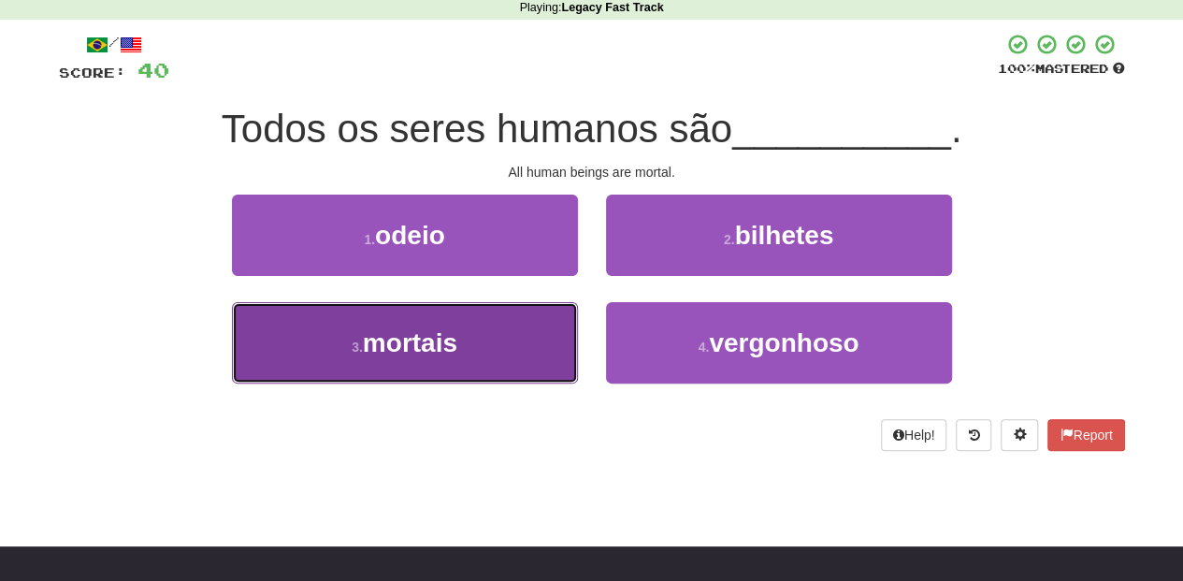
click at [488, 339] on button "3 . mortais" at bounding box center [405, 342] width 346 height 81
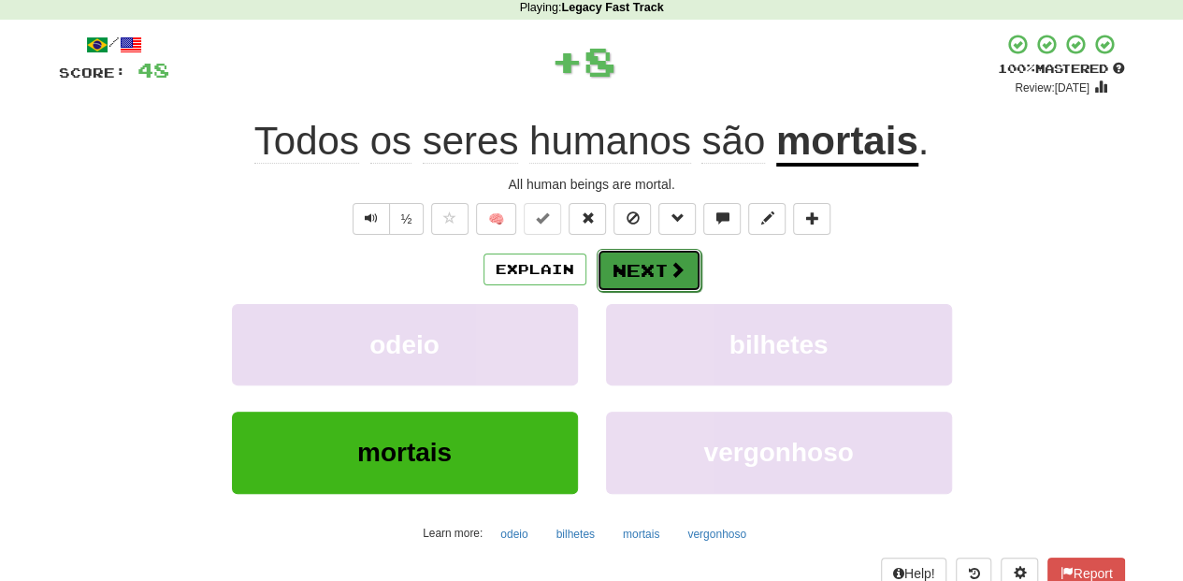
click at [616, 257] on button "Next" at bounding box center [649, 270] width 105 height 43
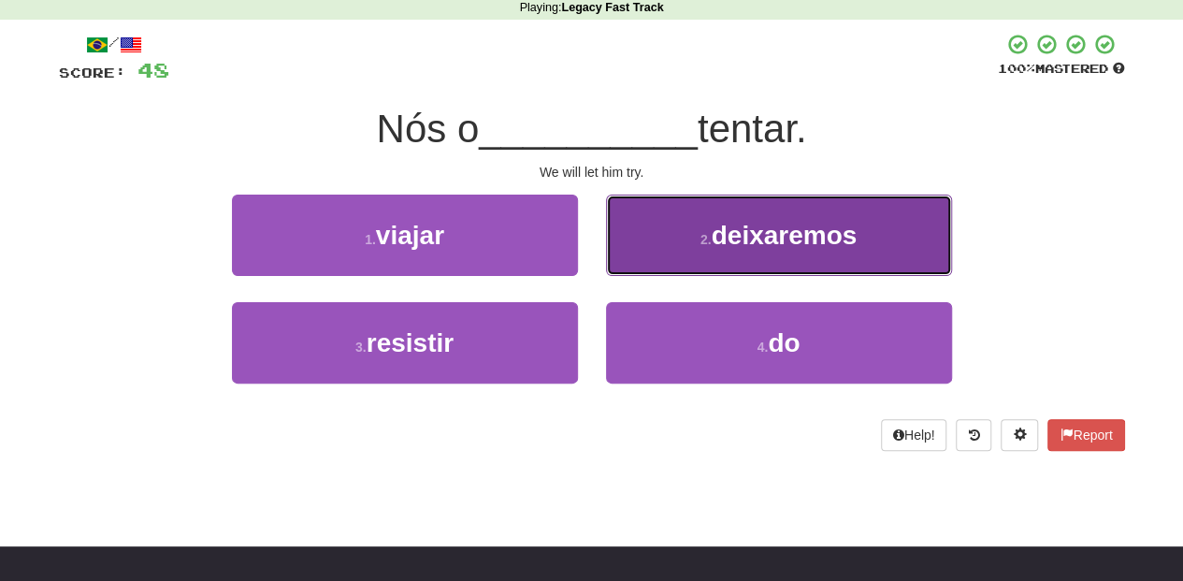
click at [626, 271] on button "2 . deixaremos" at bounding box center [779, 234] width 346 height 81
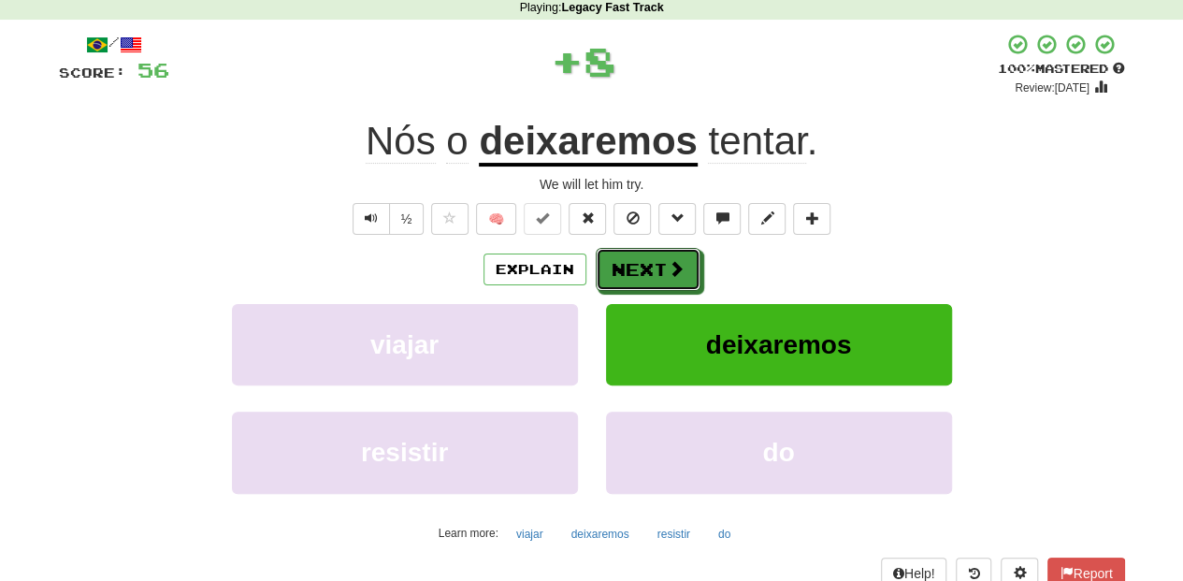
click at [626, 271] on button "Next" at bounding box center [648, 269] width 105 height 43
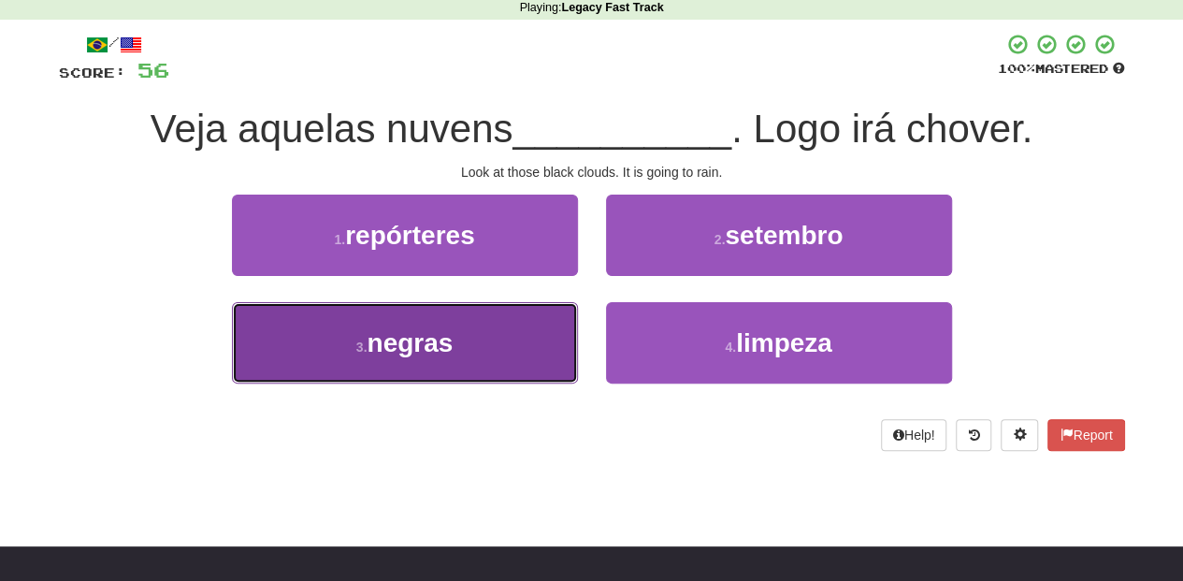
click at [504, 349] on button "3 . negras" at bounding box center [405, 342] width 346 height 81
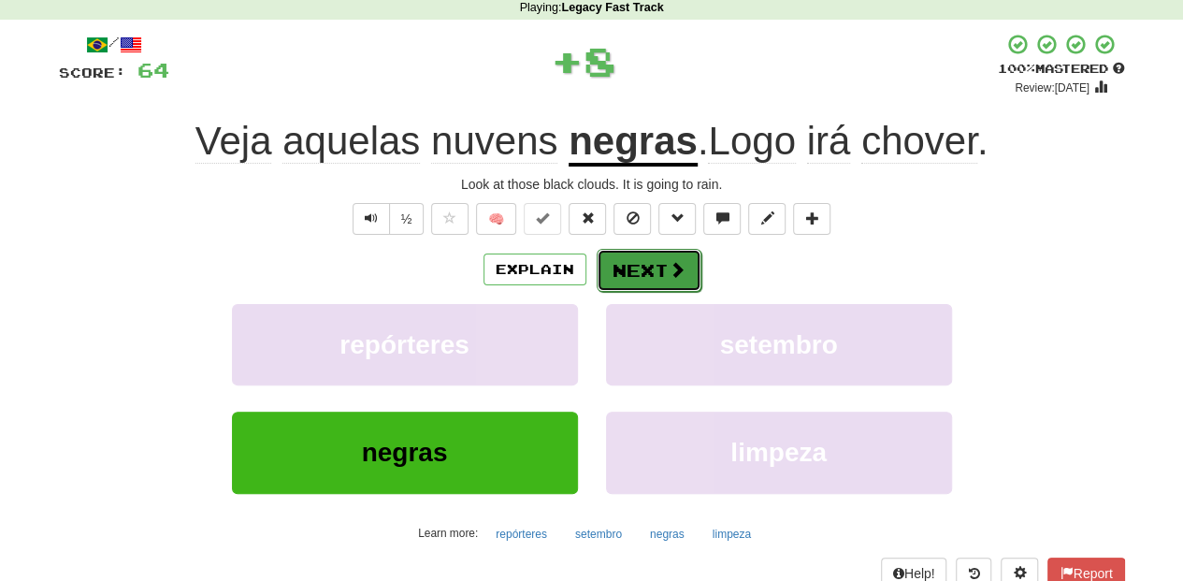
click at [629, 258] on button "Next" at bounding box center [649, 270] width 105 height 43
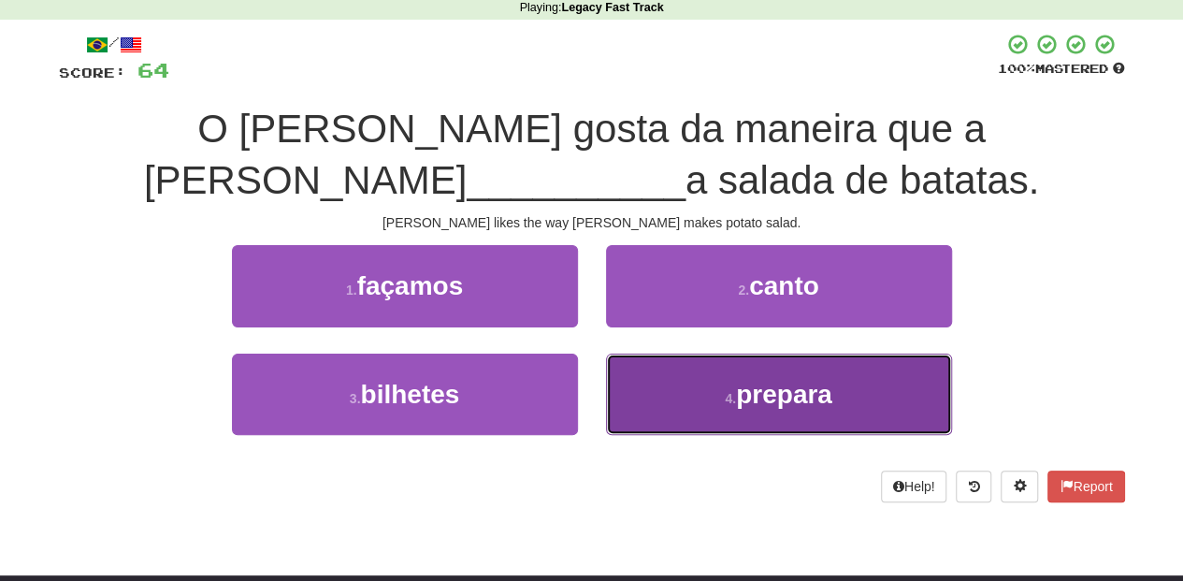
click at [691, 377] on button "4 . prepara" at bounding box center [779, 393] width 346 height 81
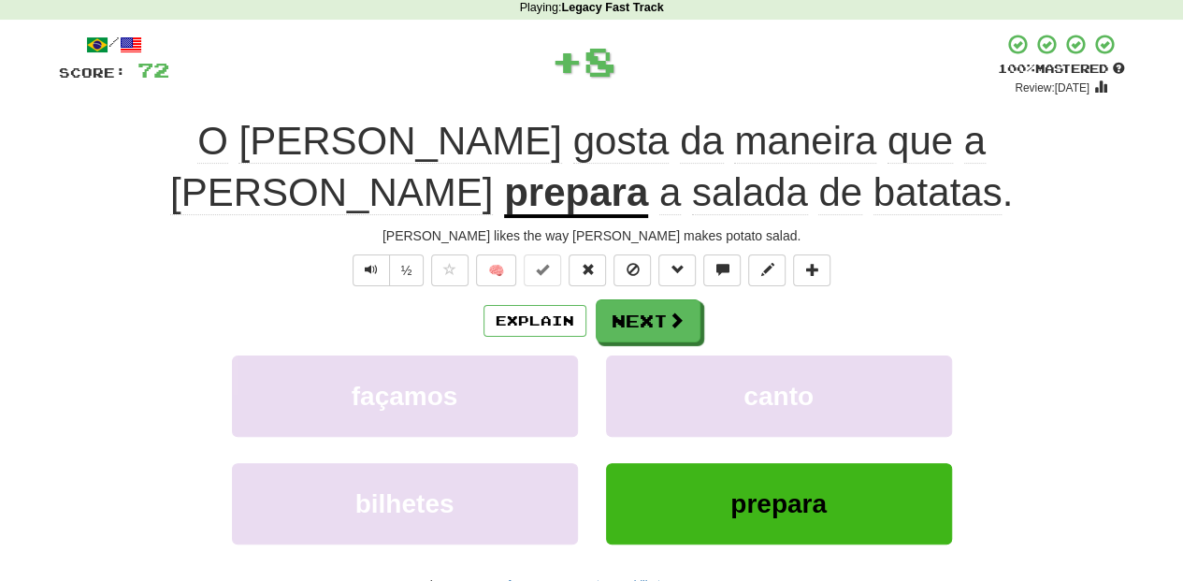
click at [669, 292] on div "/ Score: 72 + 8 100 % Mastered Review: [DATE] Tom gosta da maneira que a [PERSO…" at bounding box center [592, 351] width 1066 height 637
click at [667, 305] on button "Next" at bounding box center [649, 321] width 105 height 43
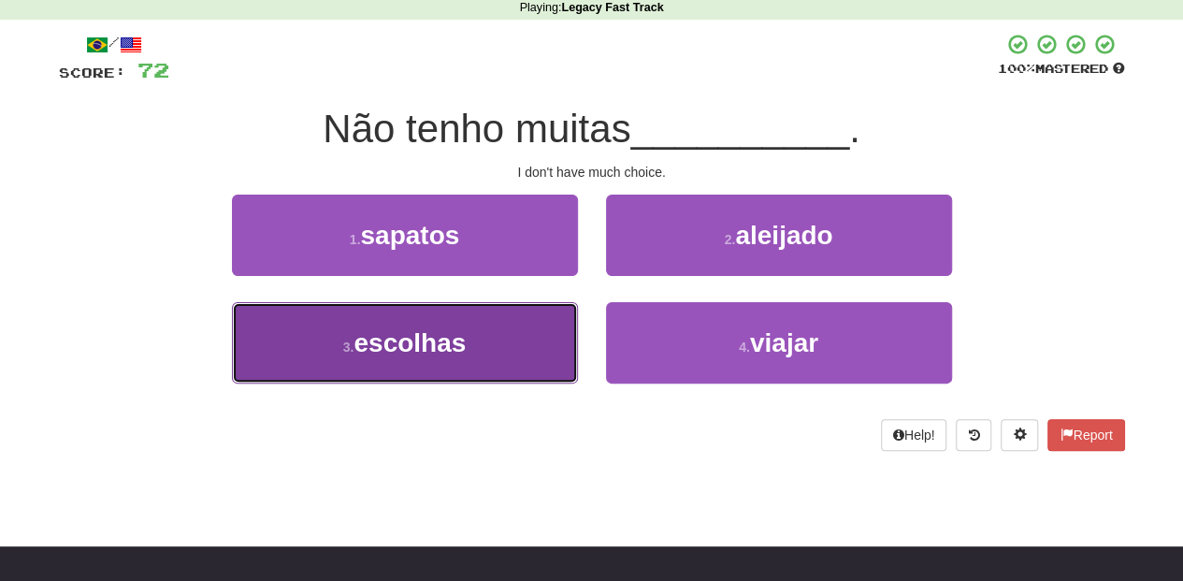
click at [499, 341] on button "3 . escolhas" at bounding box center [405, 342] width 346 height 81
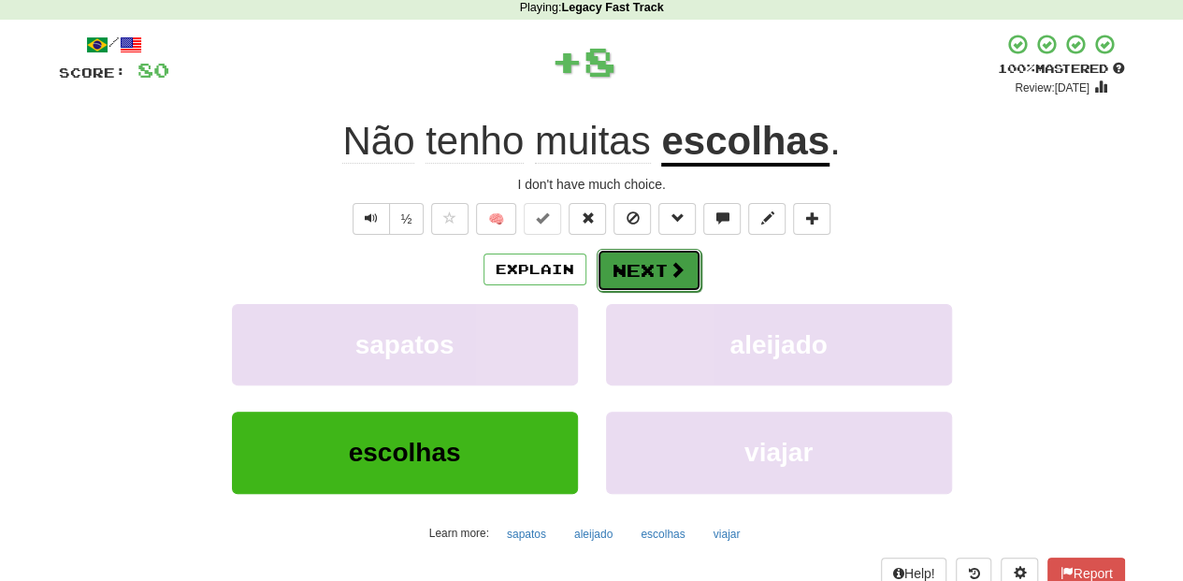
click at [620, 269] on button "Next" at bounding box center [649, 270] width 105 height 43
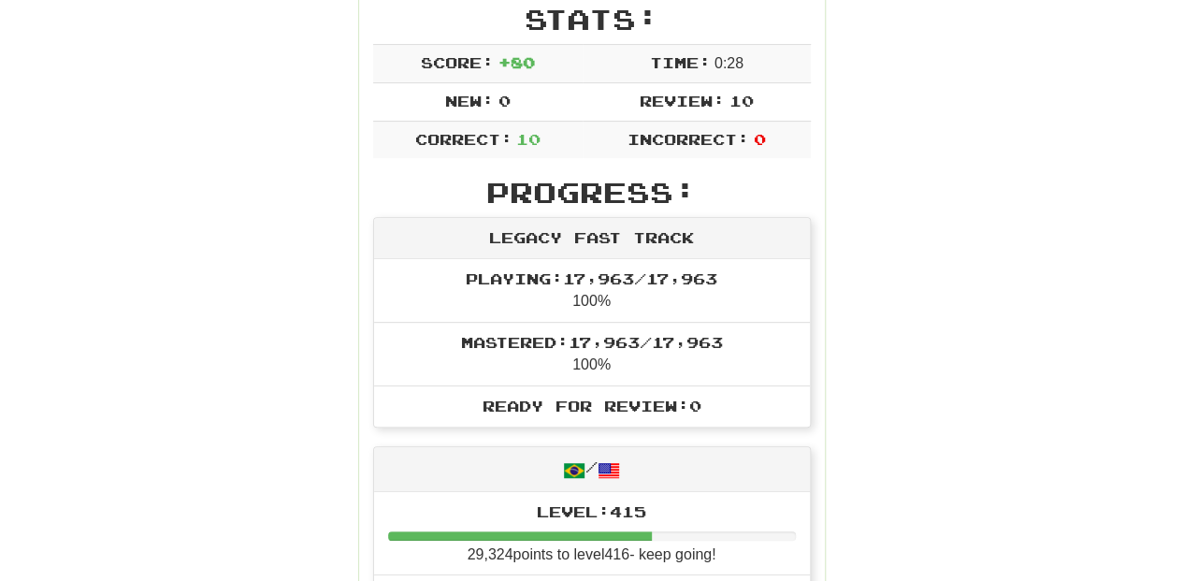
scroll to position [268, 0]
